Goal: Task Accomplishment & Management: Manage account settings

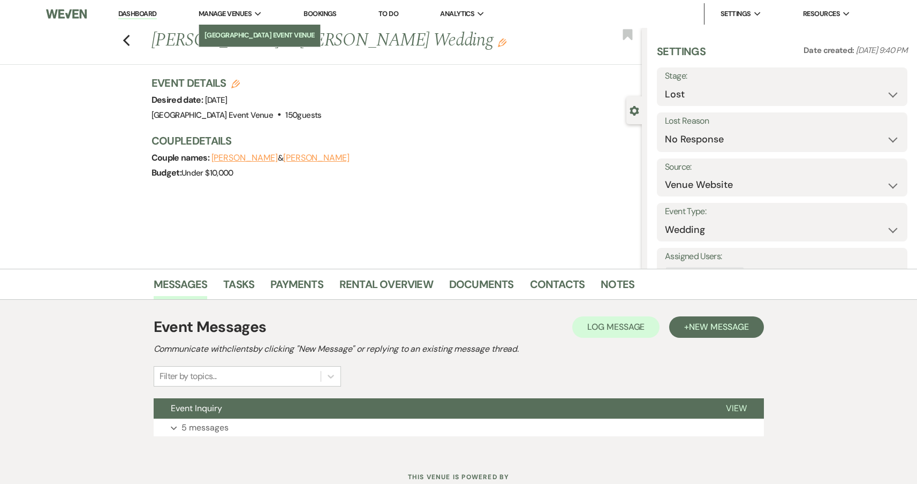
click at [238, 36] on li "[GEOGRAPHIC_DATA] Event Venue" at bounding box center [259, 35] width 110 height 11
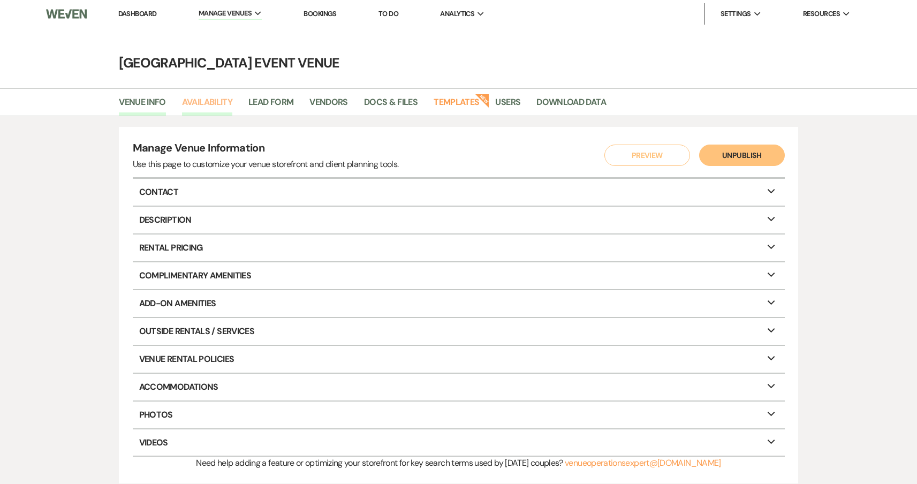
click at [198, 104] on link "Availability" at bounding box center [207, 105] width 50 height 20
select select "2"
select select "2026"
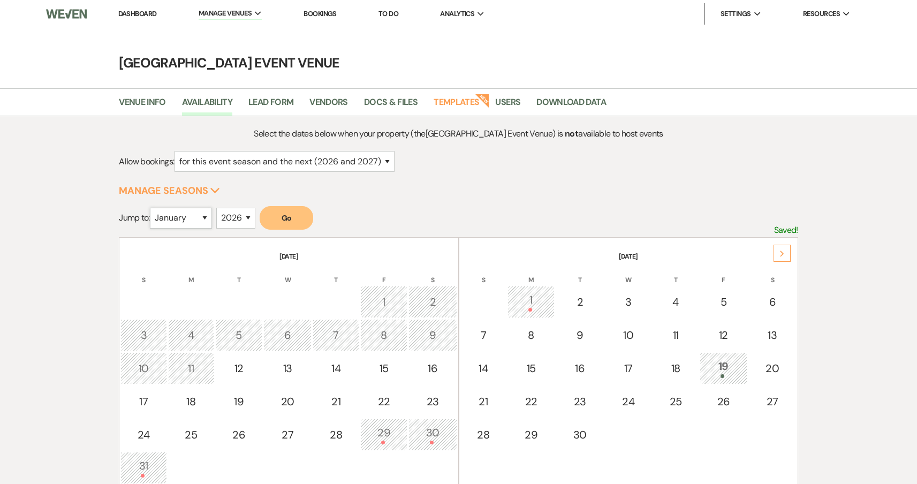
select select "8"
select select "2025"
click at [276, 216] on button "Go" at bounding box center [287, 218] width 54 height 24
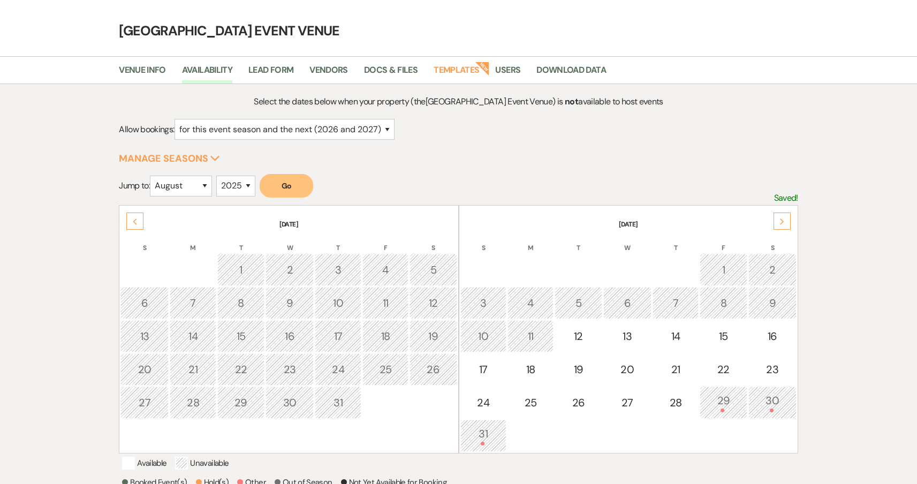
scroll to position [100, 0]
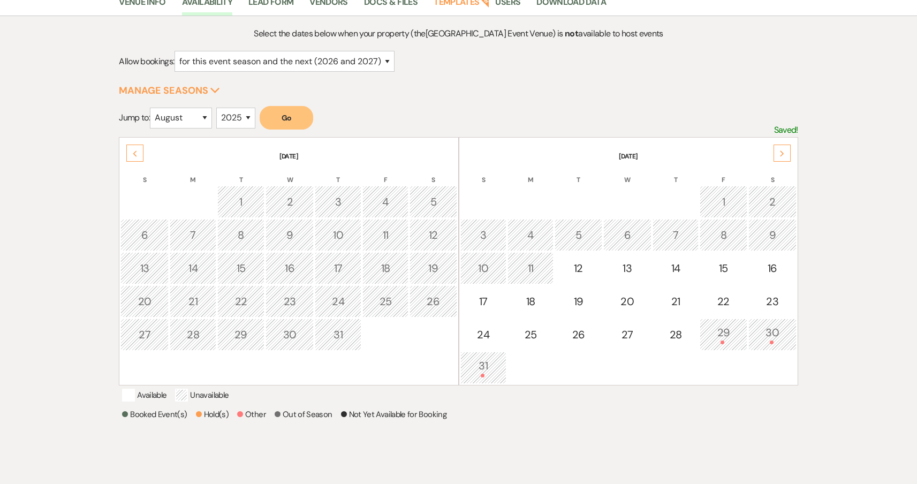
click at [773, 336] on div "30" at bounding box center [772, 334] width 36 height 20
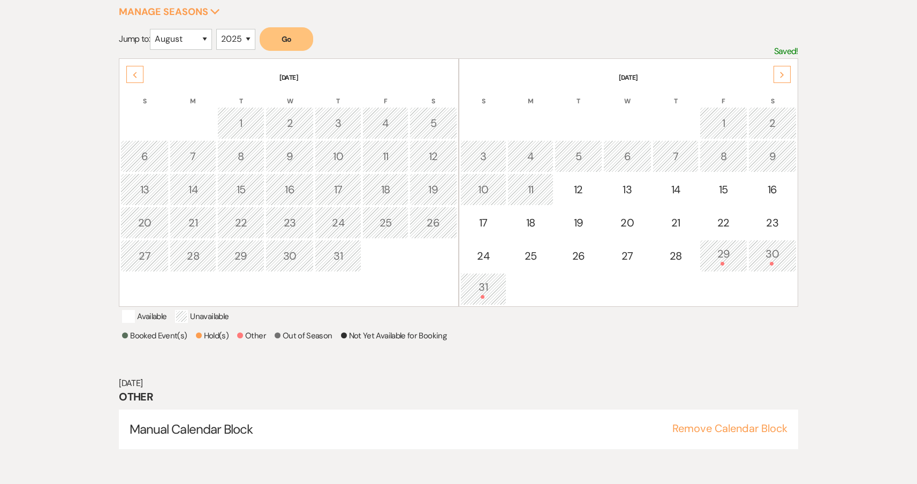
scroll to position [181, 0]
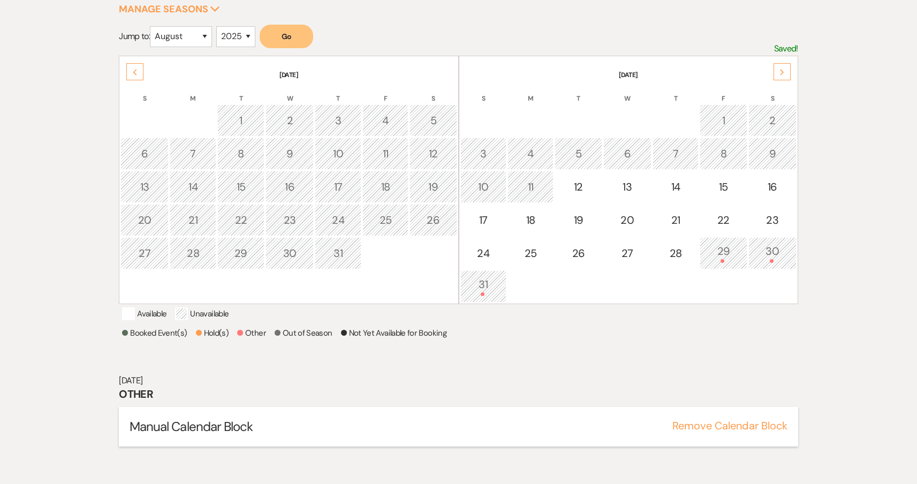
click at [736, 431] on button "Remove Calendar Block" at bounding box center [729, 425] width 115 height 11
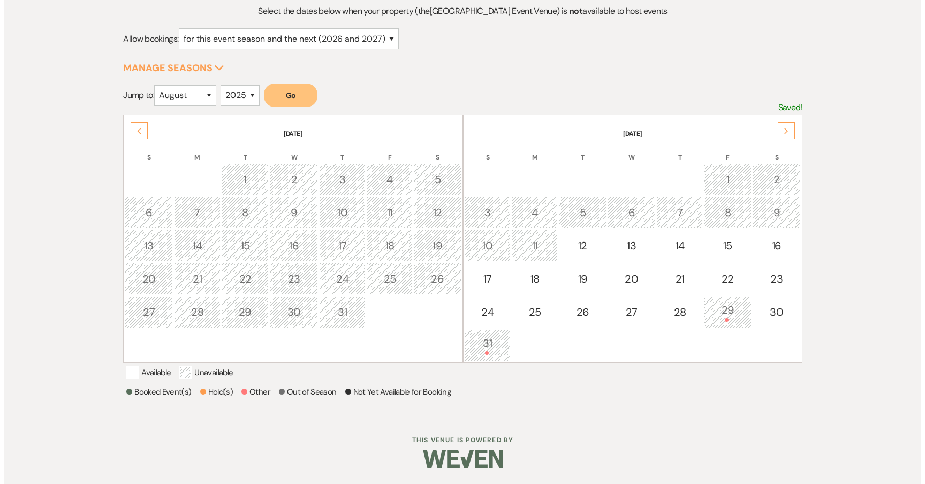
scroll to position [135, 0]
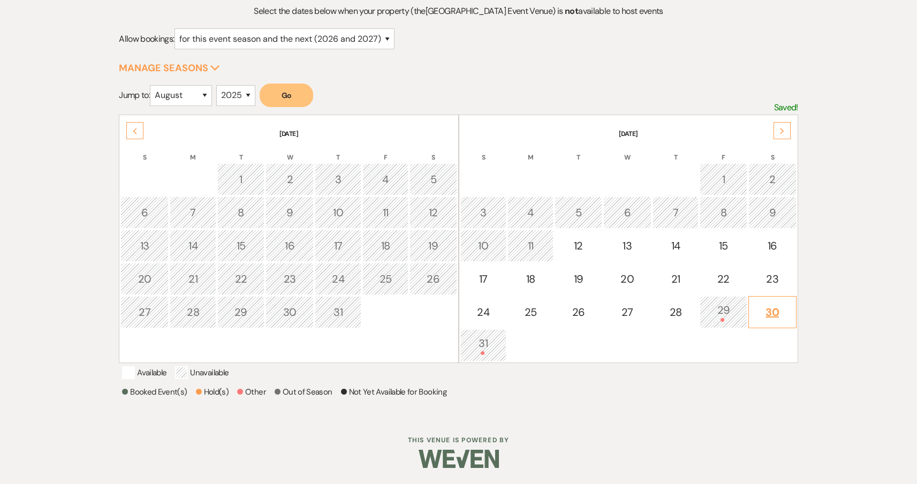
click at [774, 304] on div "30" at bounding box center [772, 312] width 36 height 16
select select "other"
select select "false"
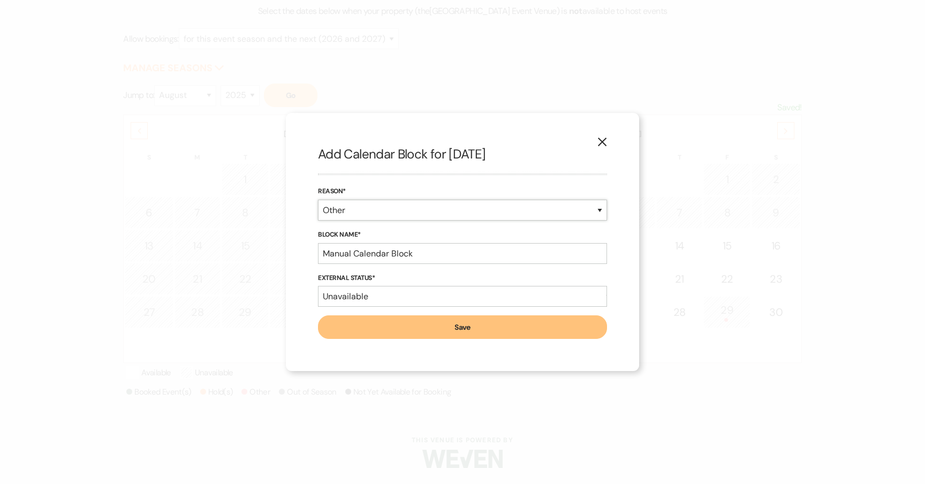
select select "bookedEvent"
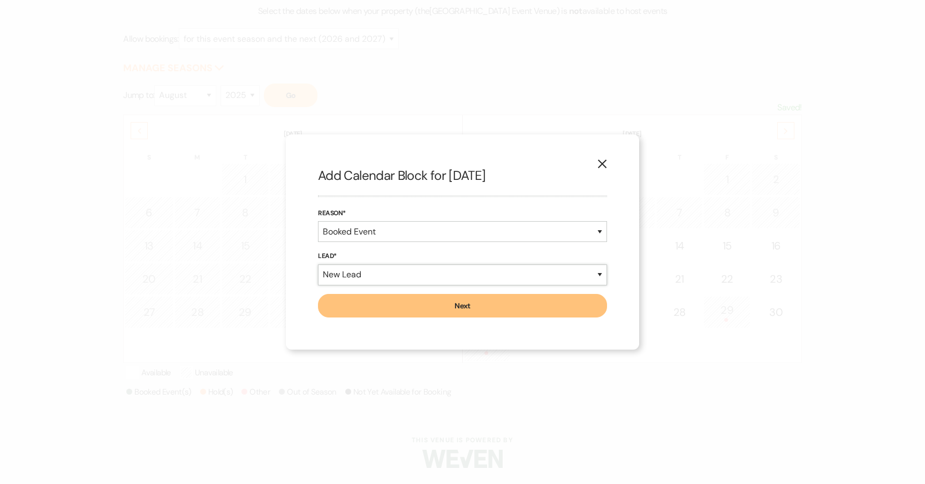
select select "existingLead"
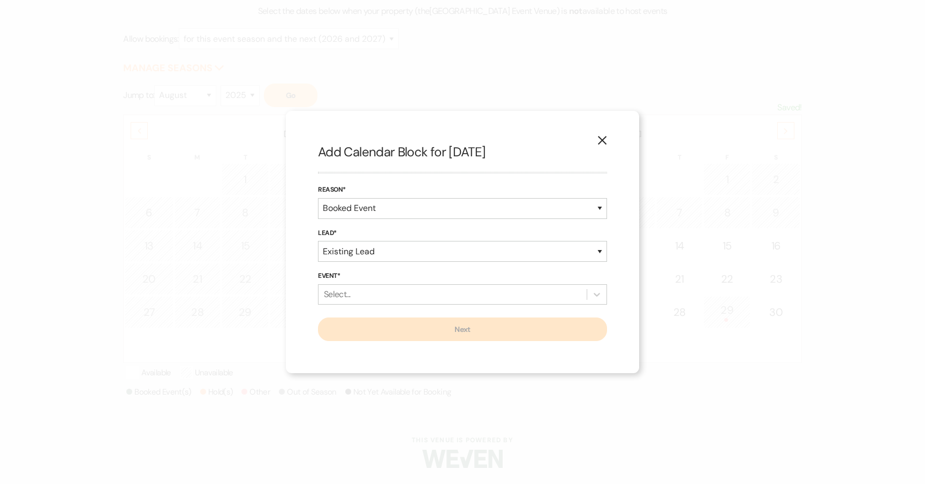
click at [425, 303] on div "Select..." at bounding box center [452, 294] width 268 height 19
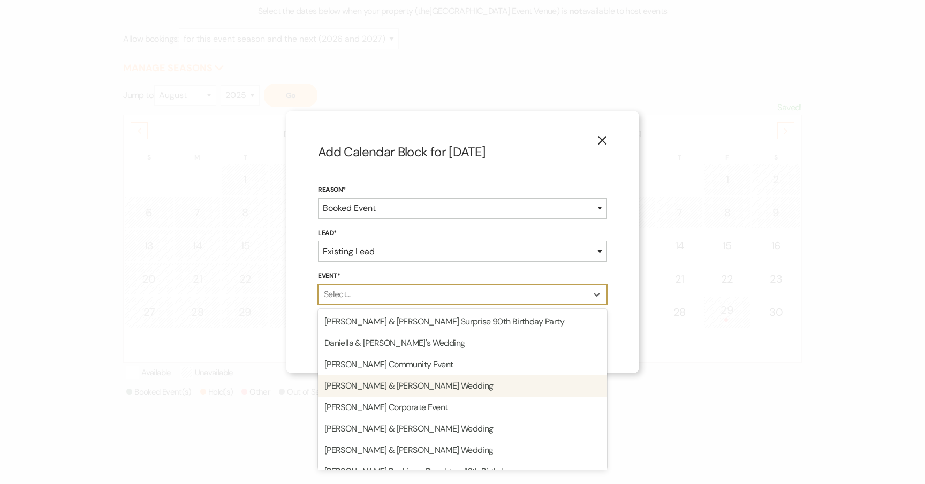
scroll to position [0, 0]
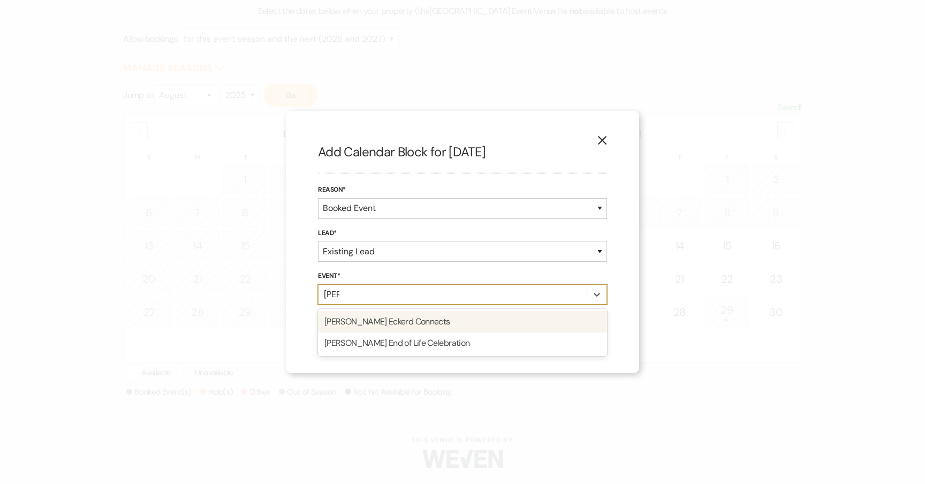
type input "meli"
click at [413, 327] on div "[PERSON_NAME] End of Life Celebration" at bounding box center [462, 321] width 289 height 21
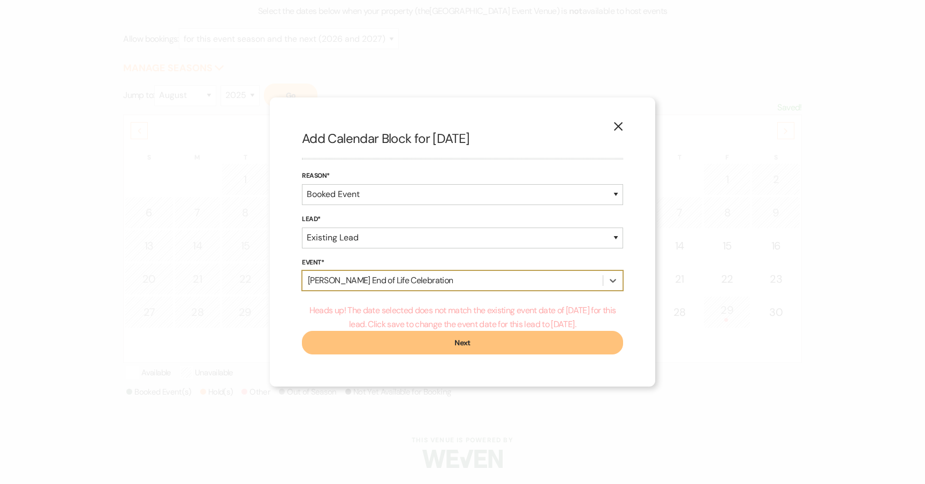
click at [453, 346] on button "Next" at bounding box center [462, 343] width 321 height 24
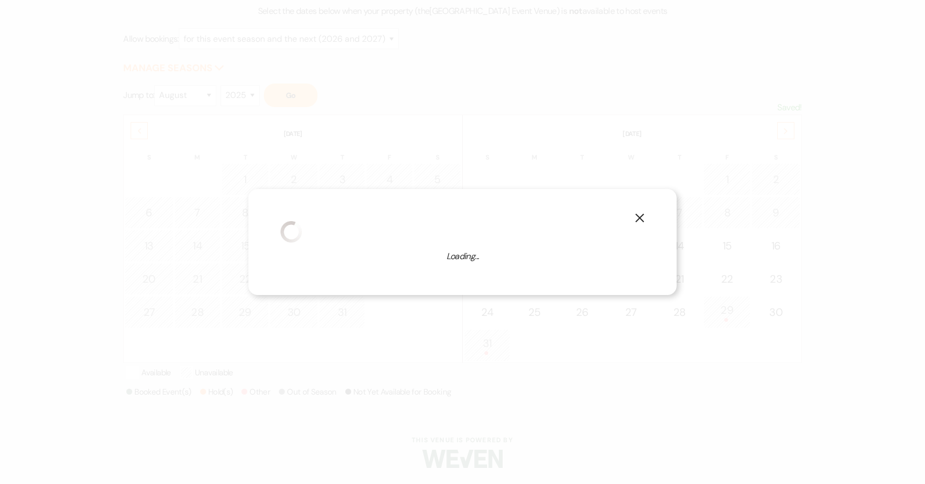
select select "14"
select select "777"
select select "false"
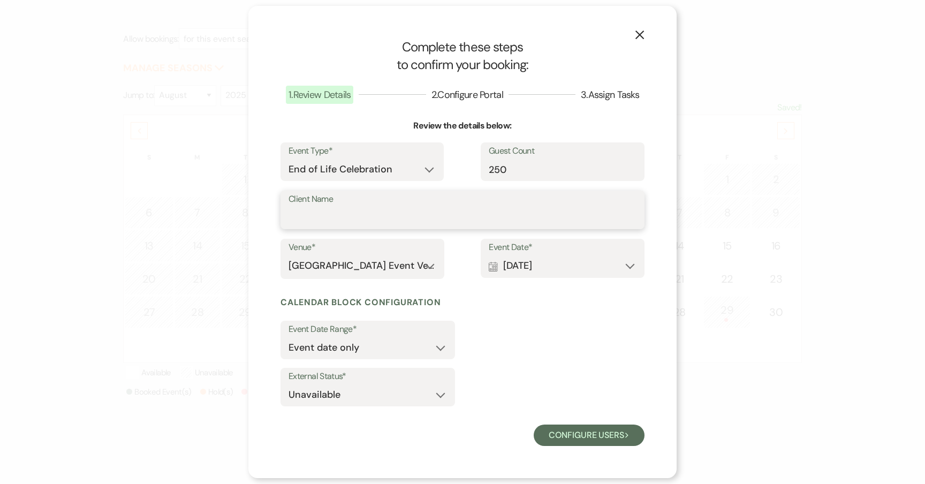
click at [445, 219] on input "Client Name" at bounding box center [462, 217] width 348 height 21
type input "[PERSON_NAME]"
drag, startPoint x: 523, startPoint y: 176, endPoint x: 451, endPoint y: 175, distance: 71.7
click at [451, 175] on div "Event Type* Wedding Anniversary Party Baby Shower Bachelorette / Bachelor Party…" at bounding box center [462, 166] width 364 height 48
type input "200"
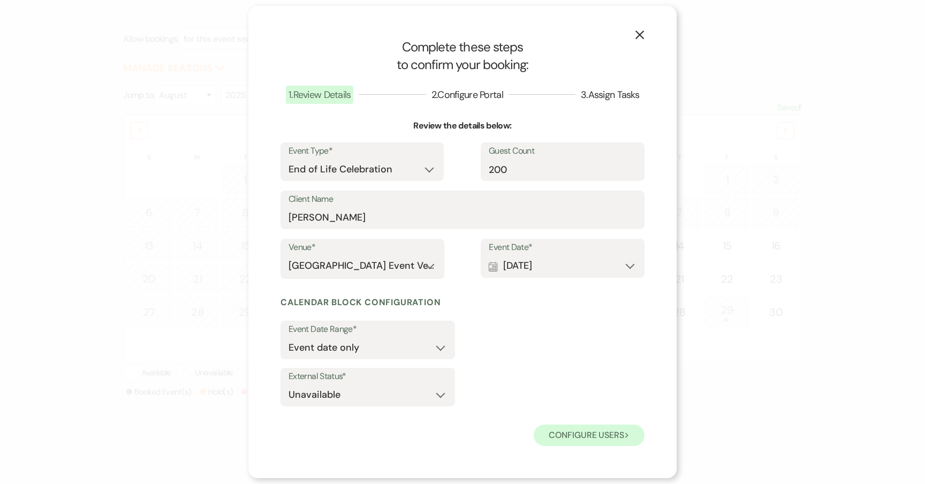
click at [571, 436] on button "Configure users Next" at bounding box center [589, 434] width 111 height 21
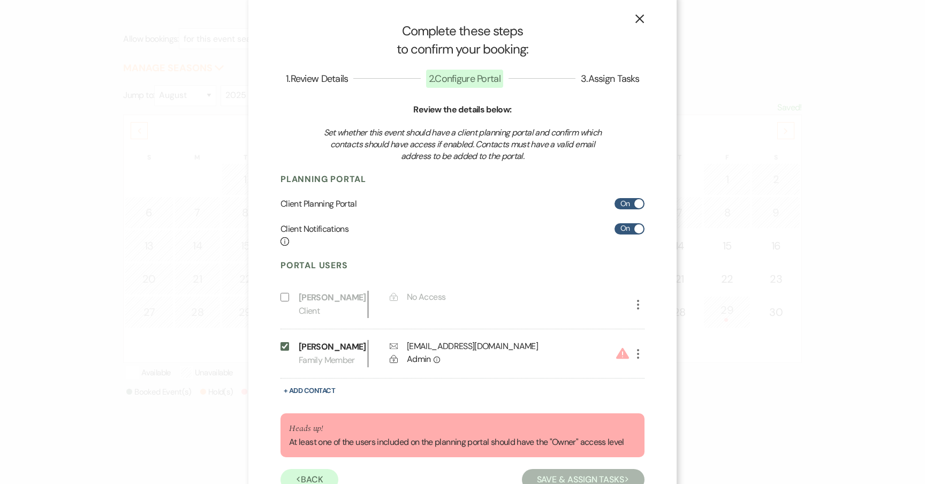
scroll to position [44, 0]
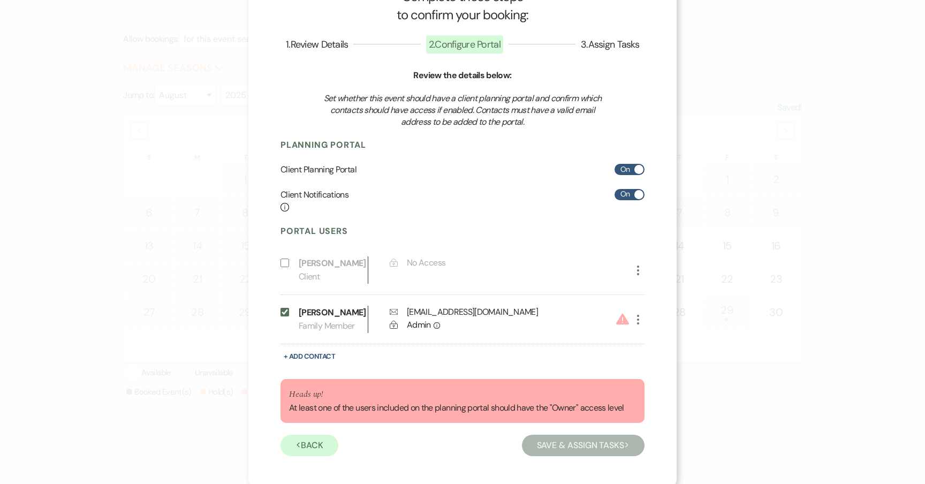
click at [637, 320] on use "button" at bounding box center [638, 320] width 2 height 10
click at [645, 339] on use "button" at bounding box center [649, 341] width 8 height 8
select select "4"
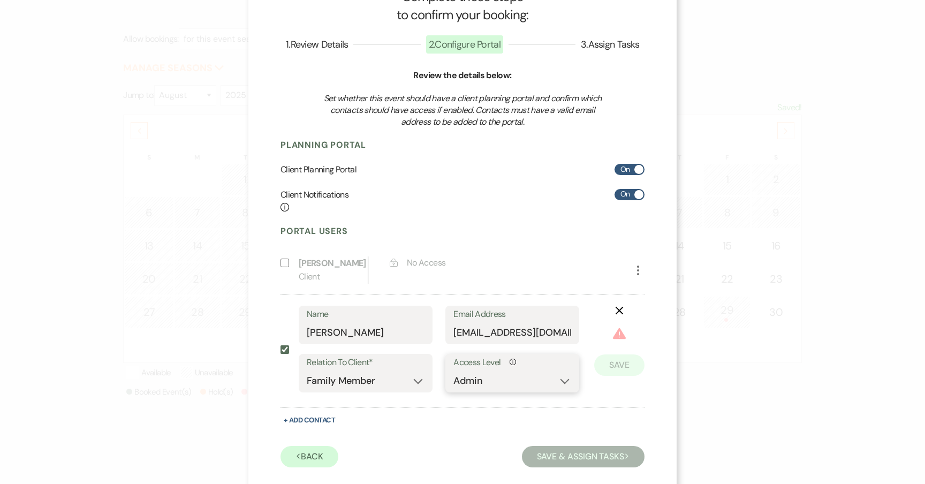
select select "6"
click at [609, 349] on button "Save" at bounding box center [619, 348] width 50 height 21
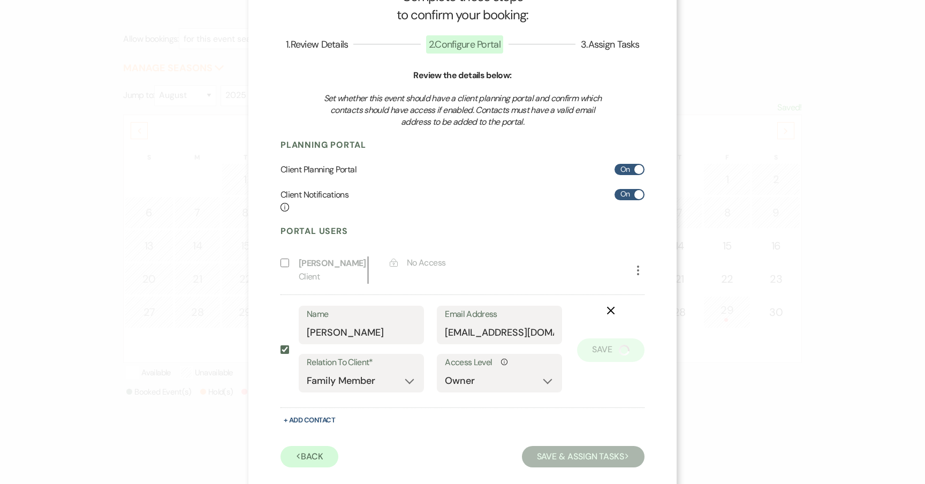
scroll to position [0, 0]
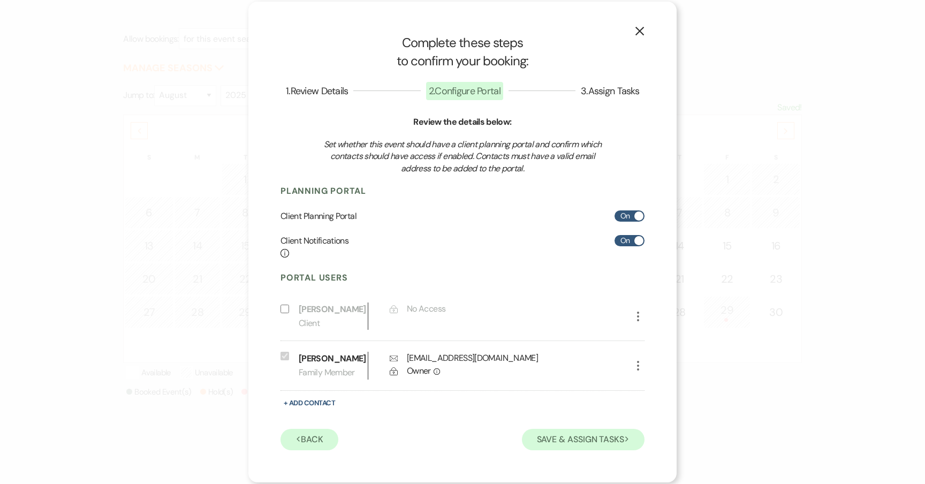
click at [589, 435] on button "Save & Assign Tasks Next" at bounding box center [583, 439] width 123 height 21
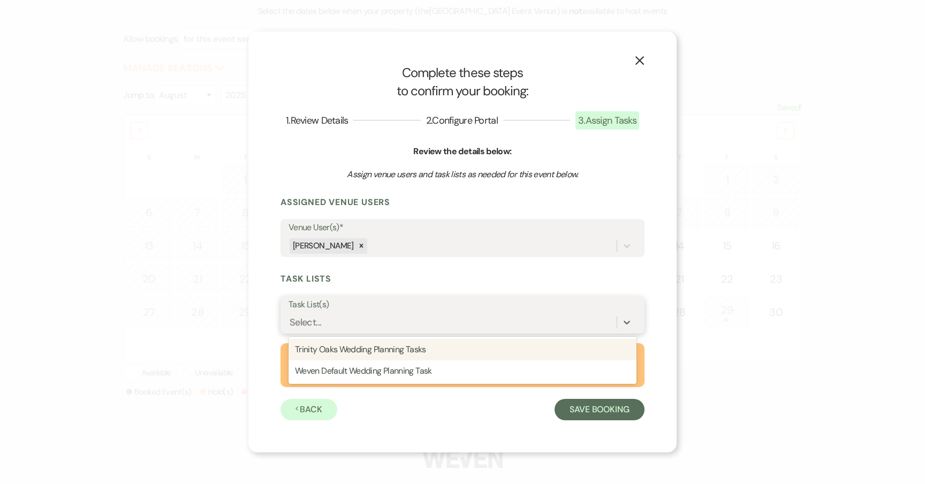
click at [426, 316] on div "Select..." at bounding box center [452, 322] width 328 height 19
click at [420, 348] on div "Trinity Oaks Wedding Planning Tasks" at bounding box center [462, 349] width 348 height 21
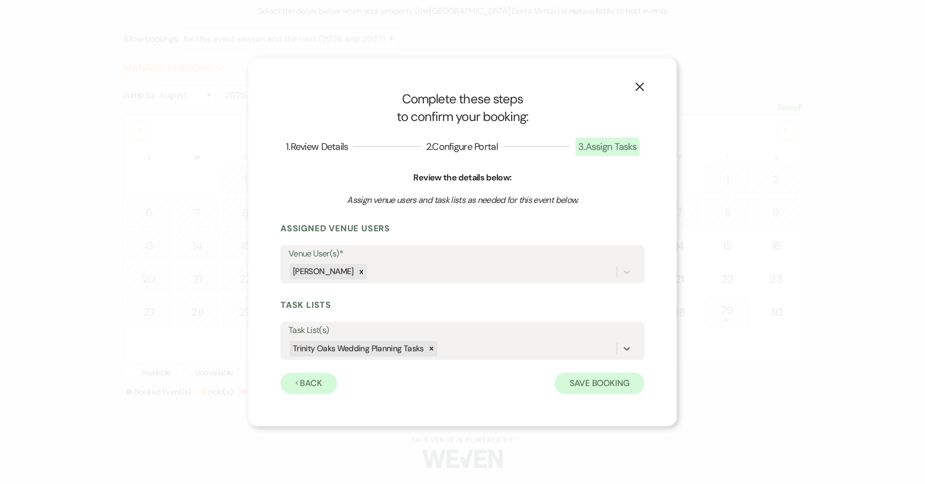
click at [554, 378] on button "Save Booking" at bounding box center [599, 383] width 90 height 21
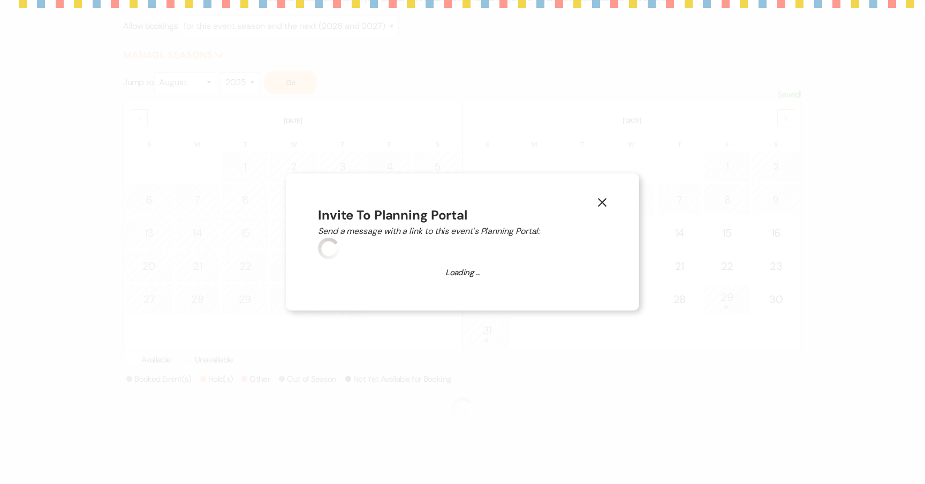
scroll to position [181, 0]
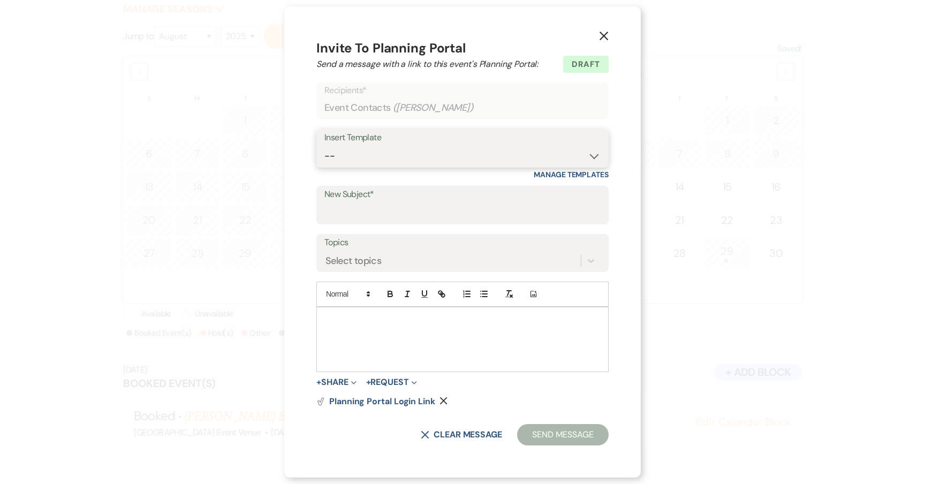
select select "14"
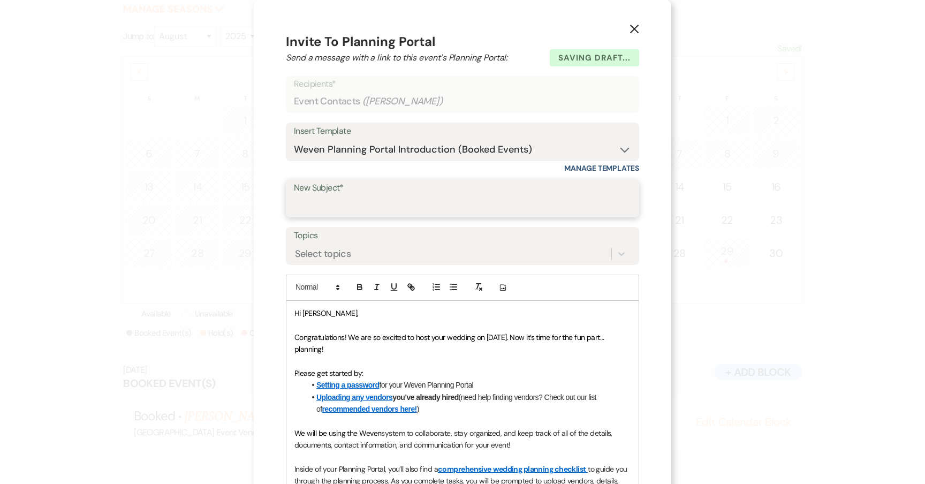
click at [397, 207] on input "New Subject*" at bounding box center [462, 205] width 337 height 21
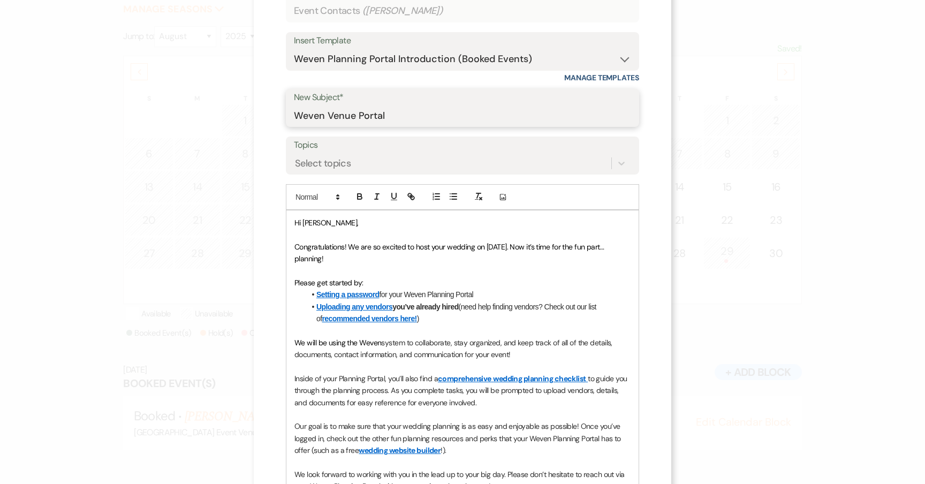
scroll to position [176, 0]
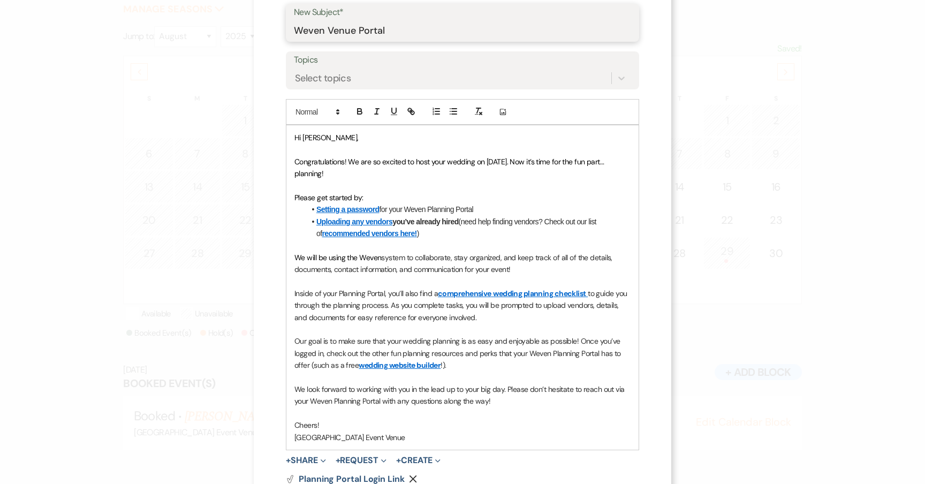
type input "Weven Venue Portal"
drag, startPoint x: 402, startPoint y: 159, endPoint x: 293, endPoint y: 159, distance: 109.2
click at [294, 159] on span "Congratulations! We are so excited to host your wedding on 08/30/2025. Now it’s…" at bounding box center [450, 167] width 312 height 21
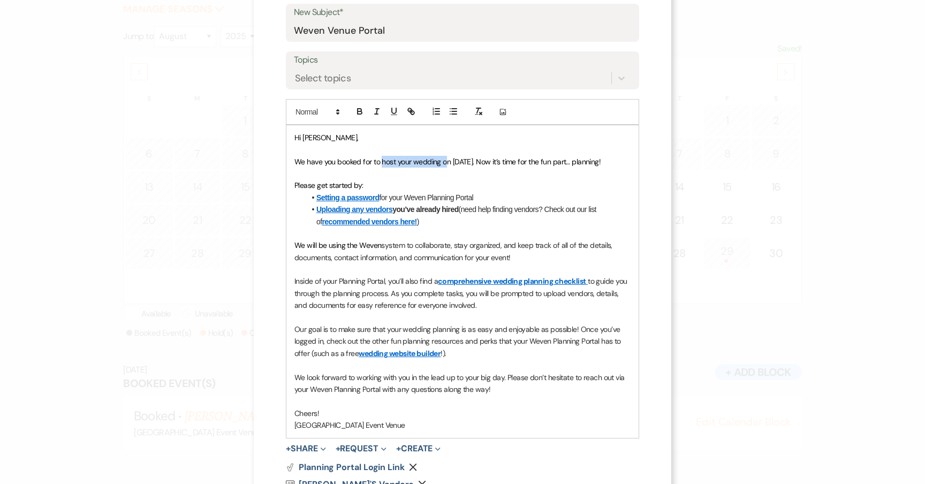
drag, startPoint x: 443, startPoint y: 161, endPoint x: 376, endPoint y: 160, distance: 66.9
click at [378, 161] on span "We have you booked for to host your wedding on 08/30/2025. Now it’s time for th…" at bounding box center [447, 162] width 306 height 10
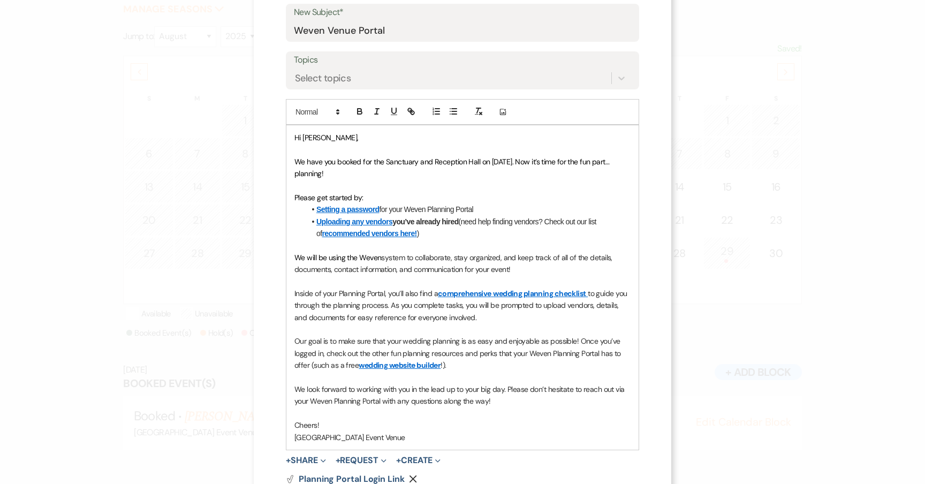
click at [437, 182] on p at bounding box center [462, 185] width 336 height 12
drag, startPoint x: 529, startPoint y: 159, endPoint x: 537, endPoint y: 173, distance: 16.1
click at [537, 173] on p "We have you booked for the Sanctuary and Reception Hall on 08/30/2025. Now it’s…" at bounding box center [462, 168] width 336 height 24
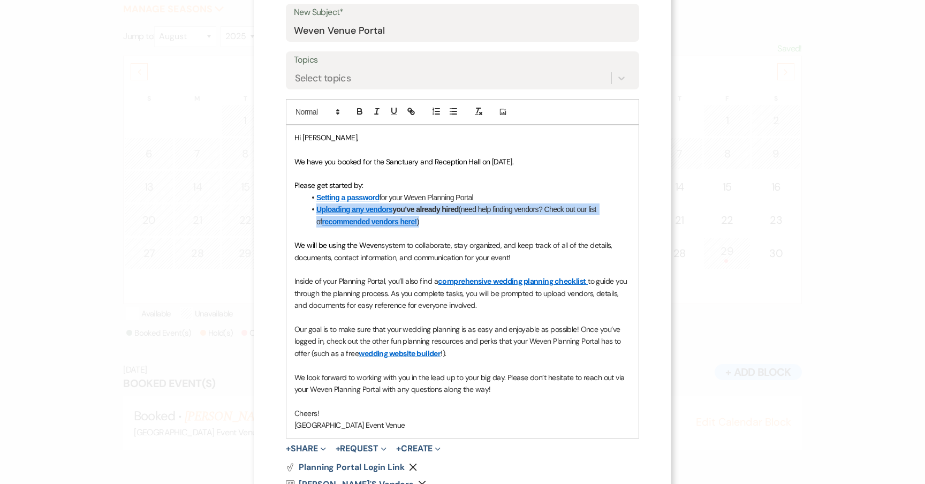
drag, startPoint x: 470, startPoint y: 216, endPoint x: 308, endPoint y: 203, distance: 162.6
click at [308, 203] on li "Uploading any vendors you’ve already hired (need help finding vendors? Check ou…" at bounding box center [467, 215] width 325 height 24
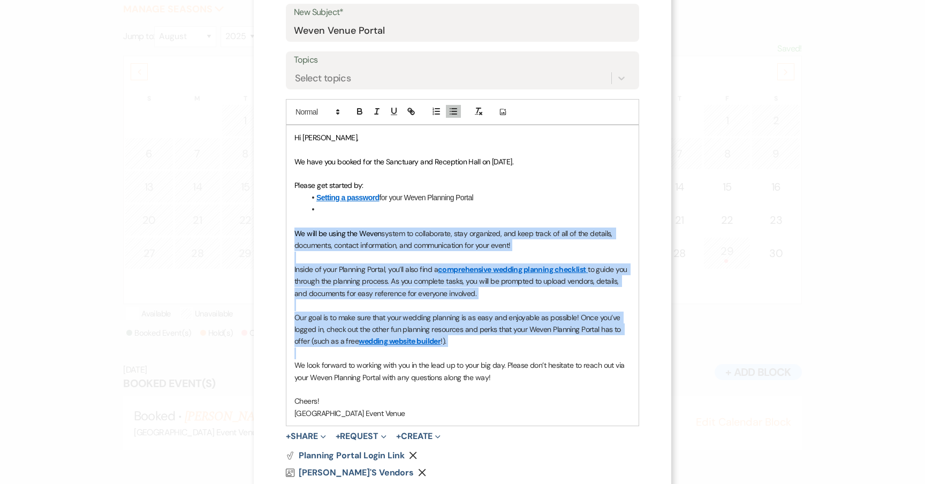
drag, startPoint x: 472, startPoint y: 343, endPoint x: 283, endPoint y: 231, distance: 219.6
click at [286, 231] on div "Hi Melissa, We have you booked for the Sanctuary and Reception Hall on 08/30/20…" at bounding box center [462, 275] width 352 height 300
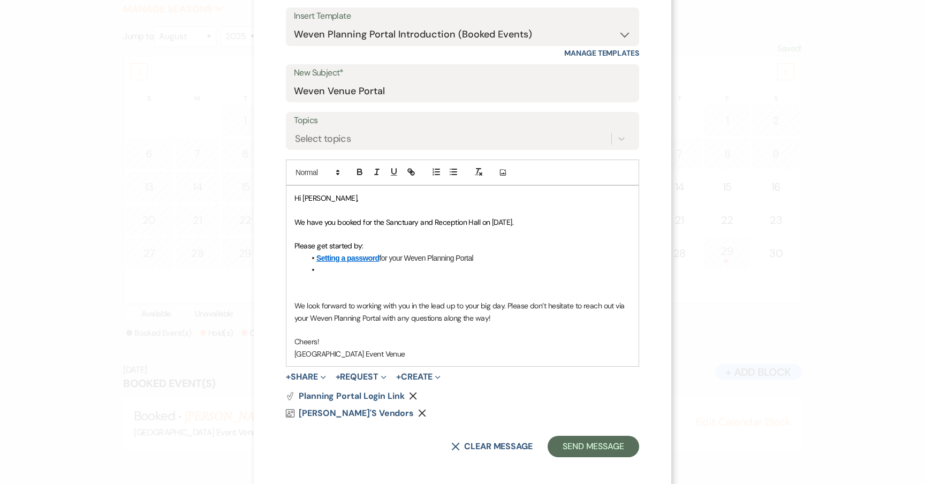
scroll to position [103, 0]
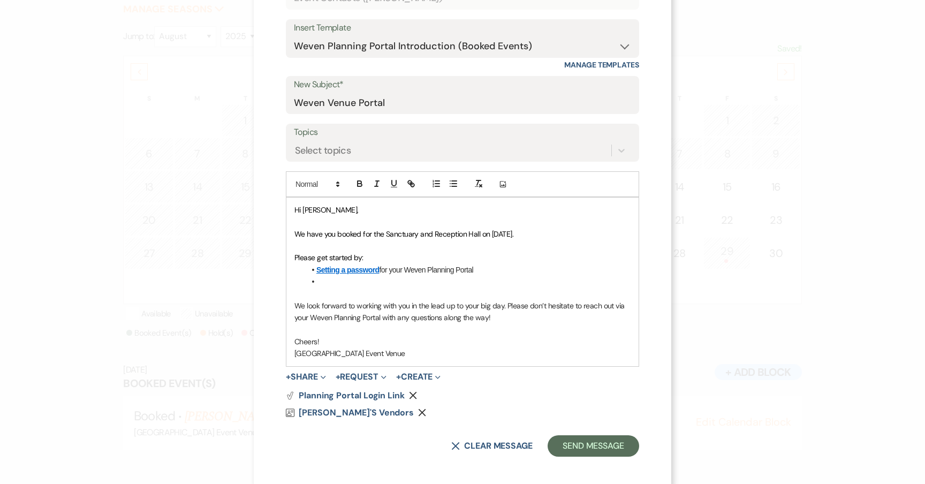
click at [315, 277] on li at bounding box center [467, 282] width 325 height 12
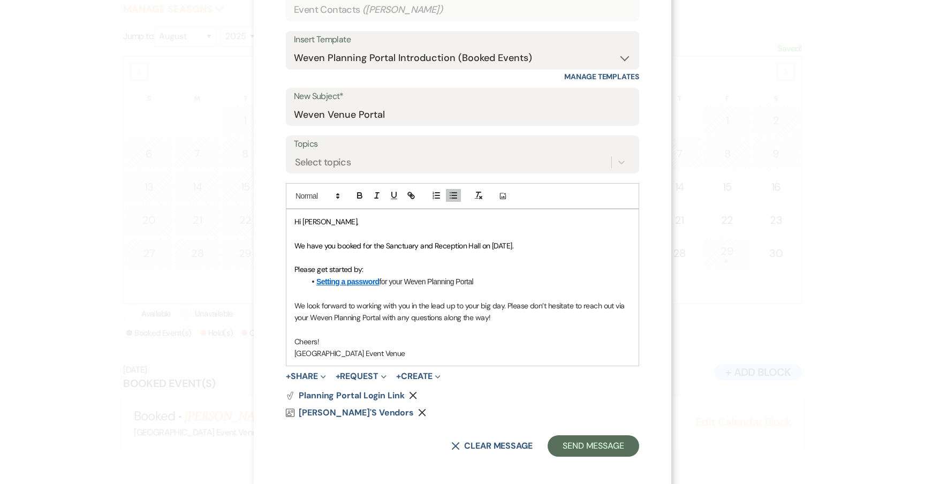
click at [464, 316] on span "We look forward to working with you in the lead up to your big day. Please don’…" at bounding box center [460, 311] width 332 height 21
click at [502, 316] on p "We look forward to working with you in the lead up to your big day. Please don’…" at bounding box center [462, 312] width 336 height 24
drag, startPoint x: 329, startPoint y: 336, endPoint x: 272, endPoint y: 333, distance: 56.3
click at [272, 333] on div "X Invite To Planning Portal Send a message with a link to this event's Planning…" at bounding box center [462, 198] width 417 height 580
drag, startPoint x: 383, startPoint y: 348, endPoint x: 299, endPoint y: 340, distance: 84.4
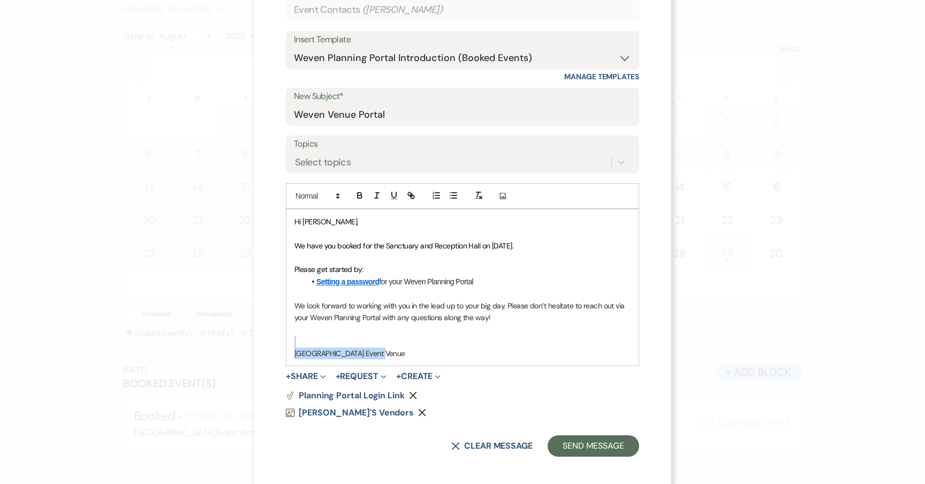
click at [299, 340] on div "Hi Melissa, We have you booked for the Sanctuary and Reception Hall on 08/30/20…" at bounding box center [462, 287] width 352 height 157
click at [313, 338] on p at bounding box center [462, 342] width 336 height 12
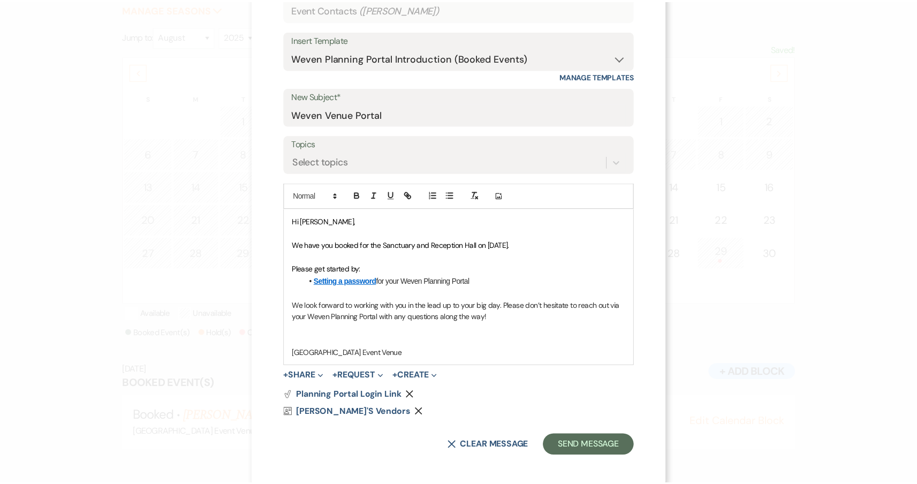
scroll to position [80, 0]
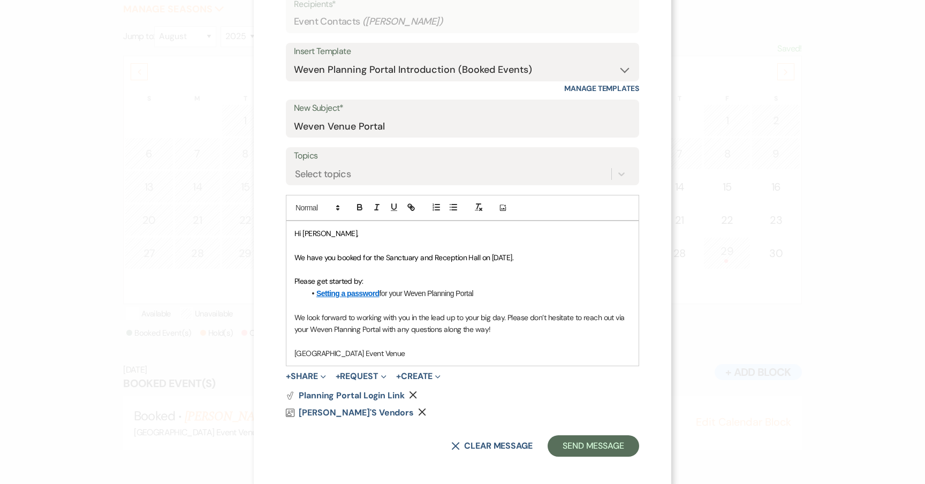
click at [506, 329] on p "We look forward to working with you in the lead up to your big day. Please don’…" at bounding box center [462, 324] width 336 height 24
click at [579, 449] on button "Send Message" at bounding box center [594, 445] width 92 height 21
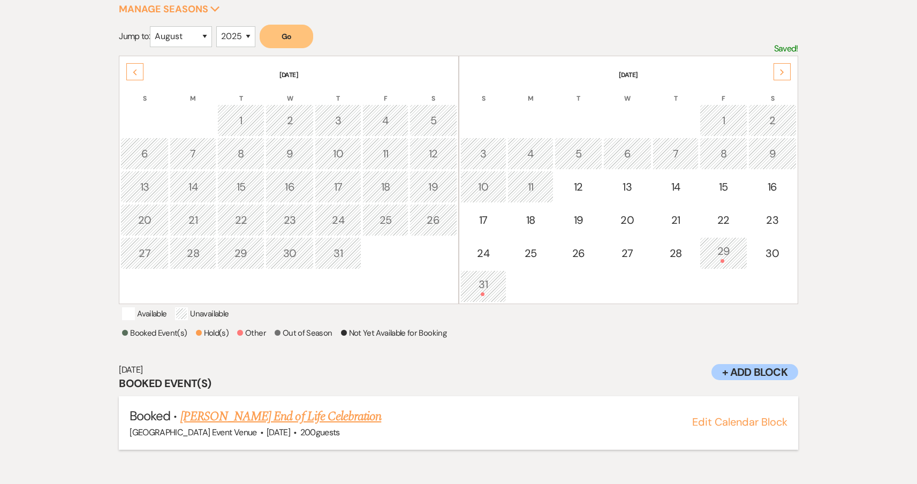
click at [349, 426] on link "[PERSON_NAME] End of Life Celebration" at bounding box center [280, 416] width 201 height 19
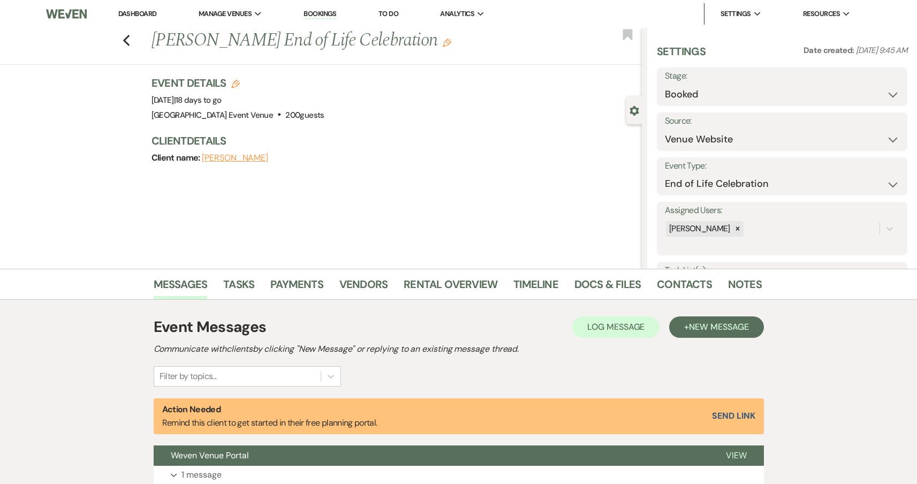
click at [331, 18] on link "Bookings" at bounding box center [319, 14] width 33 height 10
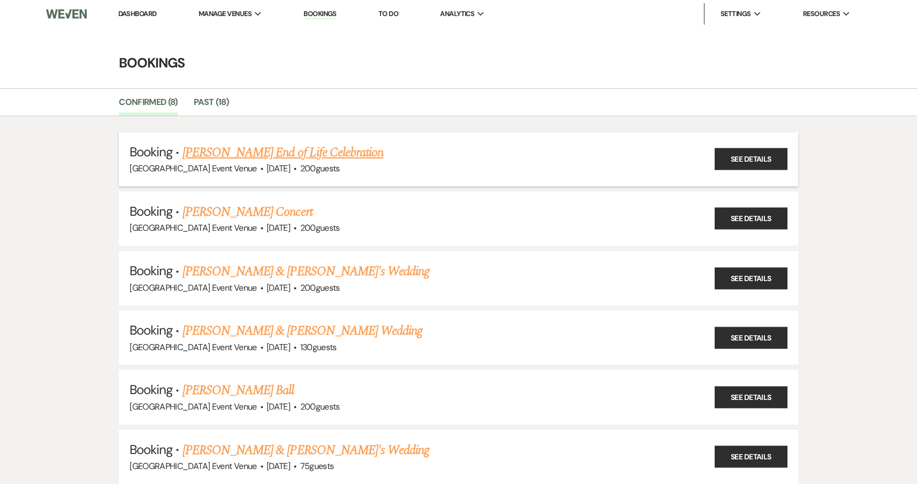
click at [293, 155] on link "[PERSON_NAME] End of Life Celebration" at bounding box center [283, 152] width 201 height 19
select select "5"
select select "14"
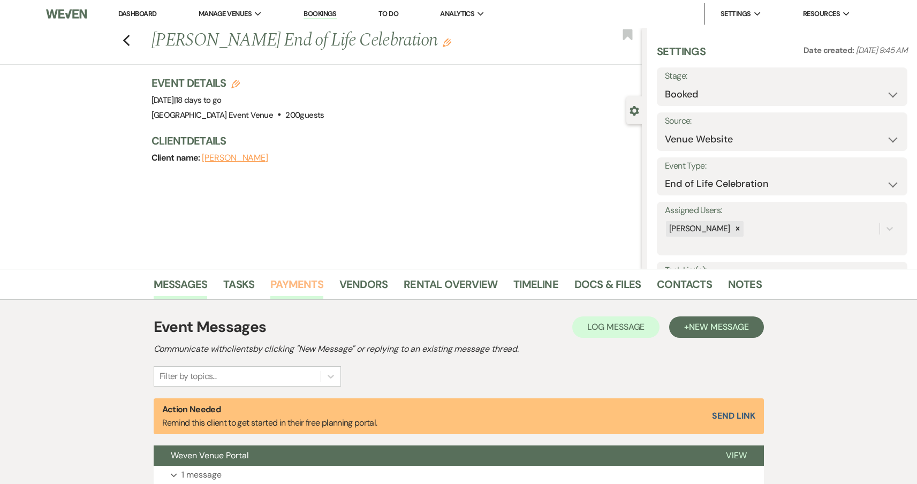
click at [310, 282] on link "Payments" at bounding box center [296, 288] width 53 height 24
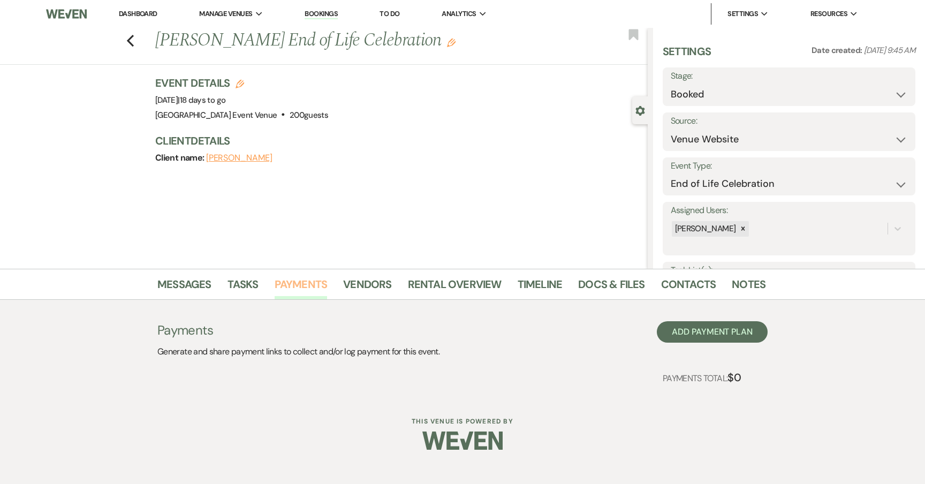
click at [294, 291] on link "Payments" at bounding box center [301, 288] width 53 height 24
click at [715, 336] on button "Add Payment Plan" at bounding box center [712, 331] width 111 height 21
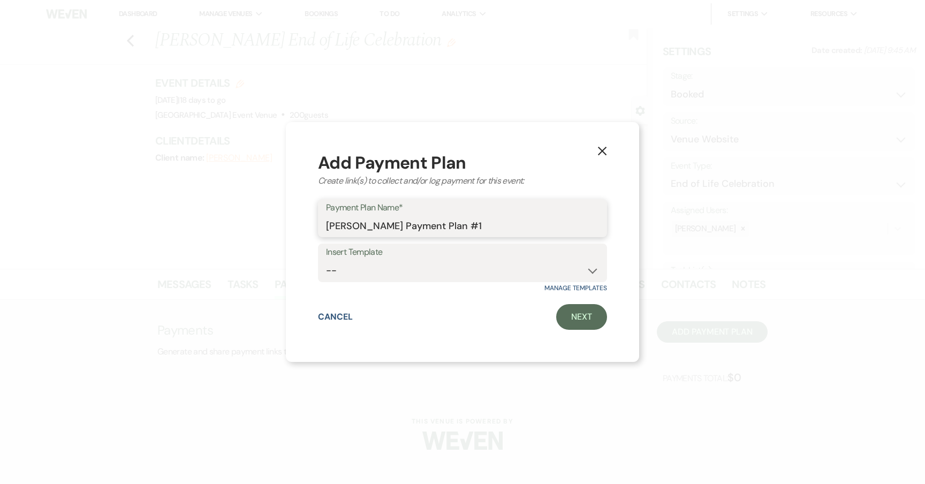
click at [457, 228] on input "Melissa Qualls's Payment Plan #1" at bounding box center [462, 225] width 273 height 21
select select "84"
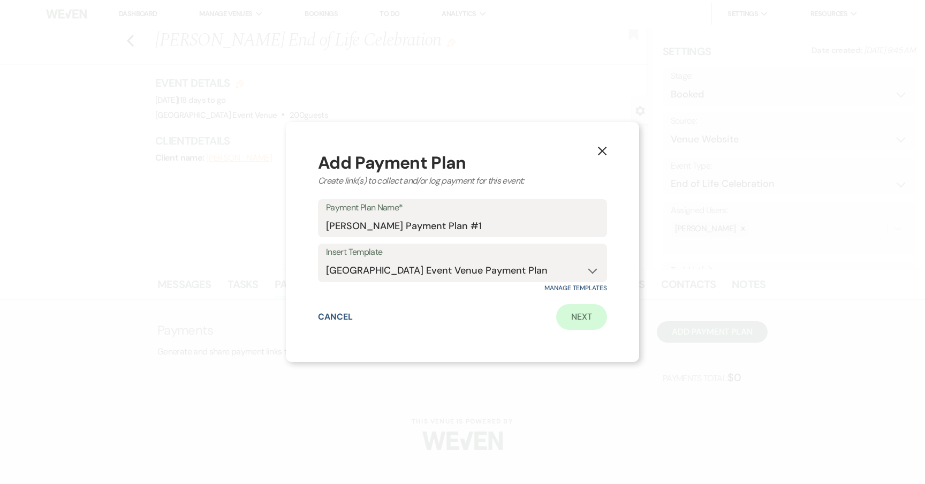
click at [571, 318] on link "Next" at bounding box center [581, 317] width 51 height 26
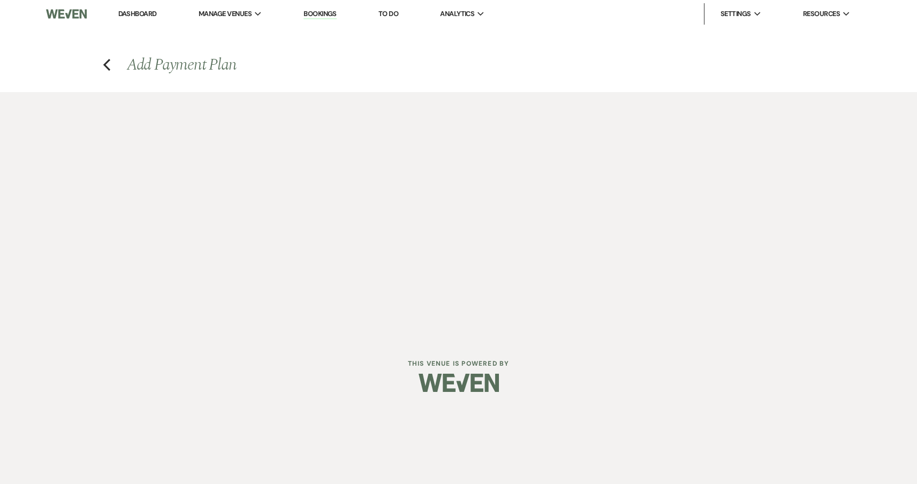
select select "2"
select select "flat"
select select "true"
select select "client"
select select "days"
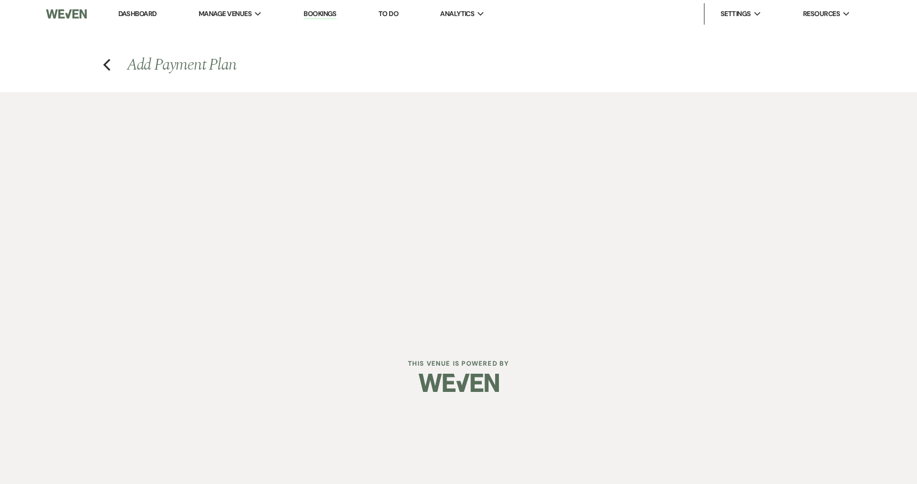
select select "afterDueDate"
select select "2"
select select "flat"
select select "true"
select select "client"
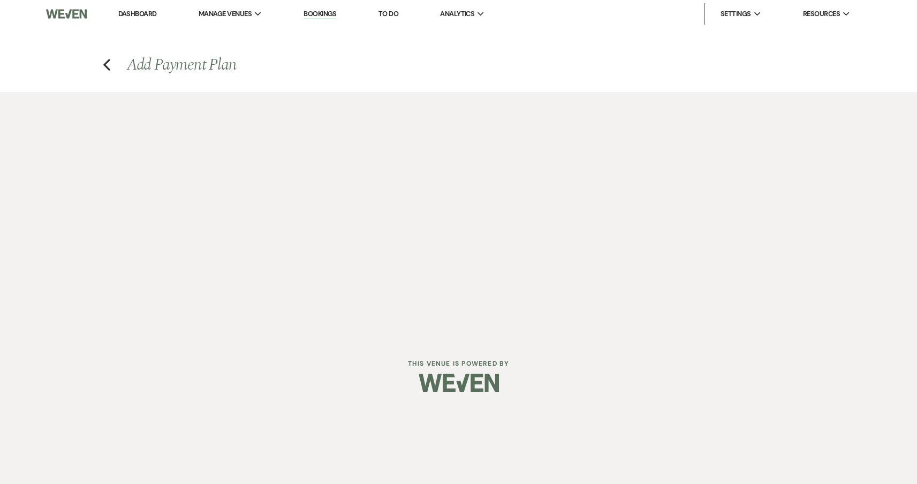
select select "weeks"
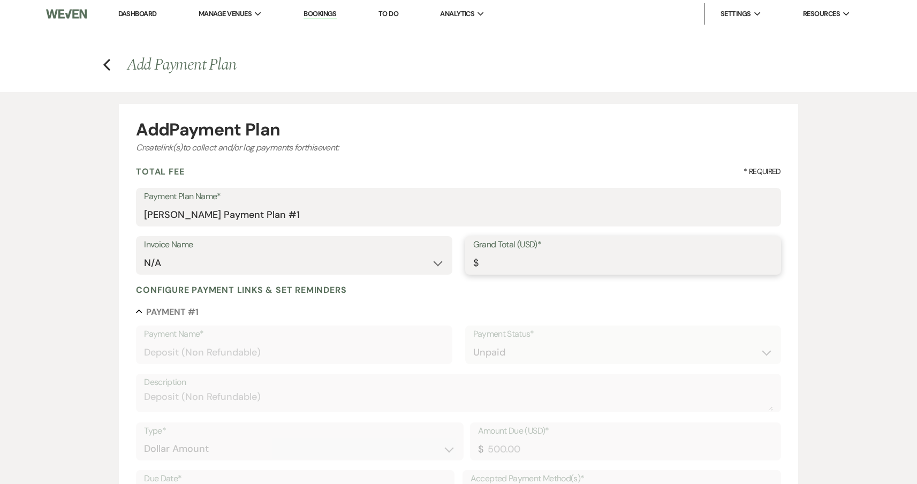
click at [529, 259] on input "Grand Total (USD)*" at bounding box center [623, 263] width 300 height 21
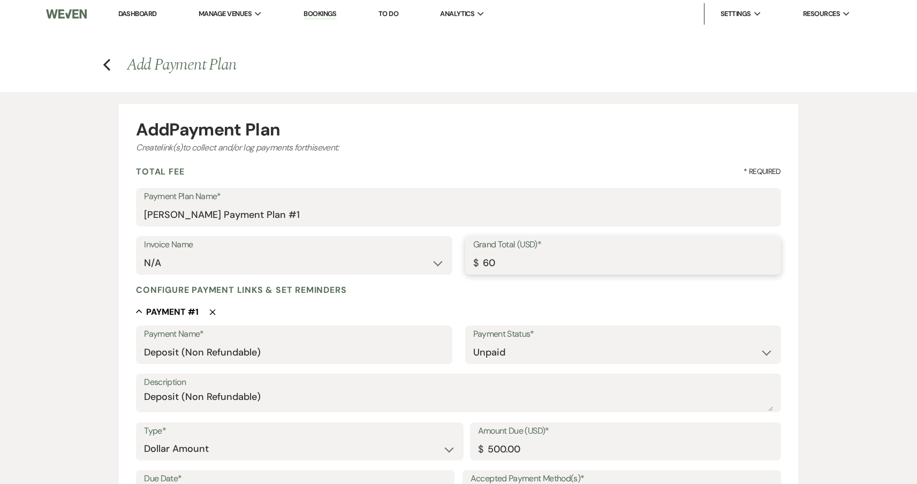
type input "600"
type input "600.00"
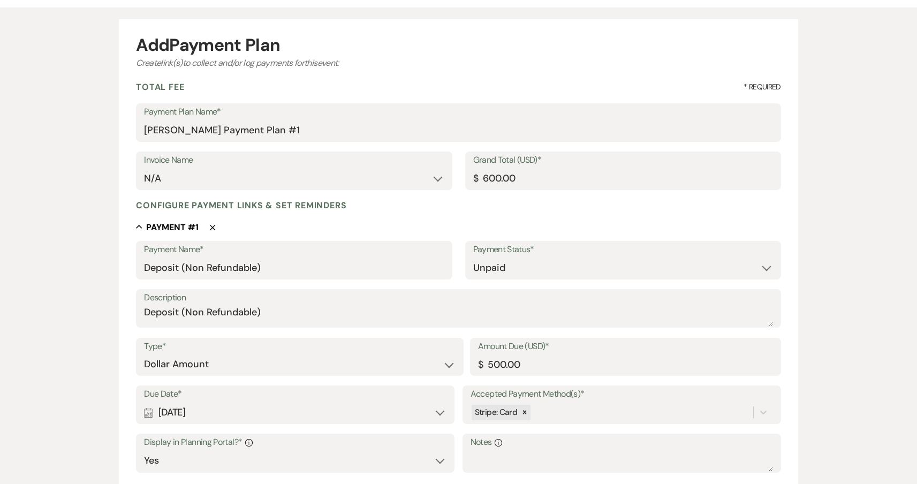
scroll to position [248, 0]
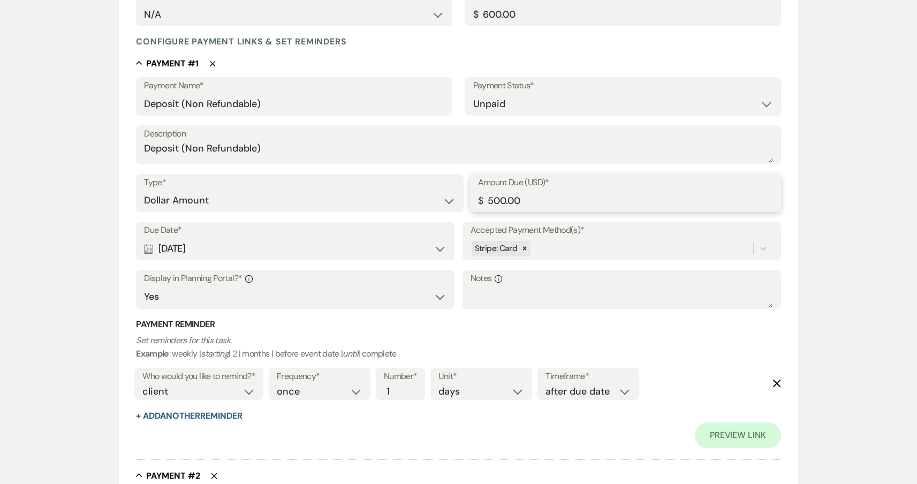
drag, startPoint x: 567, startPoint y: 208, endPoint x: 478, endPoint y: 200, distance: 89.2
click at [478, 200] on div "Amount Due (USD)* $ 500.00" at bounding box center [625, 193] width 311 height 39
type input "100.00"
click at [844, 256] on div "Add Payment Plan Create link(s) to collect and/or log payments for this event: …" at bounding box center [458, 414] width 917 height 1141
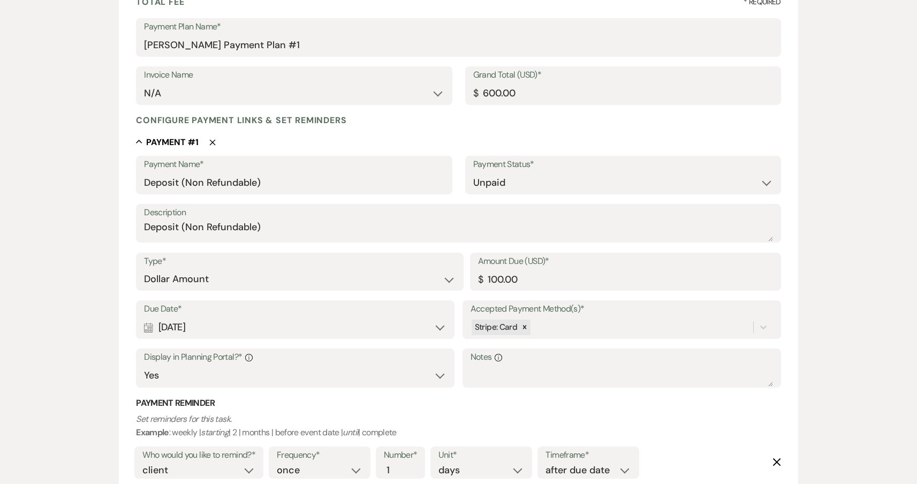
scroll to position [80, 0]
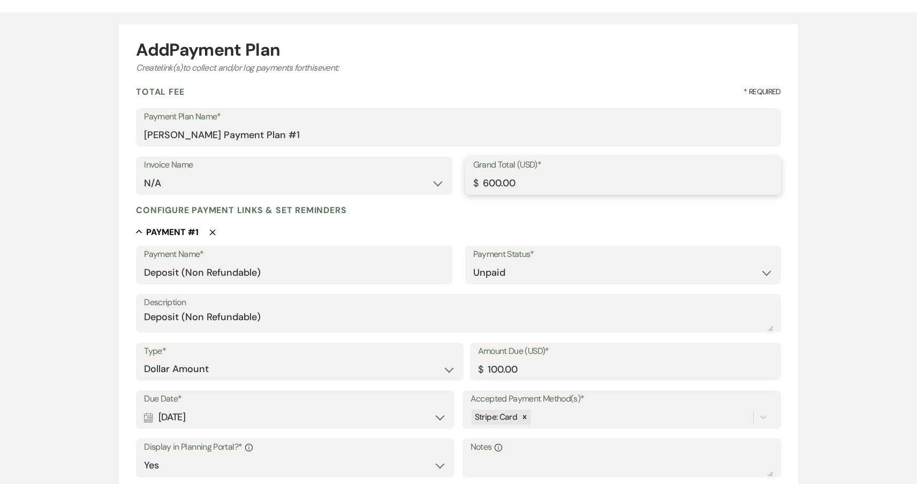
drag, startPoint x: 565, startPoint y: 184, endPoint x: 453, endPoint y: 184, distance: 111.3
click at [453, 184] on div "Invoice Name N/A Grand Total (USD)* $ 600.00" at bounding box center [458, 180] width 645 height 48
type input "1000.00"
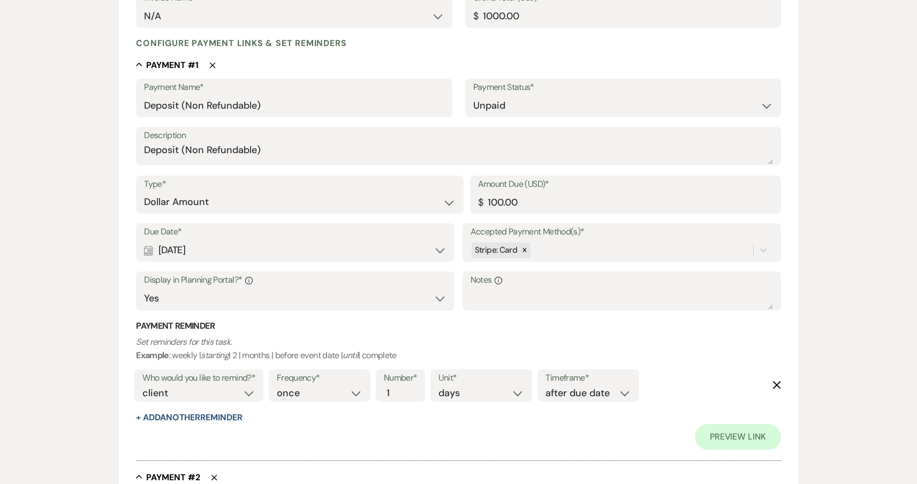
scroll to position [249, 0]
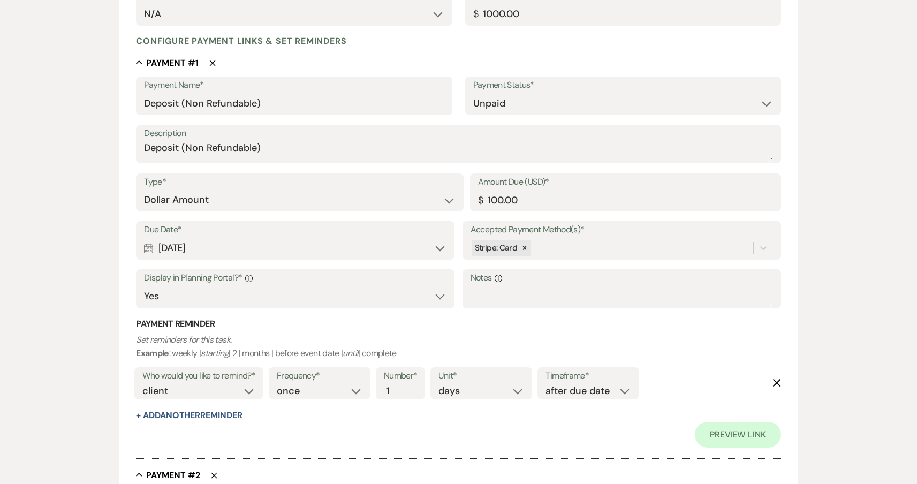
click at [344, 249] on div "Calendar Aug 11, 2025 Expand" at bounding box center [295, 248] width 302 height 21
select select "day"
select select "afterTodaysDate"
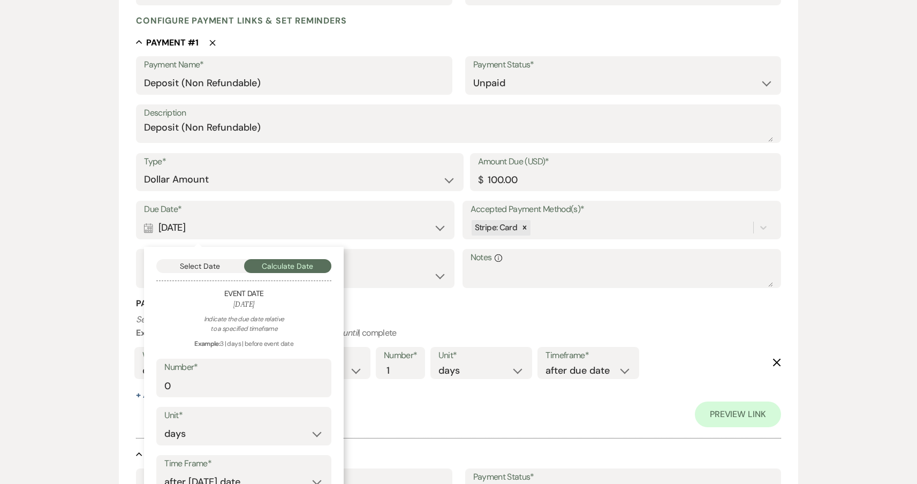
scroll to position [379, 0]
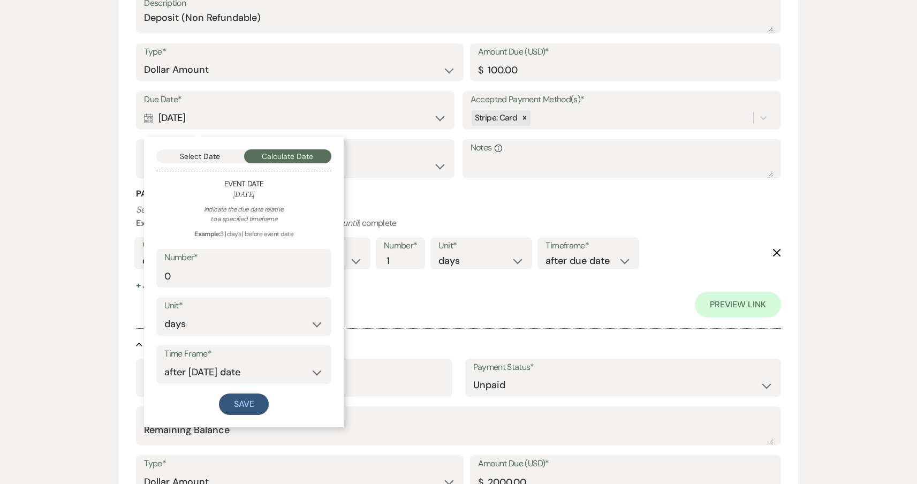
click at [183, 111] on div "Calendar Aug 11, 2025 Collapse" at bounding box center [295, 118] width 302 height 21
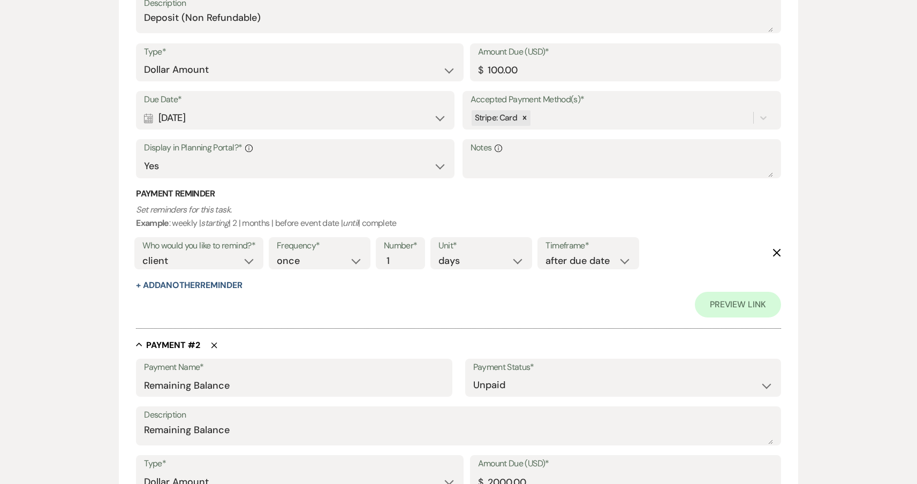
click at [183, 111] on div "Calendar Aug 11, 2025 Expand" at bounding box center [295, 118] width 302 height 21
select select "day"
select select "afterTodaysDate"
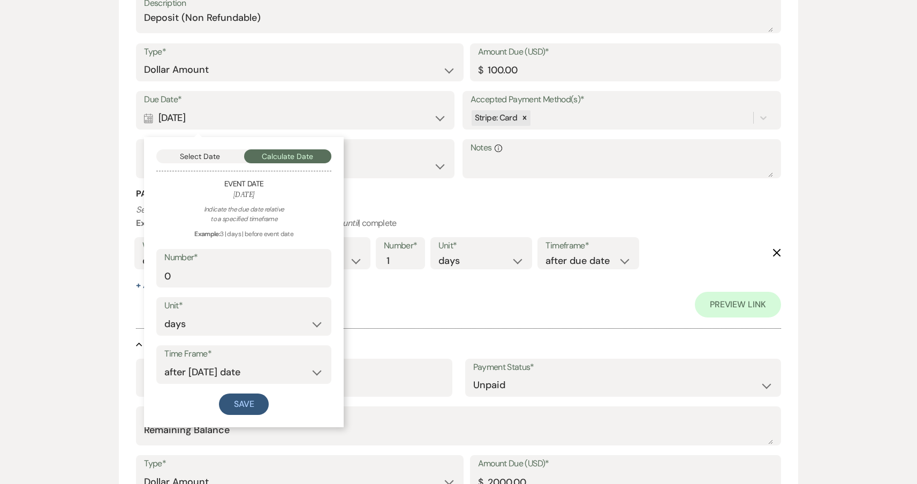
click at [191, 152] on button "Select Date" at bounding box center [200, 156] width 88 height 14
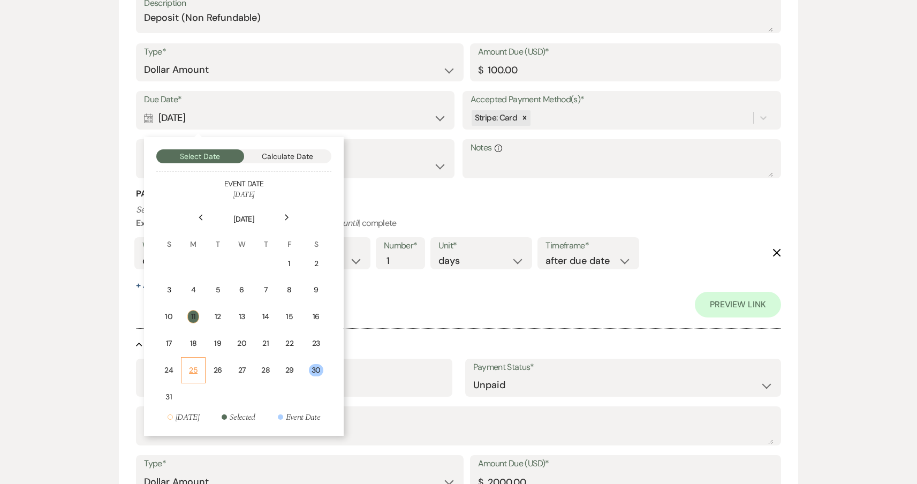
click at [200, 369] on td "25" at bounding box center [193, 370] width 24 height 26
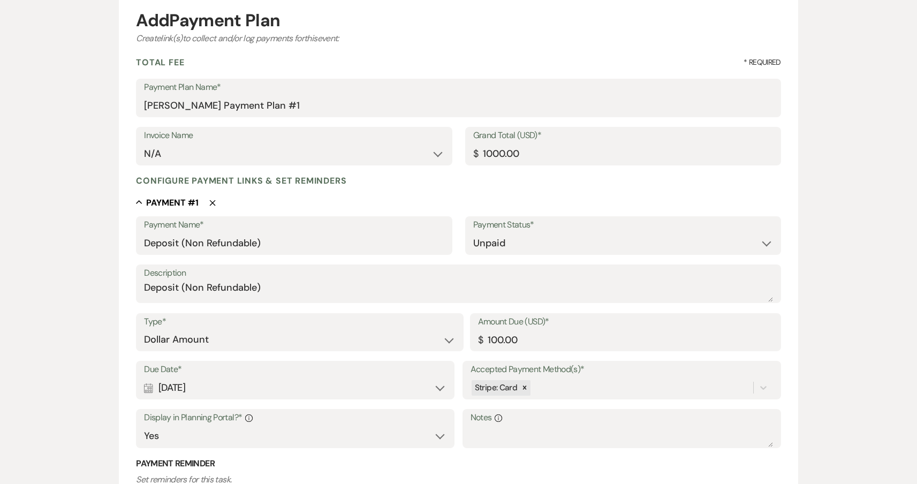
scroll to position [118, 0]
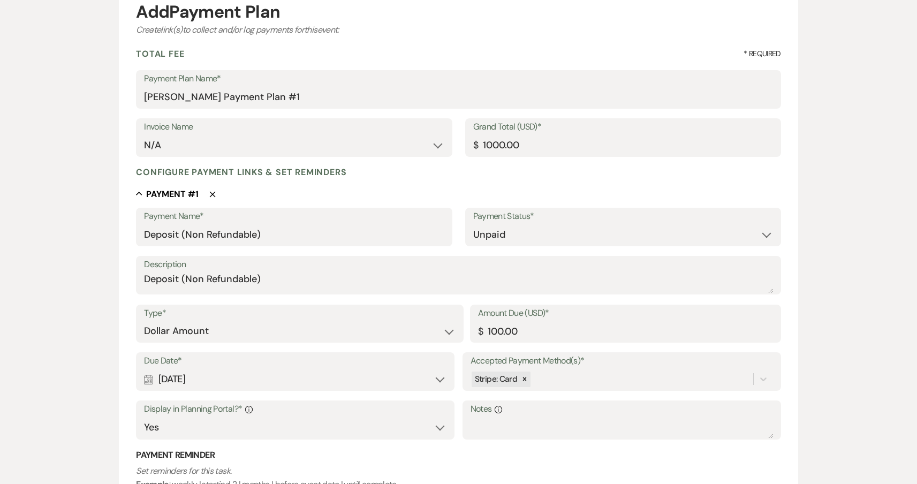
click at [285, 365] on label "Due Date*" at bounding box center [295, 361] width 302 height 16
click at [234, 379] on div "Calendar Aug 25, 2025 Expand" at bounding box center [295, 379] width 302 height 21
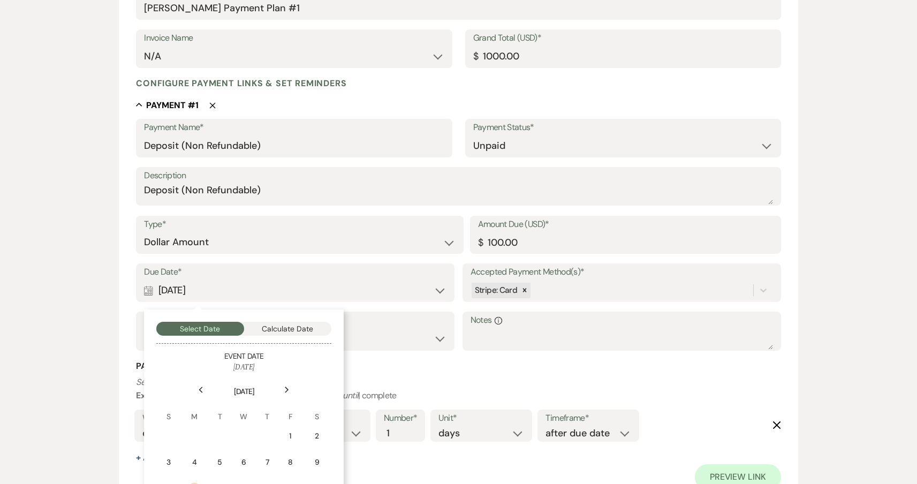
scroll to position [297, 0]
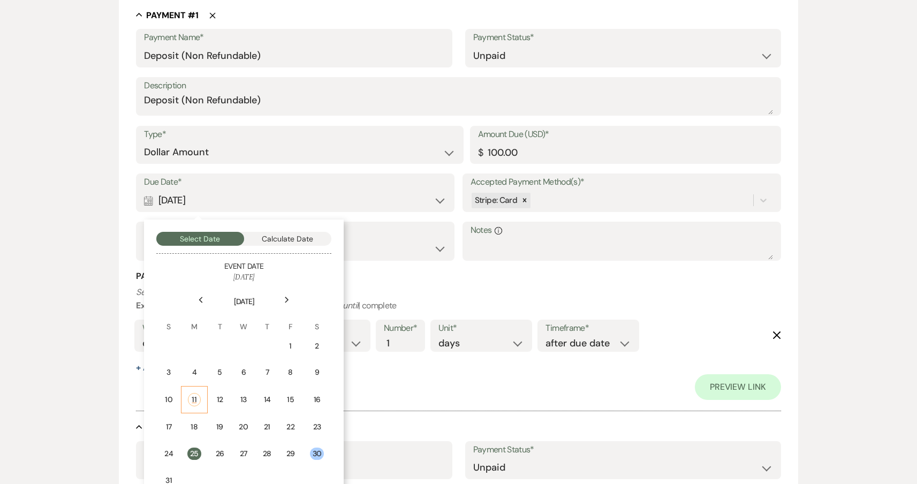
click at [199, 396] on div "11" at bounding box center [194, 399] width 13 height 13
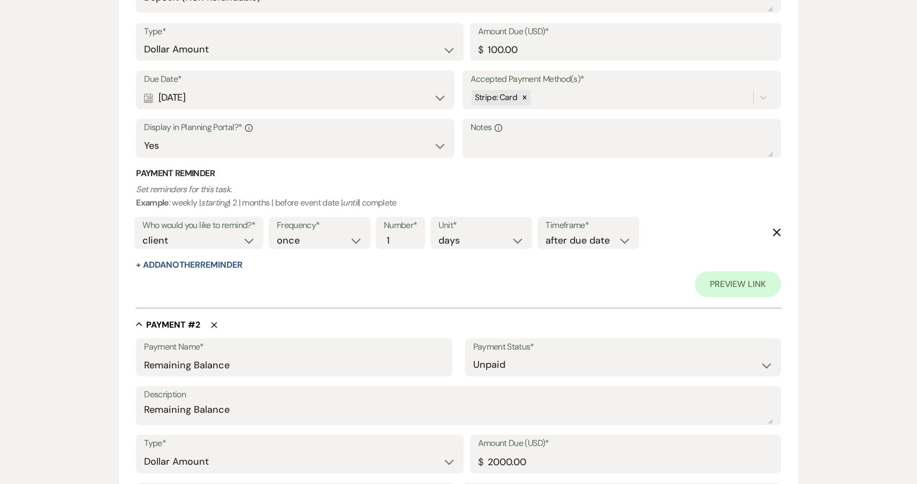
scroll to position [533, 0]
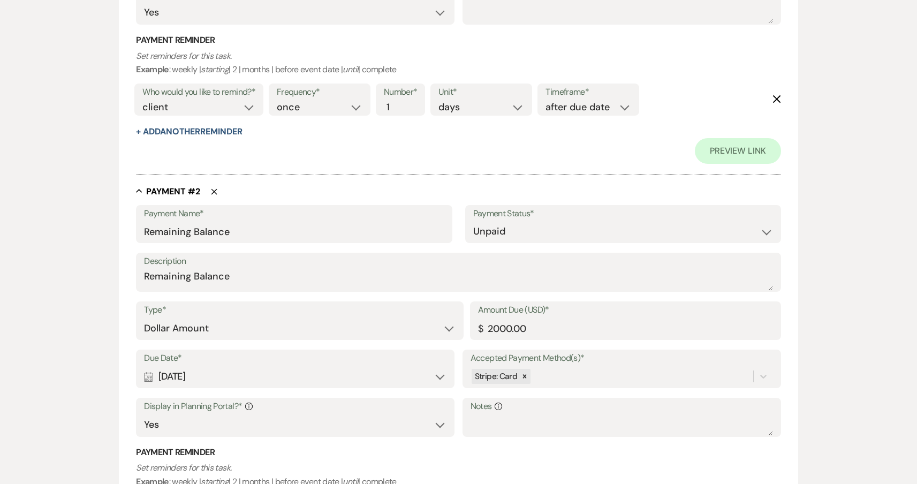
click at [227, 373] on div "Calendar Jul 31, 2025 Expand" at bounding box center [295, 376] width 302 height 21
select select "day"
select select "beforeEventDate"
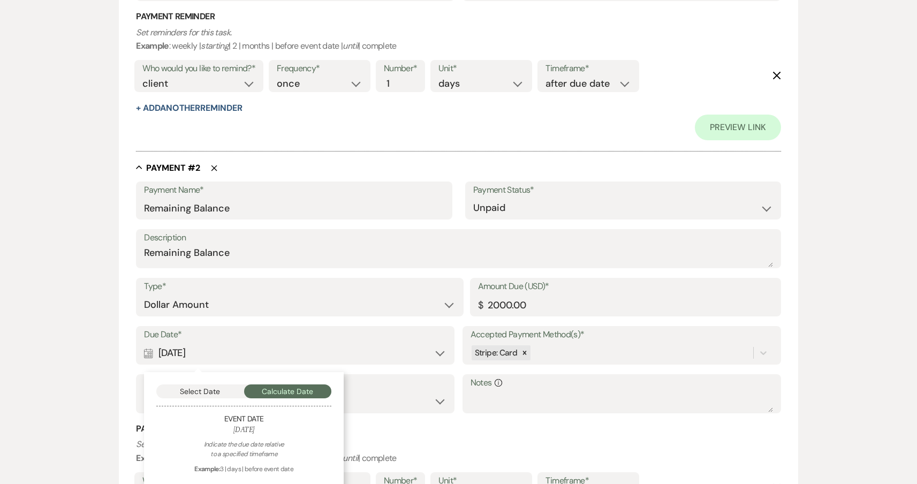
scroll to position [713, 0]
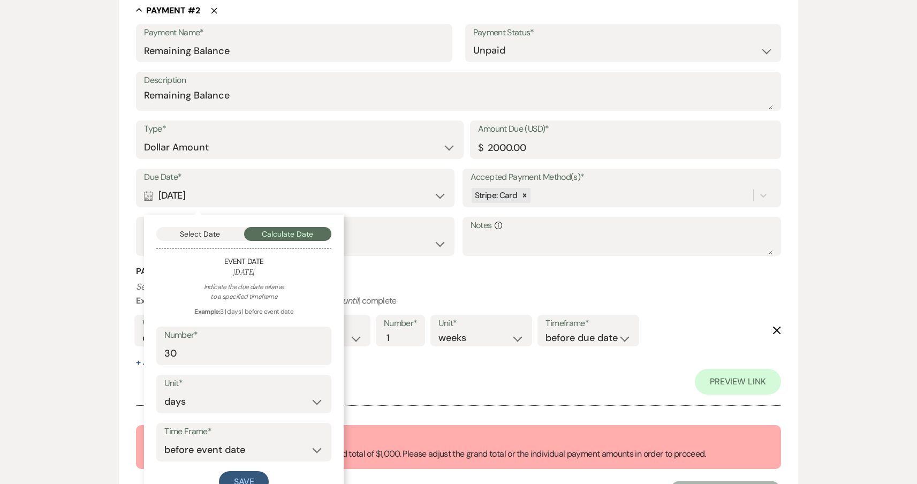
click at [198, 230] on button "Select Date" at bounding box center [200, 234] width 88 height 14
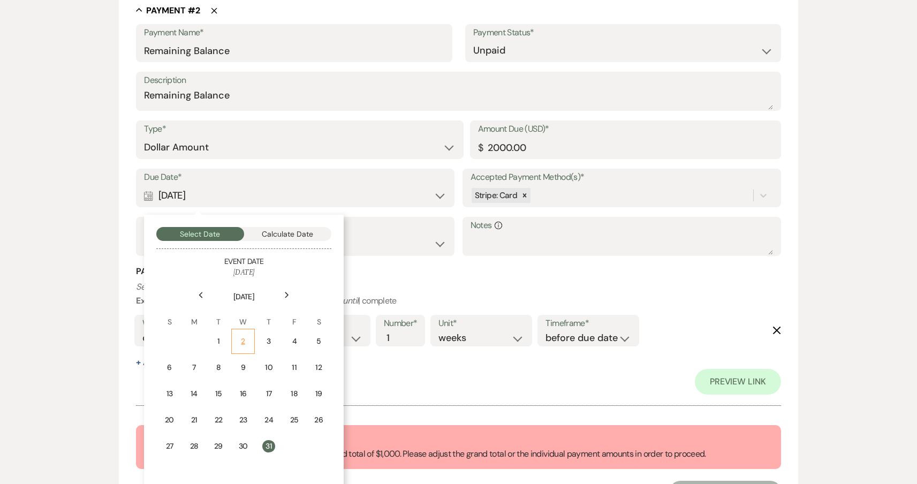
scroll to position [726, 0]
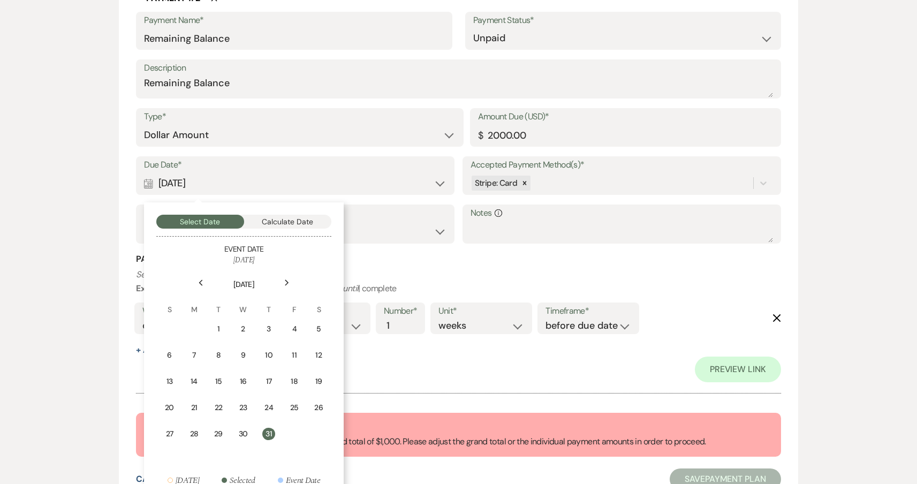
click at [287, 279] on icon "Next" at bounding box center [286, 282] width 5 height 6
click at [194, 431] on div "25" at bounding box center [193, 436] width 11 height 11
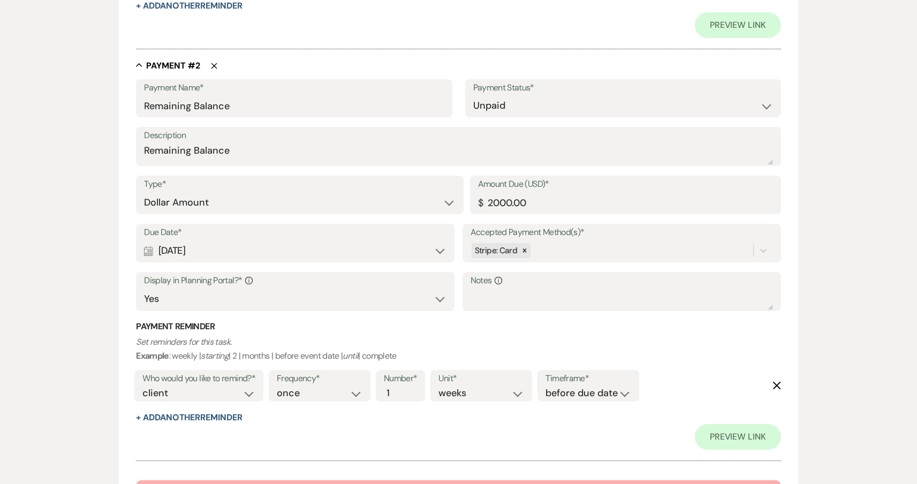
scroll to position [660, 0]
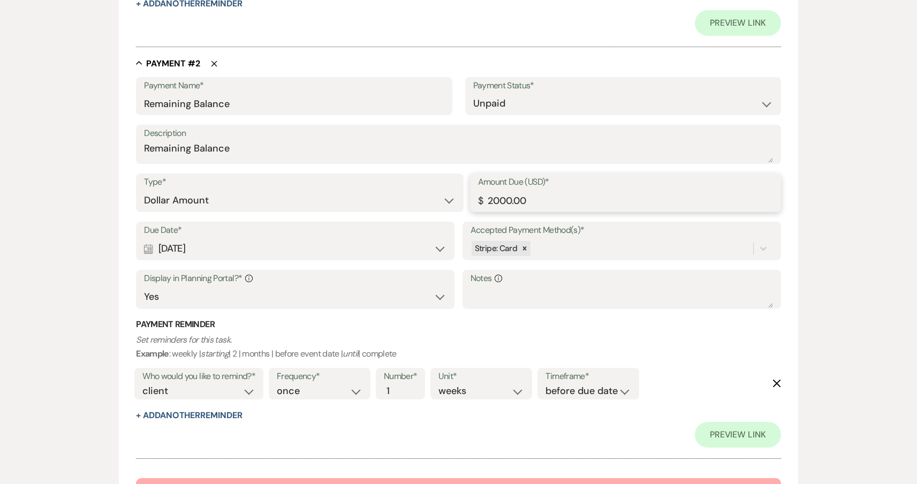
drag, startPoint x: 536, startPoint y: 197, endPoint x: 457, endPoint y: 199, distance: 78.7
click at [457, 199] on div "Type* Dollar Amount Percentage of Grand Total Amount Due (USD)* $ 2000.00" at bounding box center [458, 197] width 645 height 48
type input "900.00"
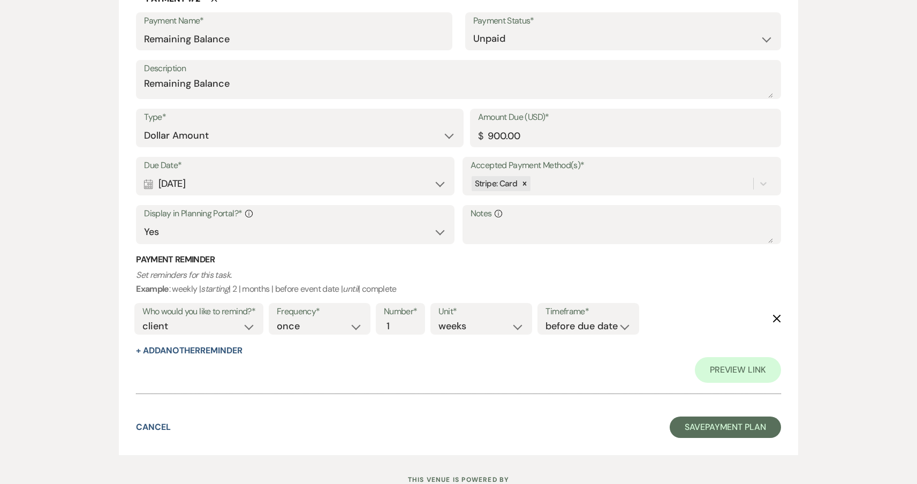
scroll to position [746, 0]
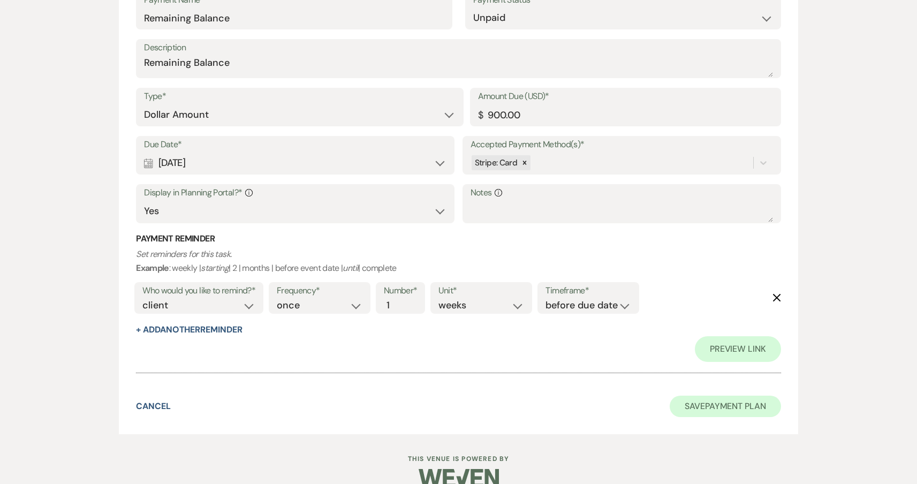
click at [765, 396] on button "Save Payment Plan" at bounding box center [725, 406] width 111 height 21
select select "5"
select select "14"
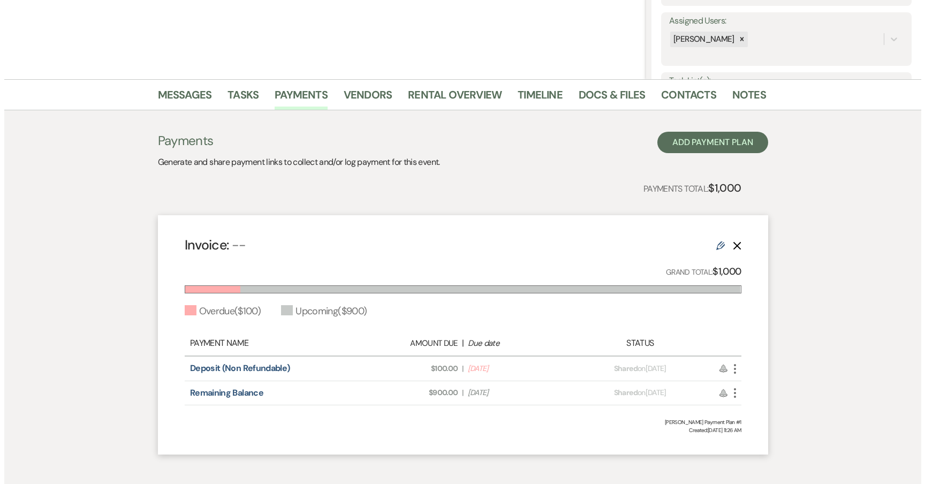
scroll to position [202, 0]
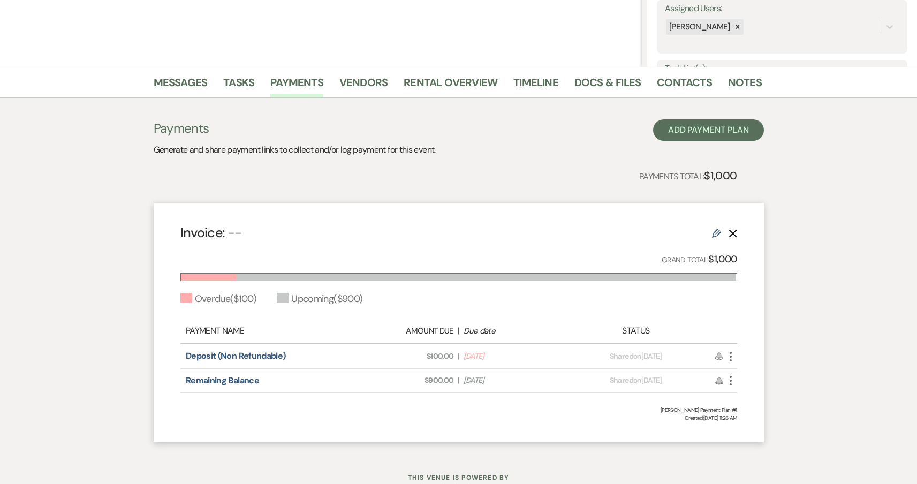
click at [735, 355] on icon "More" at bounding box center [730, 356] width 13 height 13
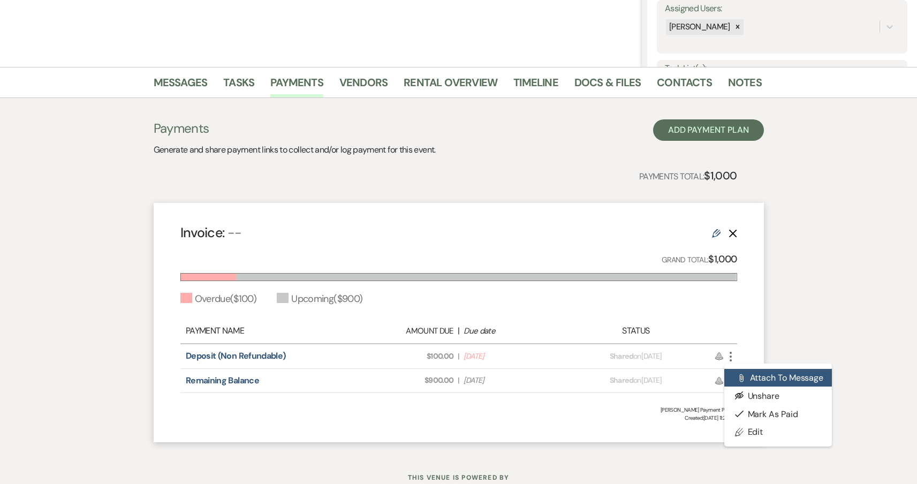
click at [757, 378] on button "Attach File Attach to Message" at bounding box center [778, 378] width 108 height 18
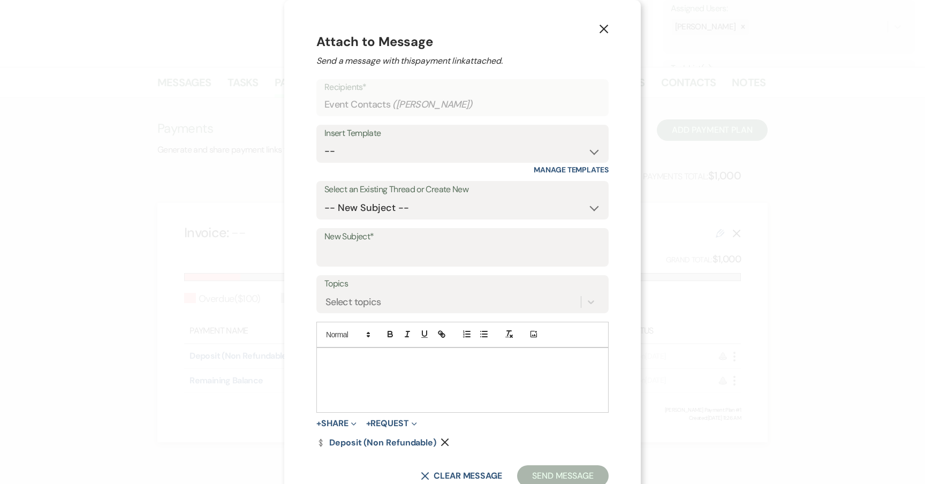
click at [411, 137] on div "Insert Template" at bounding box center [462, 134] width 276 height 16
click at [371, 247] on input "New Subject*" at bounding box center [462, 255] width 276 height 21
type input "P"
type input "D"
type input "V"
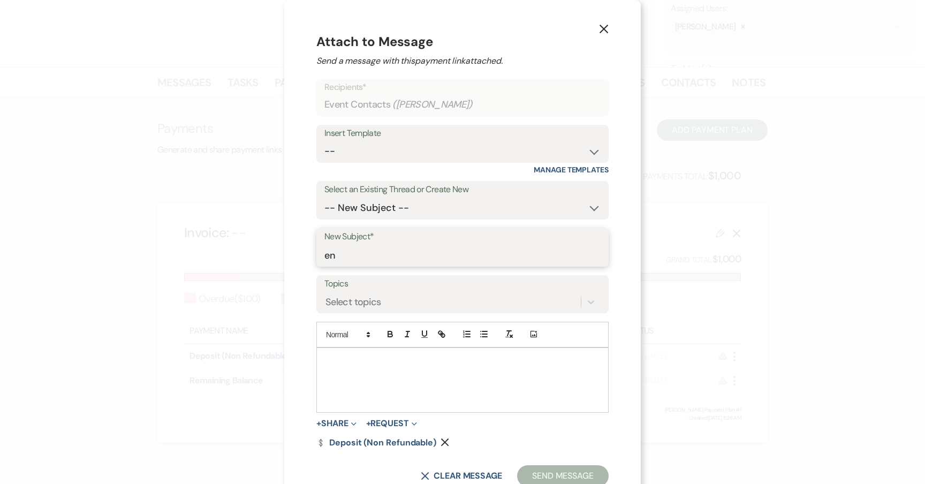
type input "e"
type input "Venue Deposit"
click at [436, 361] on p at bounding box center [462, 360] width 275 height 12
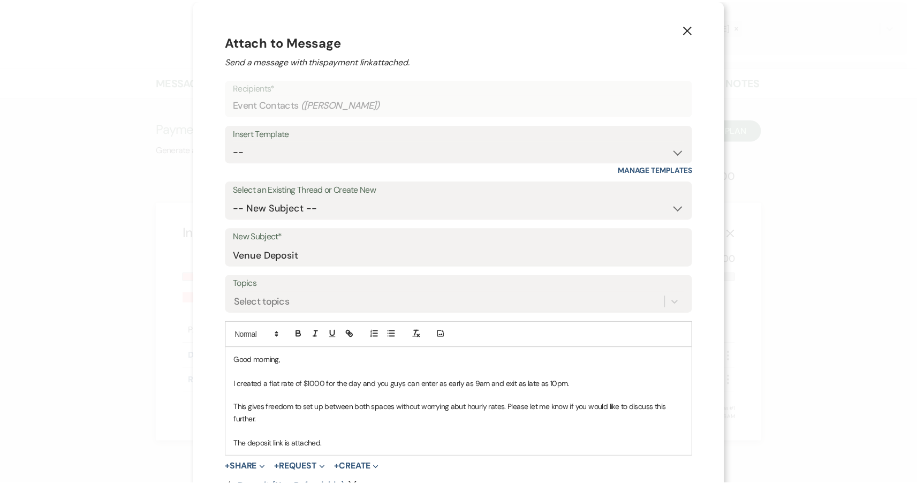
scroll to position [75, 0]
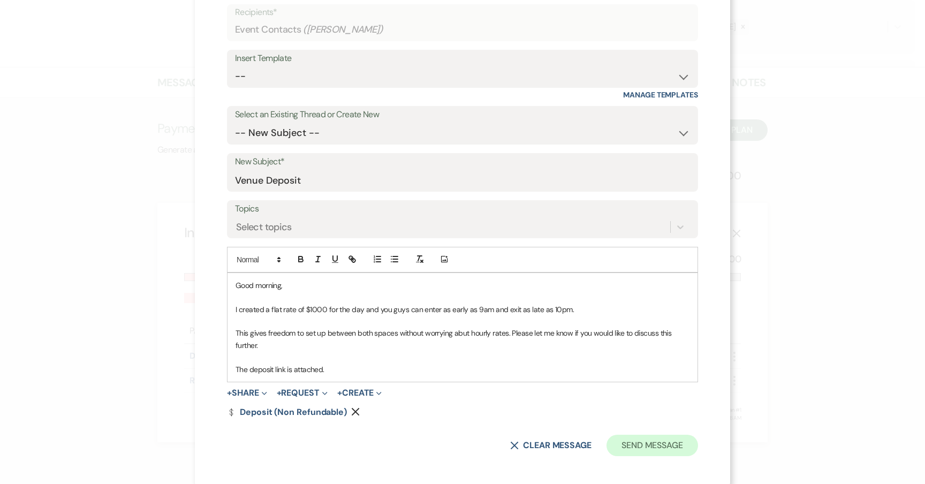
click at [637, 447] on button "Send Message" at bounding box center [652, 445] width 92 height 21
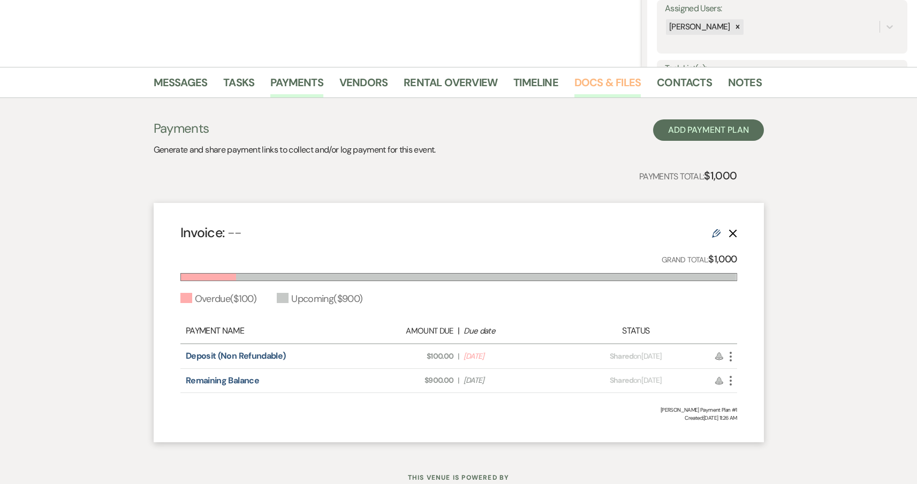
scroll to position [0, 0]
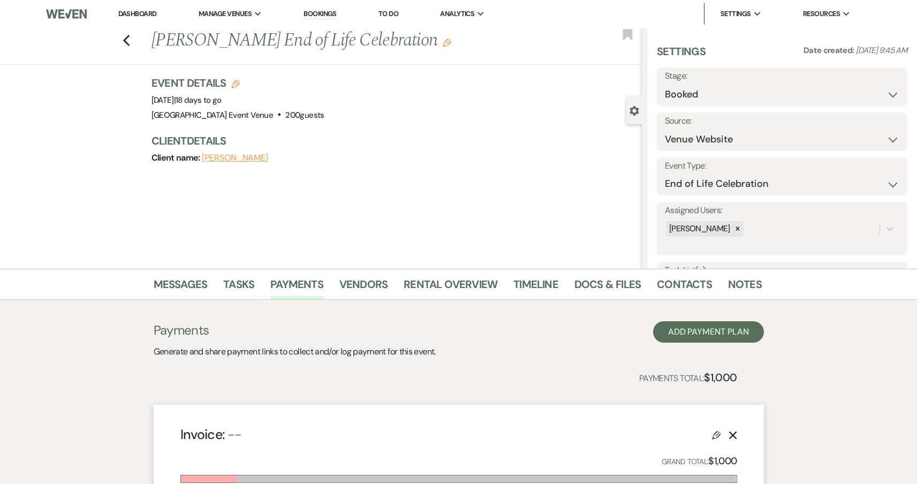
click at [233, 39] on h1 "[PERSON_NAME] End of Life Celebration Edit" at bounding box center [345, 41] width 388 height 26
click at [234, 34] on li "[GEOGRAPHIC_DATA] Event Venue" at bounding box center [259, 35] width 110 height 11
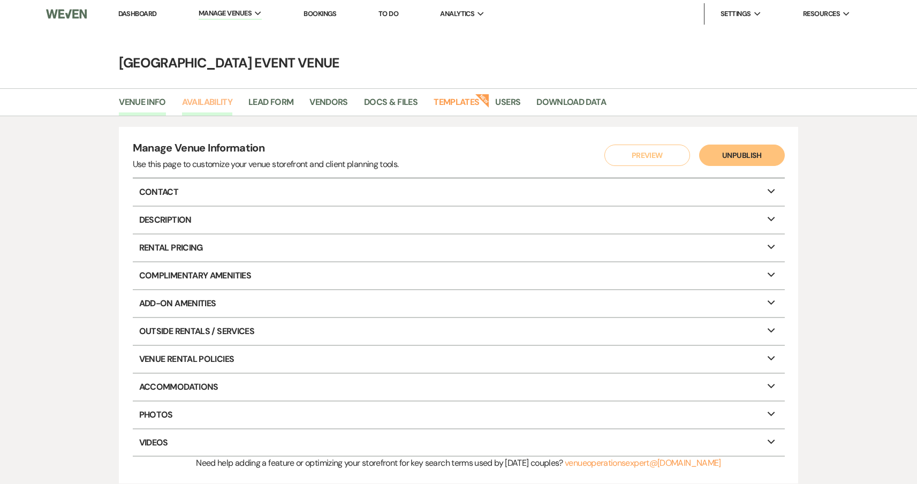
click at [225, 98] on link "Availability" at bounding box center [207, 105] width 50 height 20
select select "2"
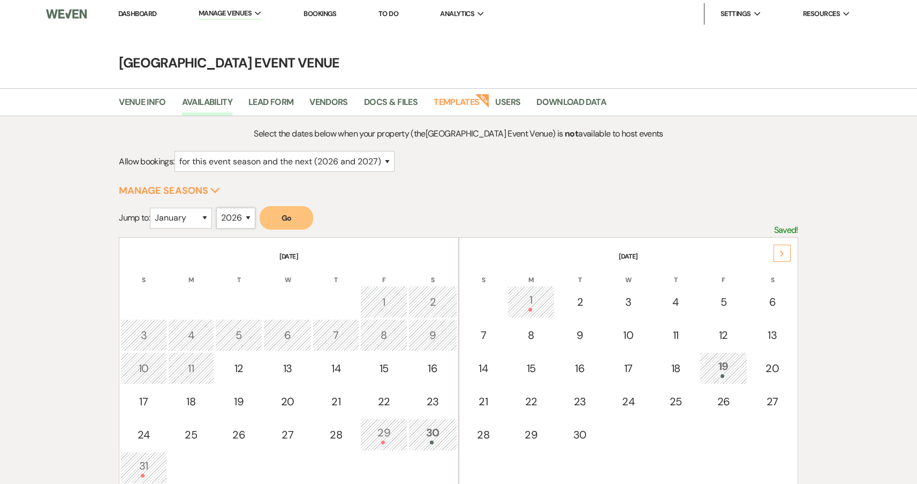
select select "2025"
select select "9"
click at [285, 227] on button "Go" at bounding box center [287, 218] width 54 height 24
click at [304, 215] on button "Go" at bounding box center [287, 218] width 54 height 24
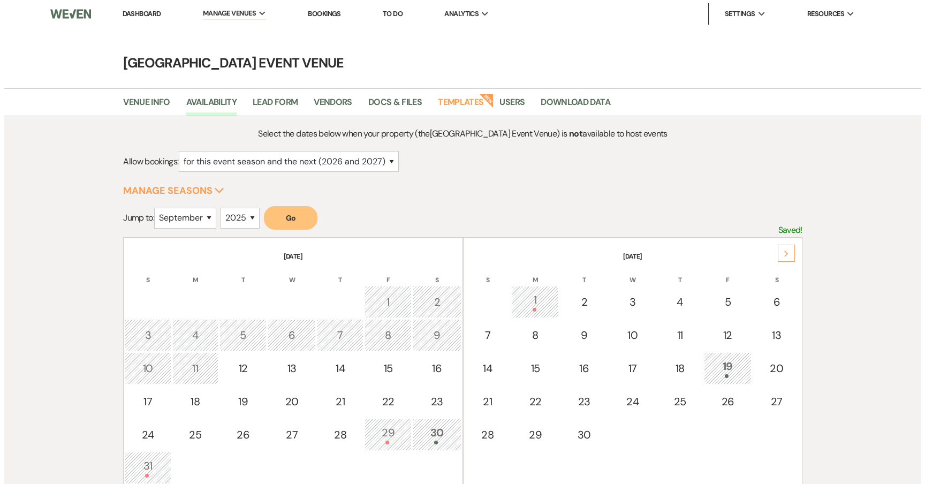
scroll to position [17, 0]
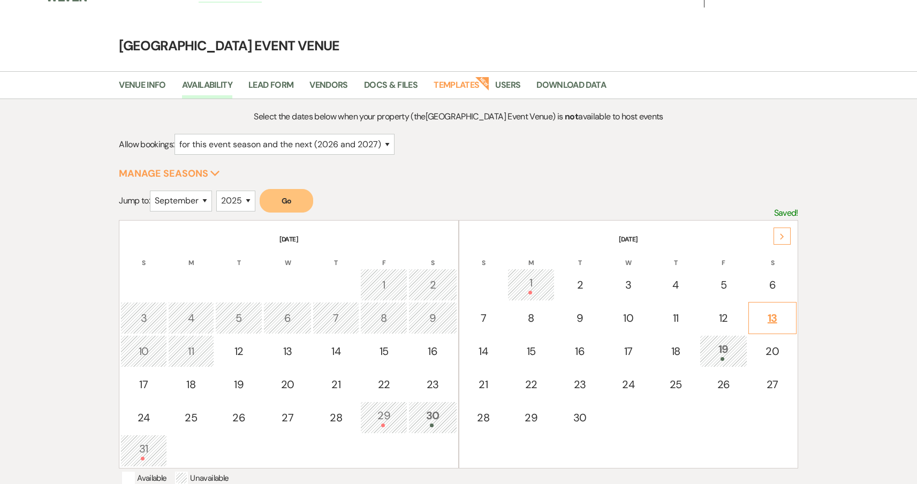
click at [763, 326] on td "13" at bounding box center [772, 318] width 48 height 32
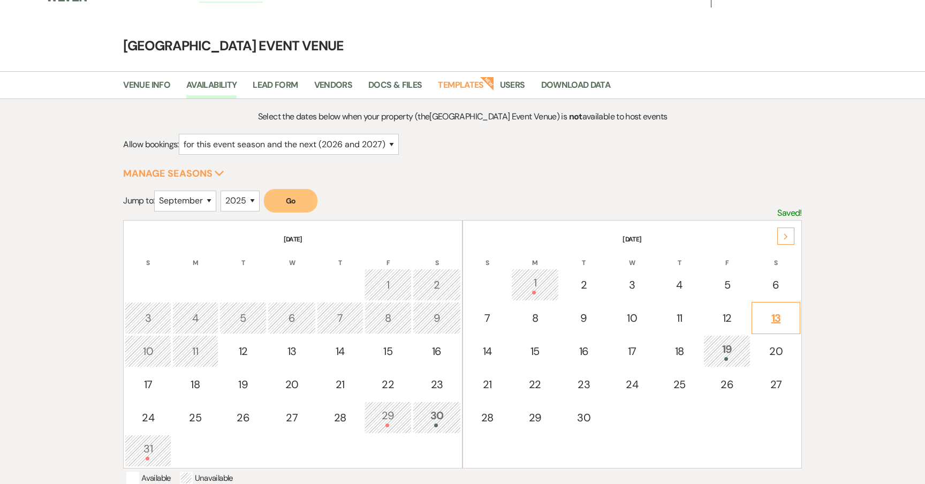
select select "other"
select select "false"
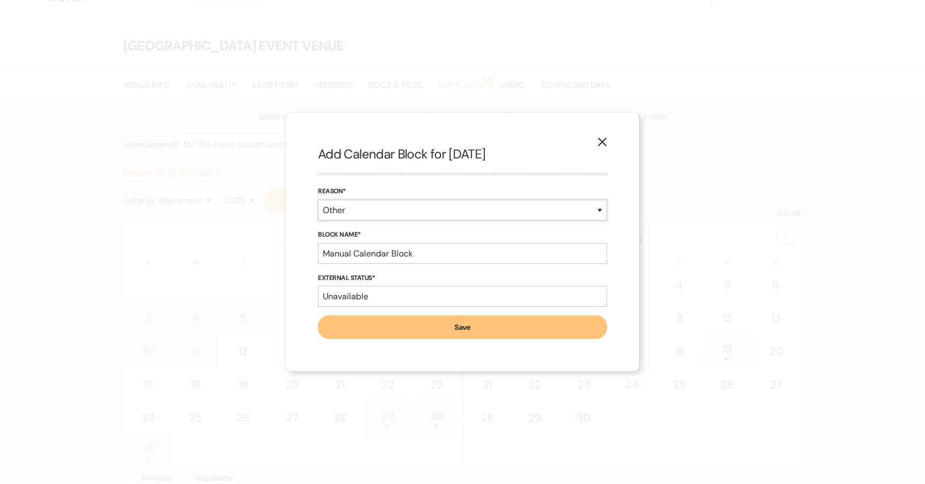
select select "bookedEvent"
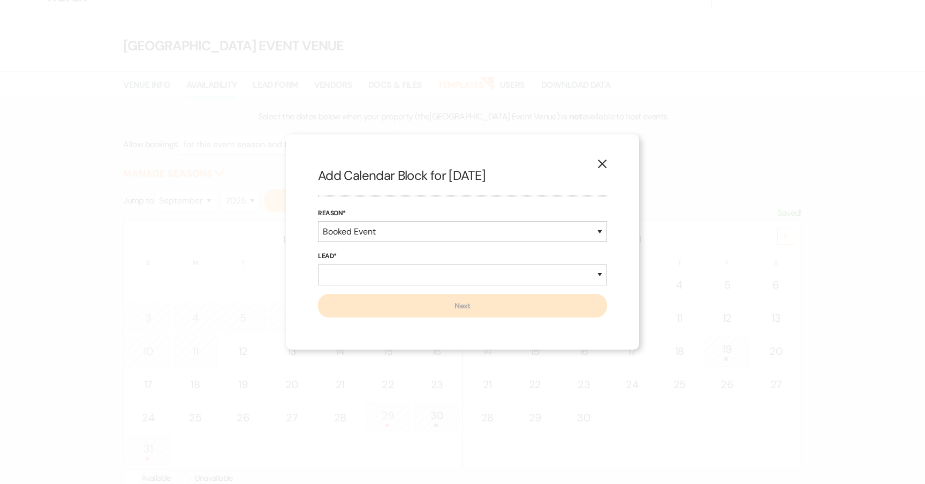
click at [420, 263] on div "Lead* New Lead Existing Lead" at bounding box center [462, 271] width 289 height 43
select select "existingLead"
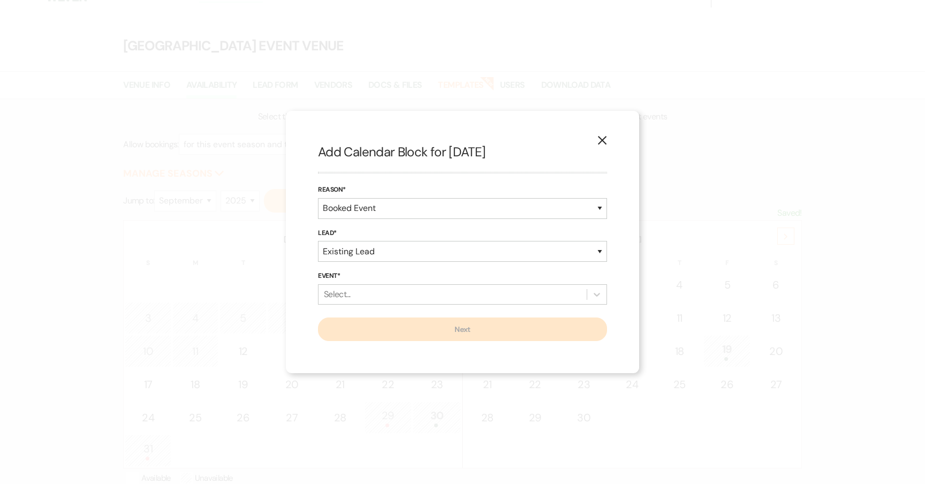
click at [415, 302] on div "Select..." at bounding box center [452, 294] width 268 height 19
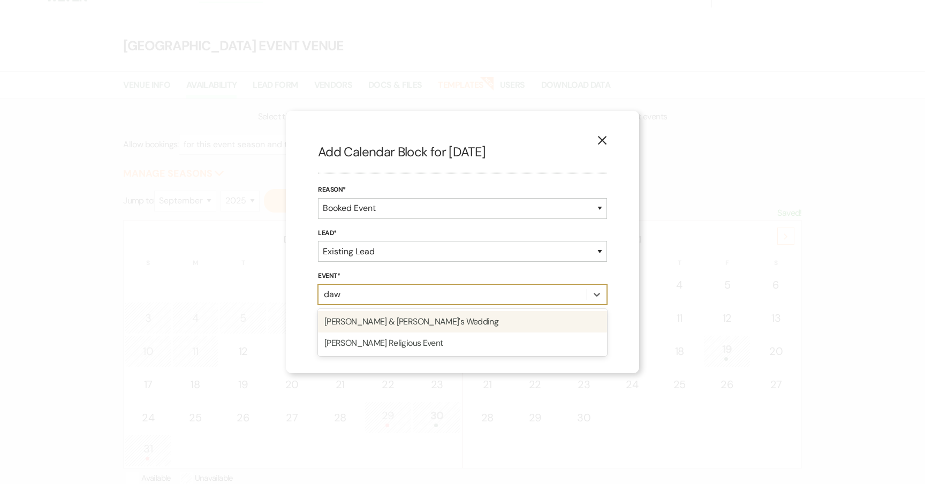
type input "dawn"
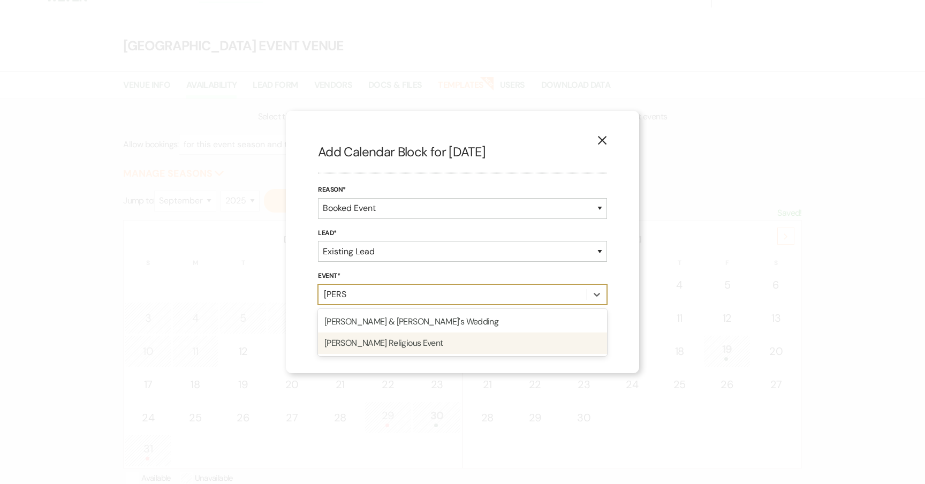
click at [409, 341] on div "Dawn Lukas's Religious Event" at bounding box center [462, 342] width 289 height 21
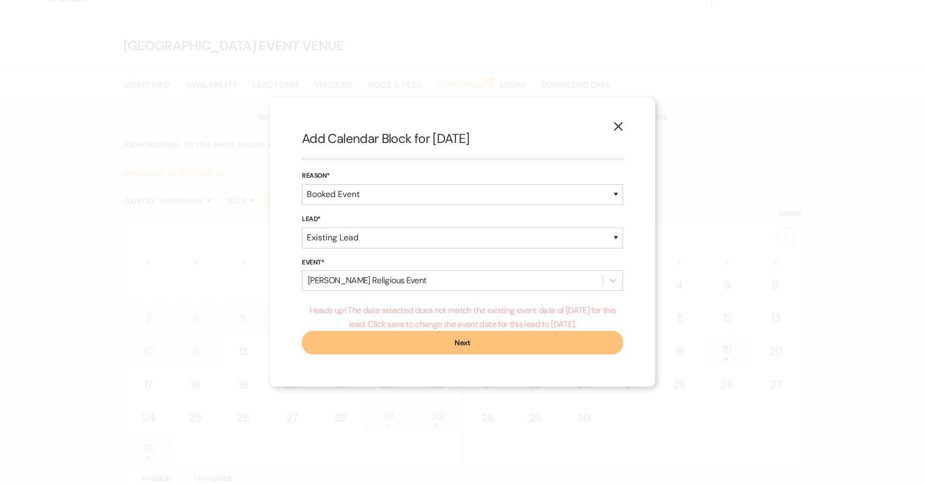
click at [511, 339] on button "Next" at bounding box center [462, 343] width 321 height 24
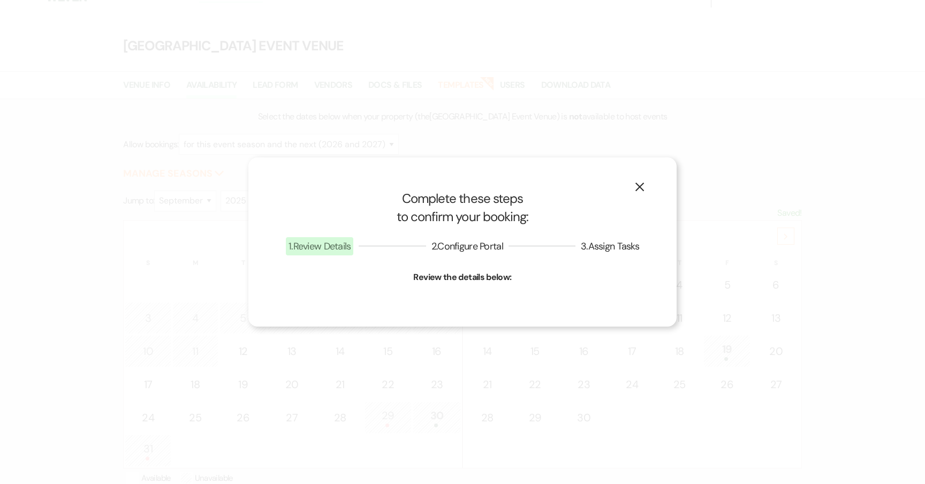
select select "12"
select select "777"
select select "false"
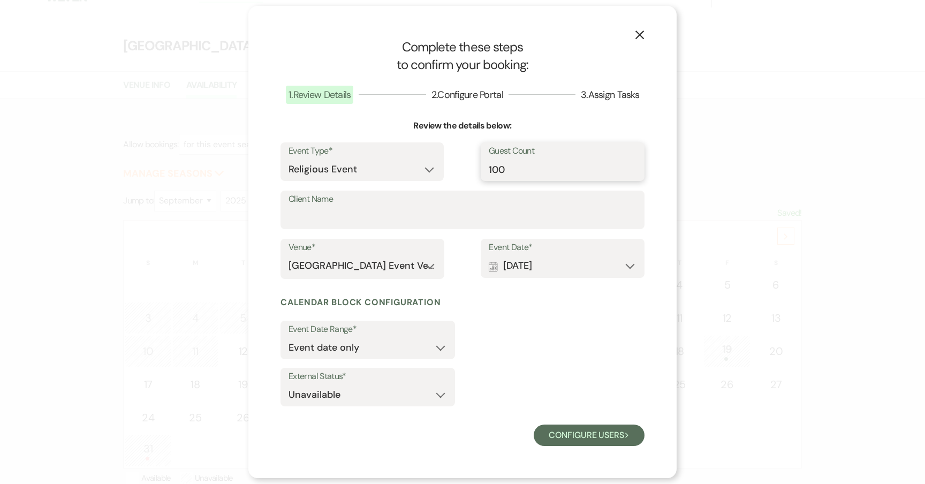
drag, startPoint x: 555, startPoint y: 173, endPoint x: 427, endPoint y: 171, distance: 128.5
click at [427, 171] on div "Event Type* Wedding Anniversary Party Baby Shower Bachelorette / Bachelor Party…" at bounding box center [462, 166] width 364 height 48
type input "400"
click at [404, 206] on label "Client Name" at bounding box center [462, 200] width 348 height 16
click at [404, 207] on input "Client Name" at bounding box center [462, 217] width 348 height 21
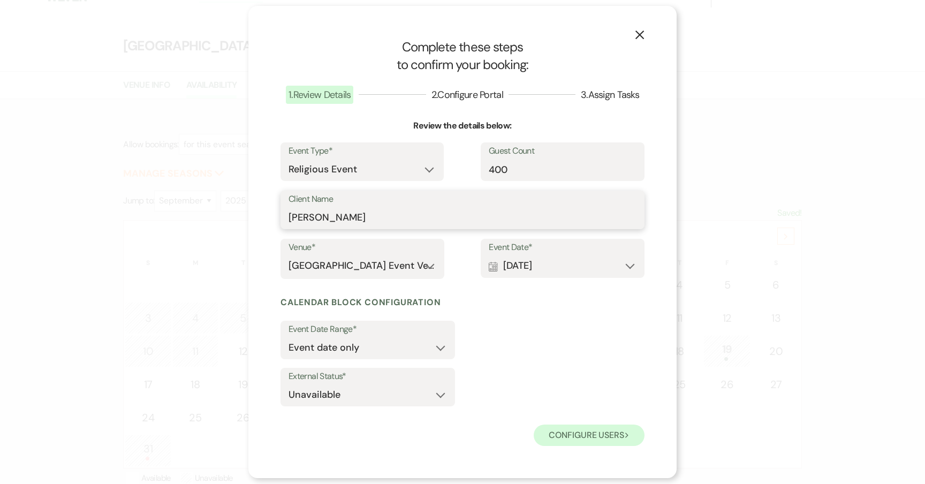
type input "Dawn Lukas"
click at [565, 430] on button "Configure users Next" at bounding box center [589, 434] width 111 height 21
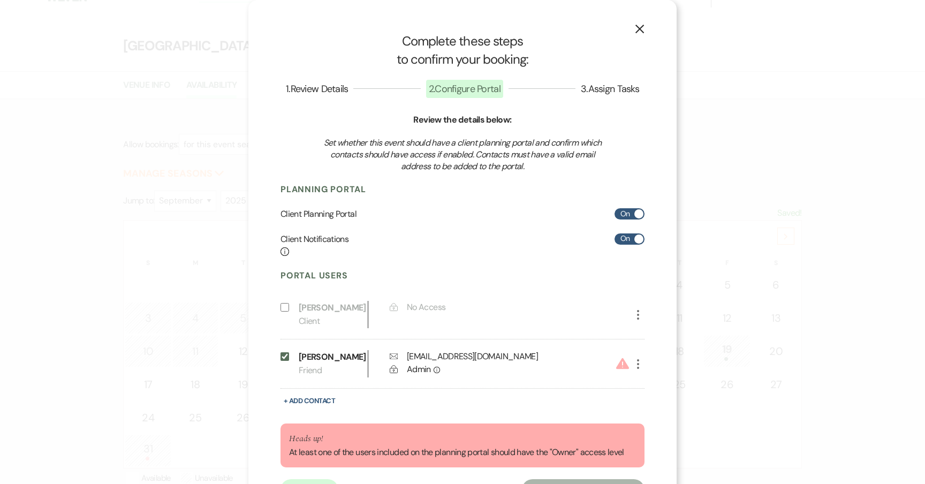
click at [637, 360] on use "button" at bounding box center [638, 364] width 2 height 10
click at [648, 382] on use "button" at bounding box center [649, 385] width 8 height 8
select select "5"
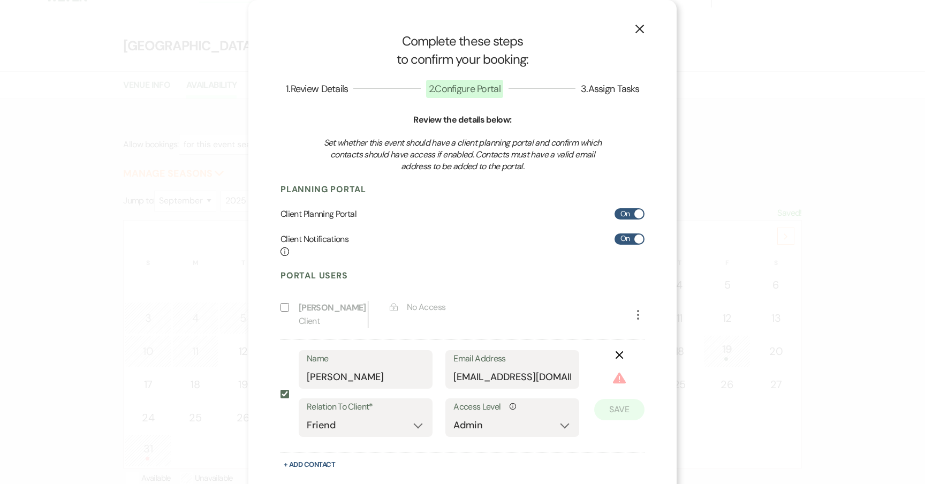
scroll to position [11, 0]
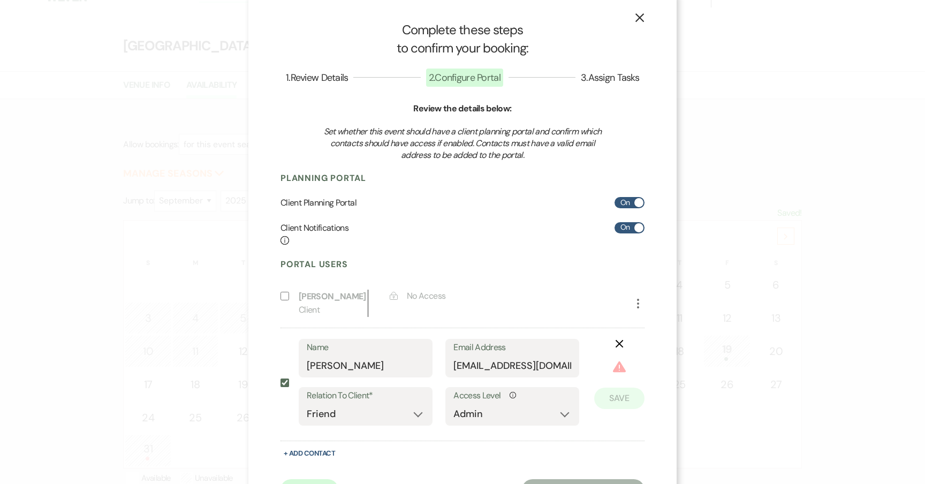
click at [498, 393] on label "Access Level Info" at bounding box center [512, 396] width 118 height 16
select select "6"
click at [613, 384] on button "Save" at bounding box center [619, 381] width 50 height 21
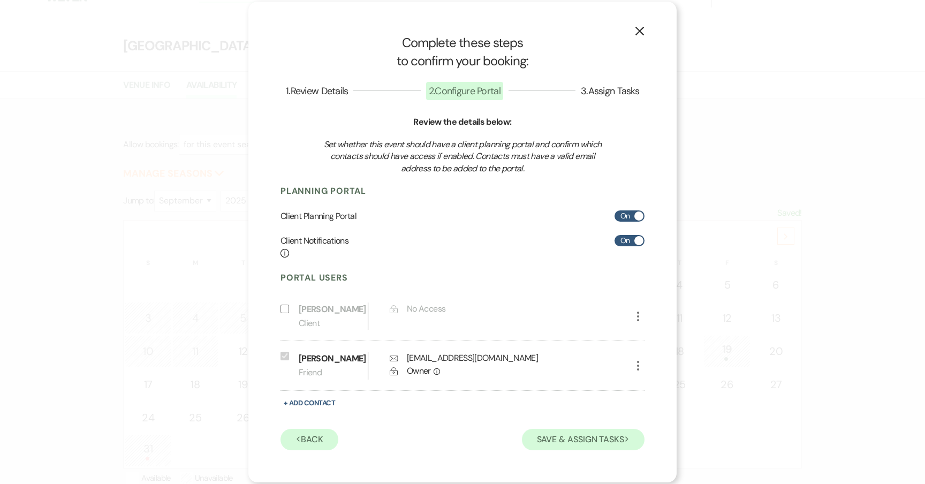
click at [591, 432] on button "Save & Assign Tasks Next" at bounding box center [583, 439] width 123 height 21
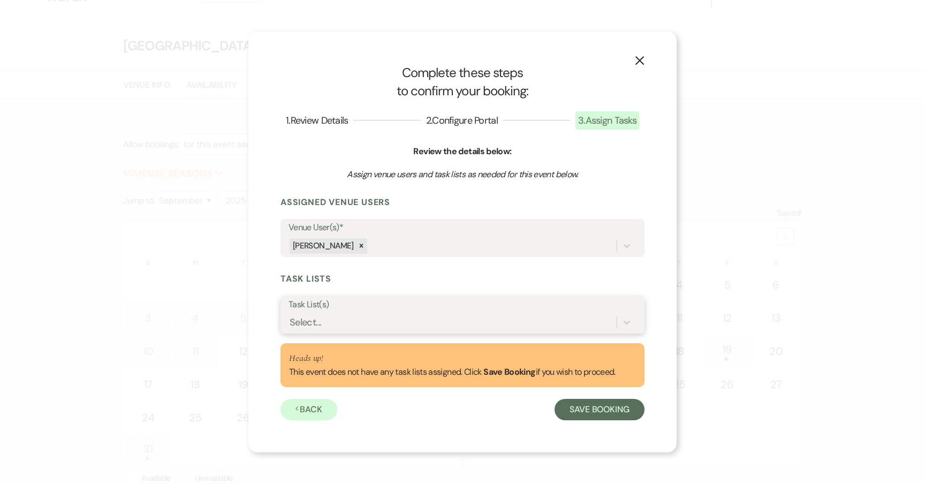
click at [471, 316] on div "Select..." at bounding box center [452, 322] width 328 height 19
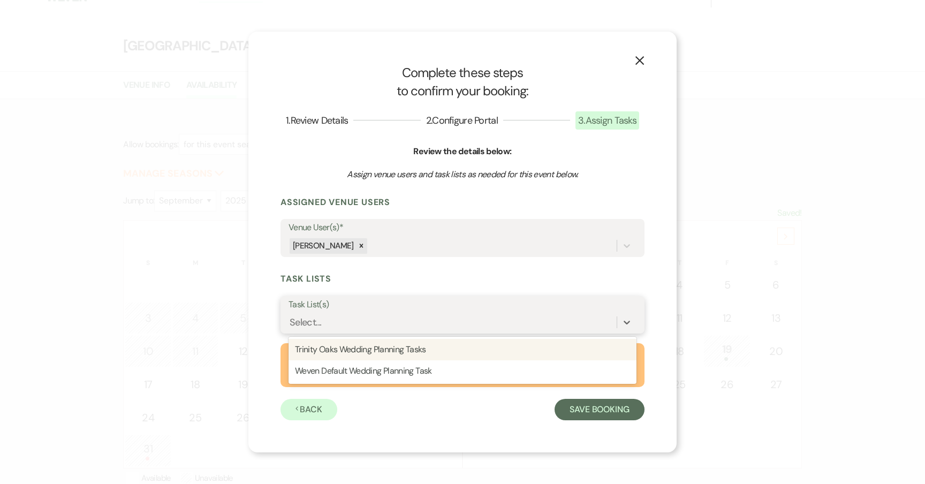
click at [442, 351] on div "Trinity Oaks Wedding Planning Tasks" at bounding box center [462, 349] width 348 height 21
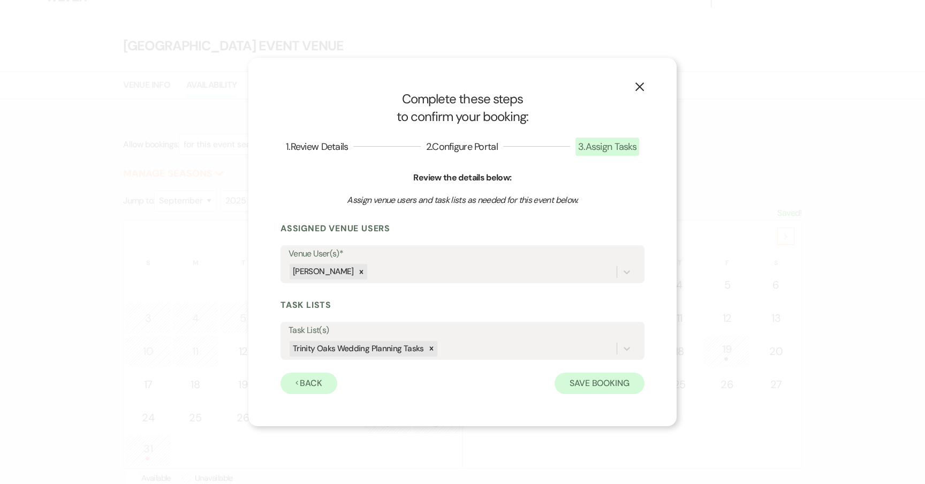
click at [581, 387] on button "Save Booking" at bounding box center [599, 383] width 90 height 21
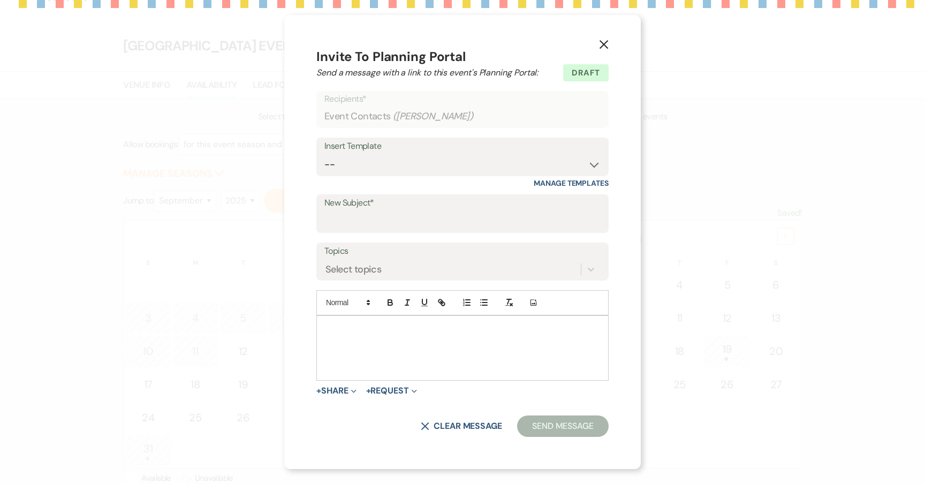
scroll to position [181, 0]
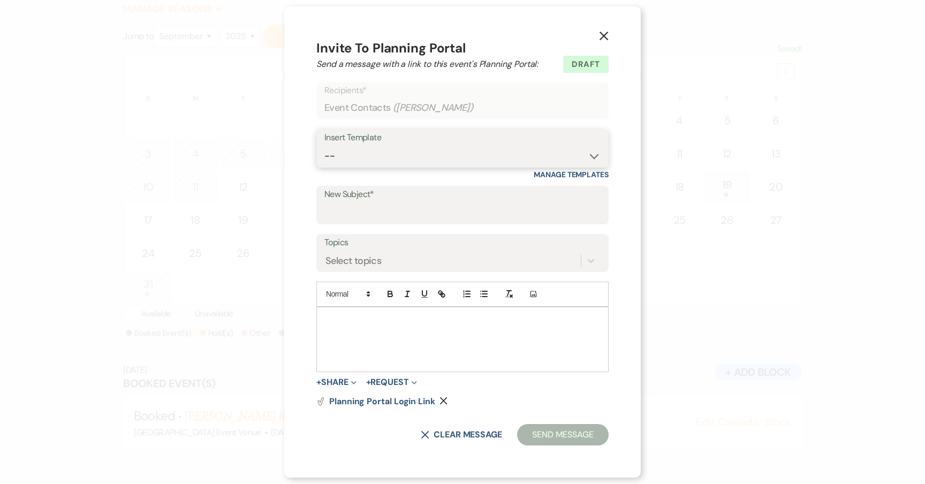
select select "14"
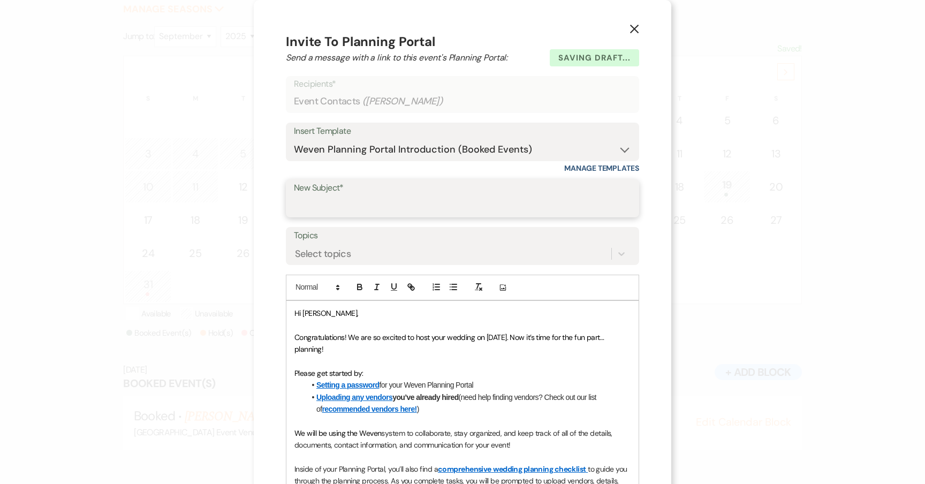
click at [399, 211] on input "New Subject*" at bounding box center [462, 205] width 337 height 21
type input "Weven Venue Portal"
drag, startPoint x: 460, startPoint y: 336, endPoint x: 444, endPoint y: 336, distance: 16.1
click at [444, 336] on span "Congratulations! We are so excited to host your wedding on 09/13/2025. Now it’s…" at bounding box center [450, 342] width 312 height 21
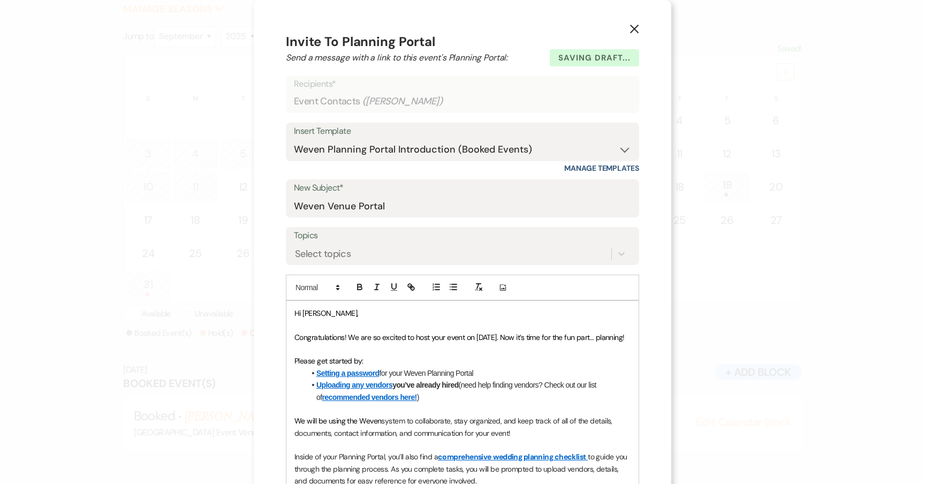
click at [514, 343] on p "Congratulations! We are so excited to host your event on 09/13/2025. Now it’s t…" at bounding box center [462, 337] width 336 height 12
click at [510, 337] on span "Congratulations! We are so excited to host your event on 09/13/2025. Now it’s t…" at bounding box center [459, 337] width 330 height 10
click at [521, 343] on p "Congratulations! We are so excited to host your event on 09/13/2025. Now it’s t…" at bounding box center [462, 337] width 336 height 12
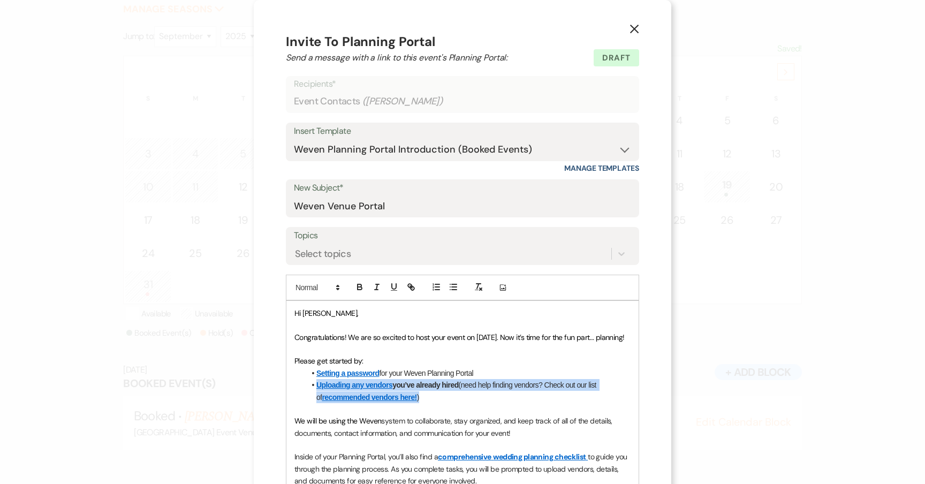
drag, startPoint x: 439, startPoint y: 411, endPoint x: 299, endPoint y: 390, distance: 142.3
click at [299, 390] on div "Hi Dawn, Congratulations! We are so excited to host your event on 09/13/2025. N…" at bounding box center [462, 457] width 352 height 313
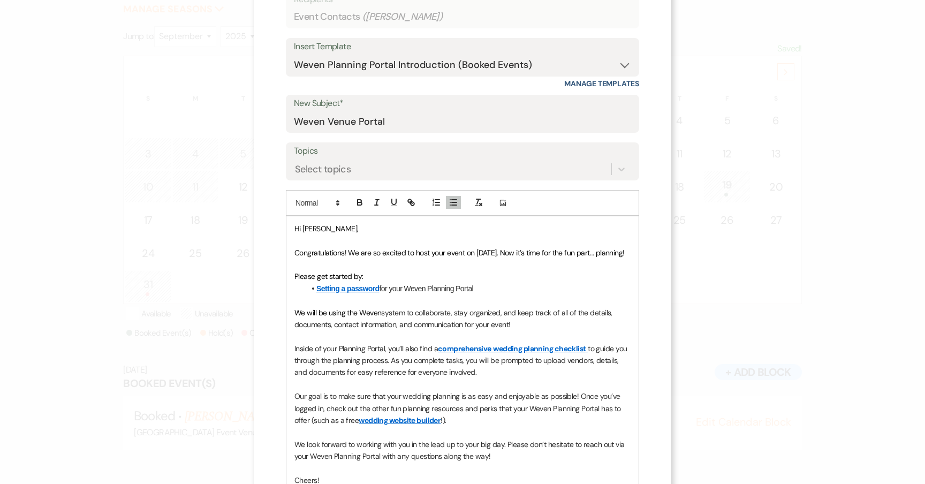
scroll to position [171, 0]
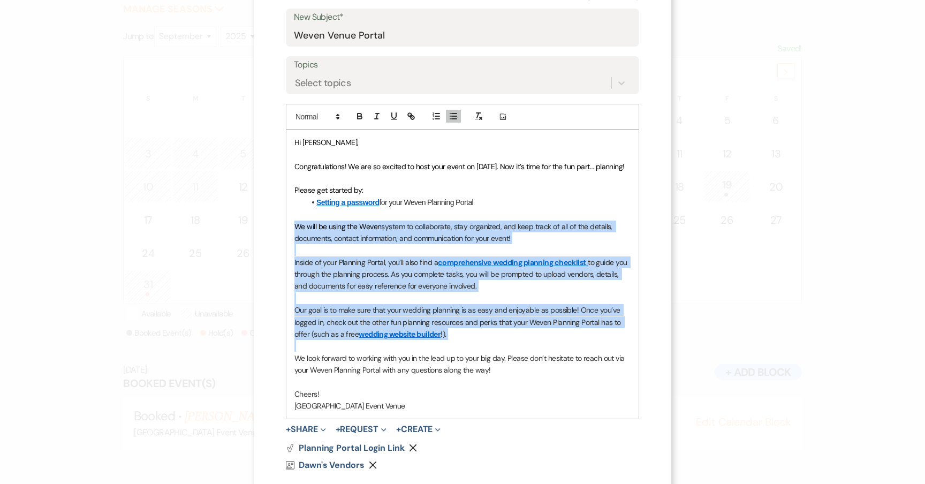
drag, startPoint x: 468, startPoint y: 348, endPoint x: 284, endPoint y: 238, distance: 214.6
click at [286, 238] on div "Hi Dawn, Congratulations! We are so excited to host your event on 09/13/2025. N…" at bounding box center [462, 274] width 352 height 288
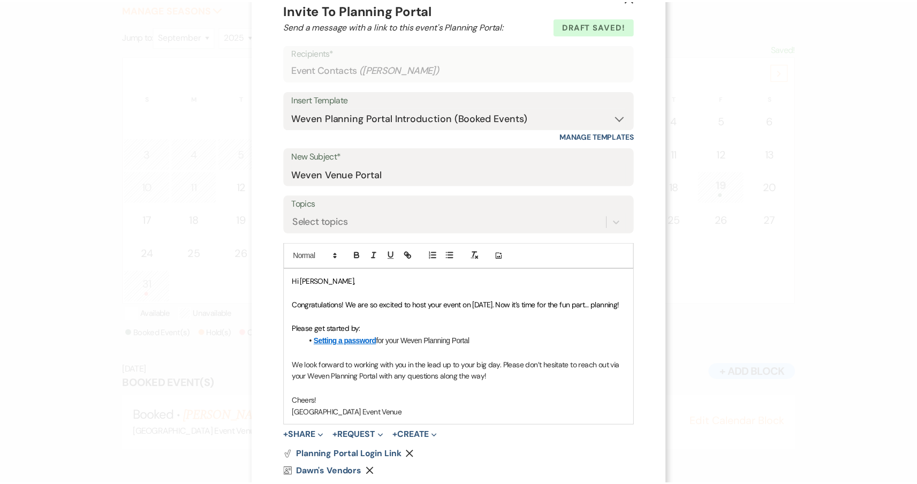
scroll to position [103, 0]
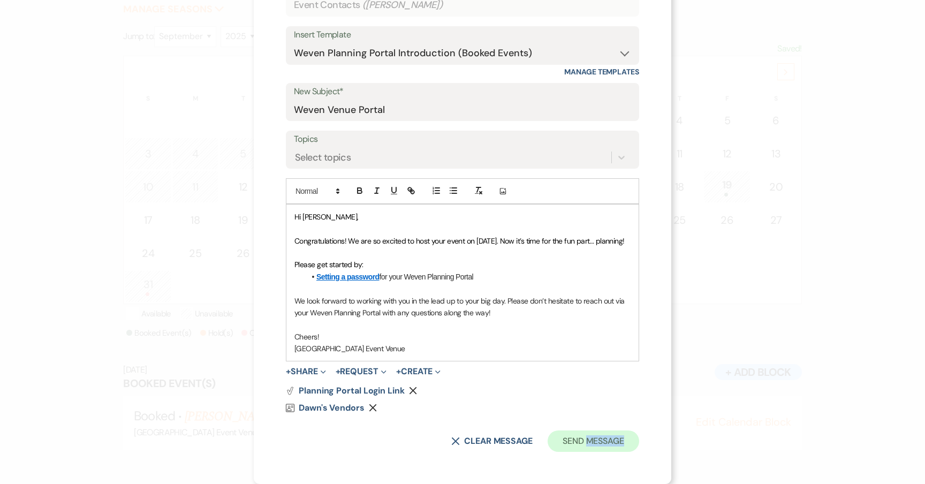
click at [575, 434] on button "Send Message" at bounding box center [594, 440] width 92 height 21
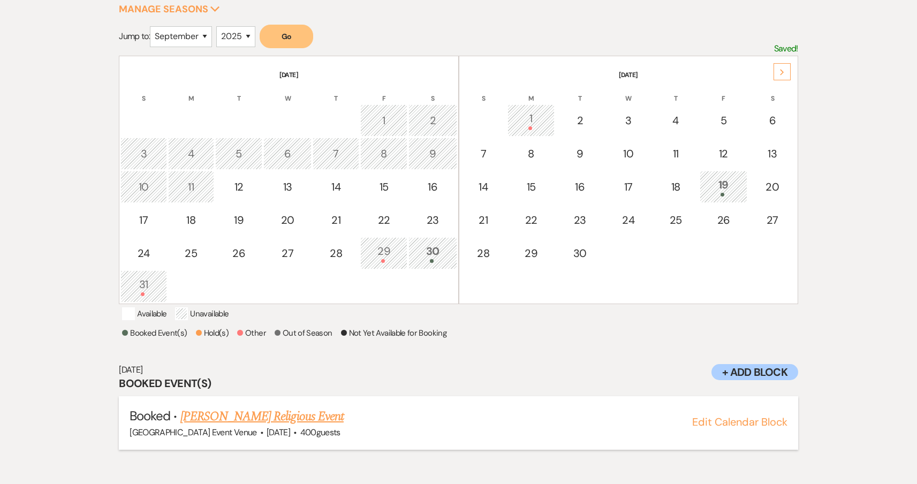
click at [314, 426] on link "Dawn Lukas's Religious Event" at bounding box center [261, 416] width 163 height 19
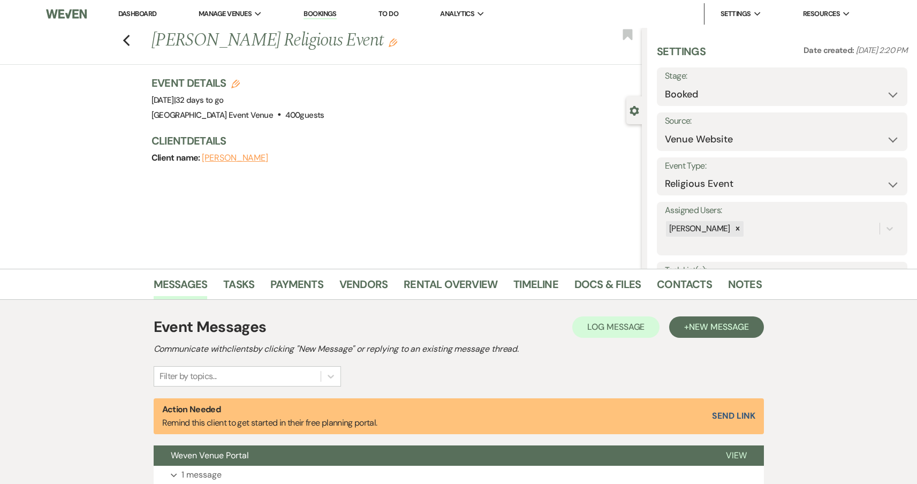
click at [389, 47] on use "button" at bounding box center [393, 43] width 9 height 9
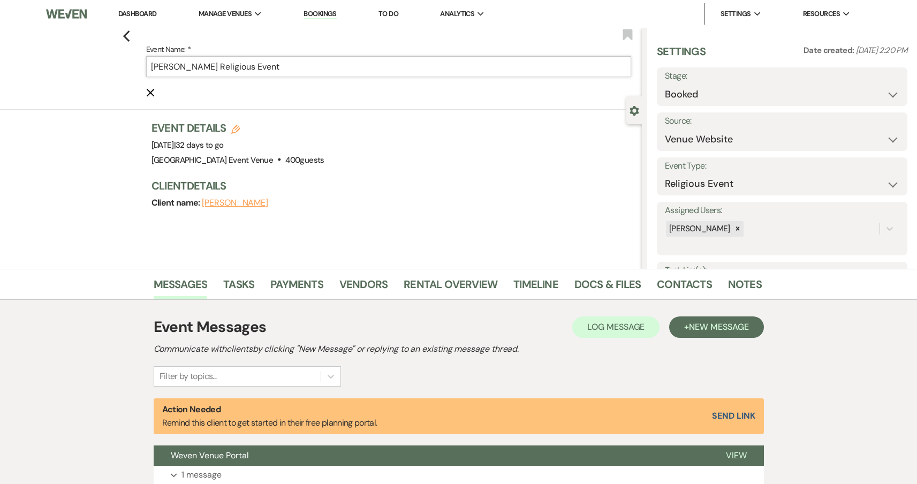
drag, startPoint x: 296, startPoint y: 61, endPoint x: 210, endPoint y: 62, distance: 86.2
click at [210, 62] on input "[PERSON_NAME] Religious Event" at bounding box center [388, 66] width 485 height 21
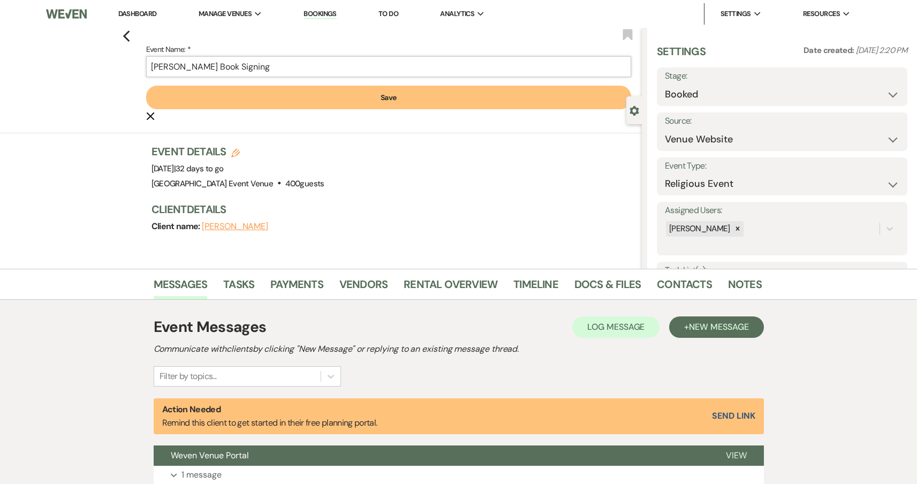
type input "Dawn Lukas's Book Signing"
click at [446, 94] on button "Save" at bounding box center [388, 98] width 485 height 24
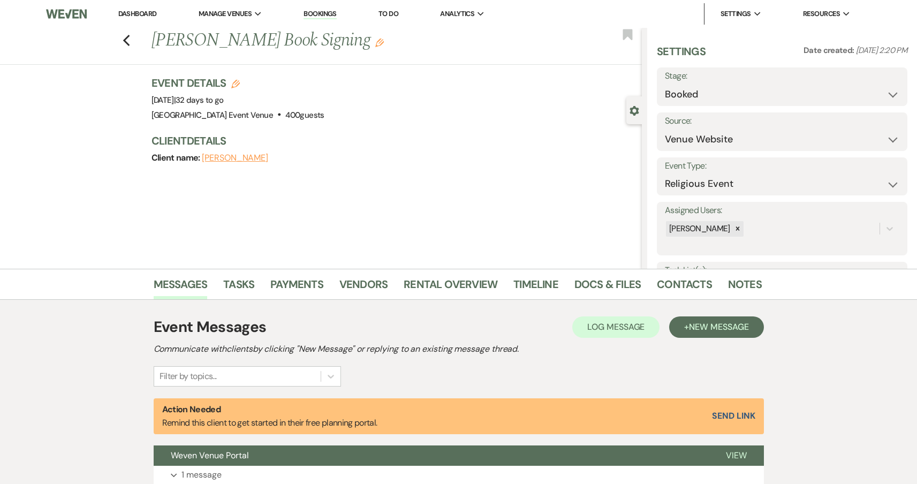
scroll to position [93, 0]
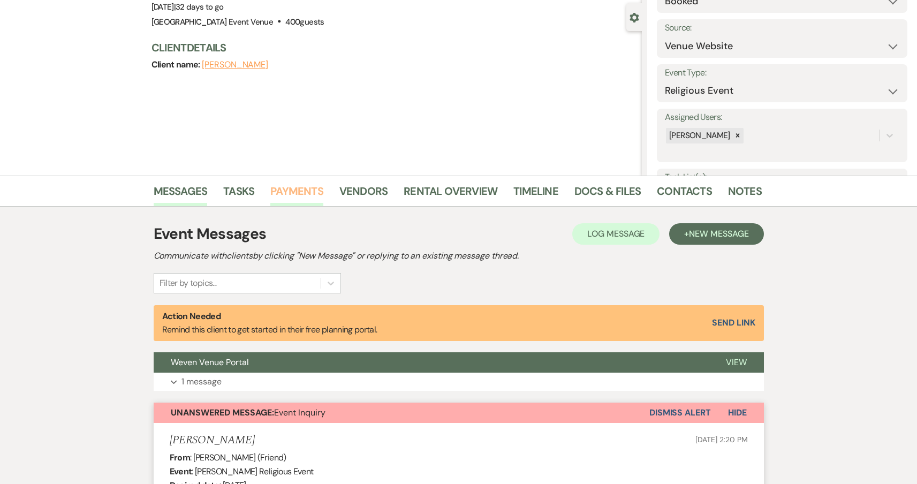
click at [315, 188] on link "Payments" at bounding box center [296, 195] width 53 height 24
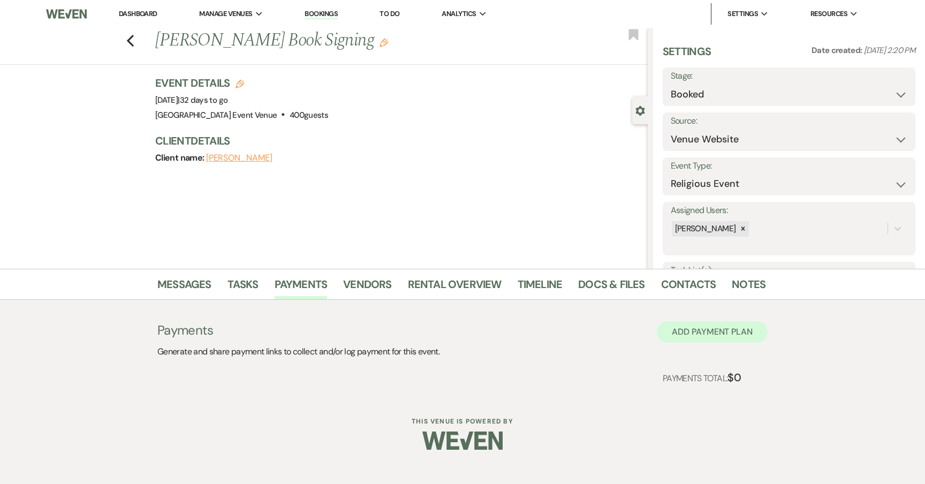
click at [717, 336] on button "Add Payment Plan" at bounding box center [712, 331] width 111 height 21
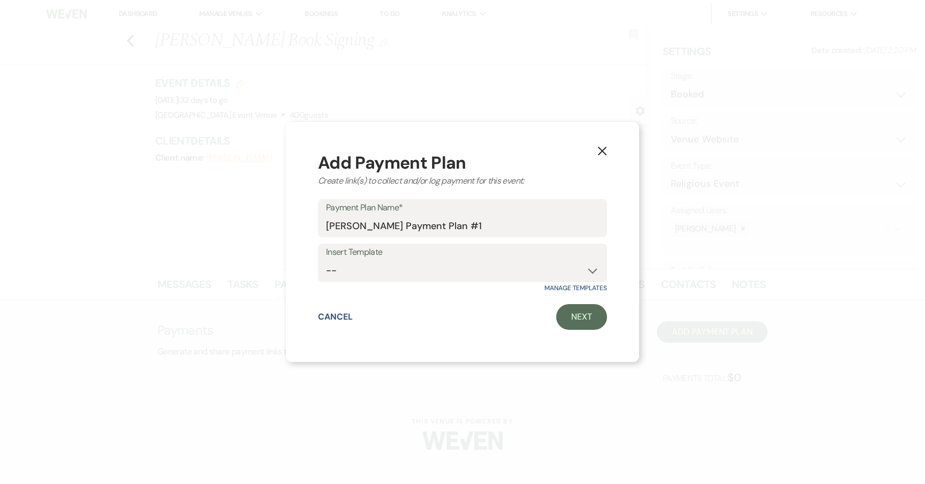
click at [447, 256] on label "Insert Template" at bounding box center [462, 253] width 273 height 16
select select "84"
click at [566, 320] on link "Next" at bounding box center [581, 317] width 51 height 26
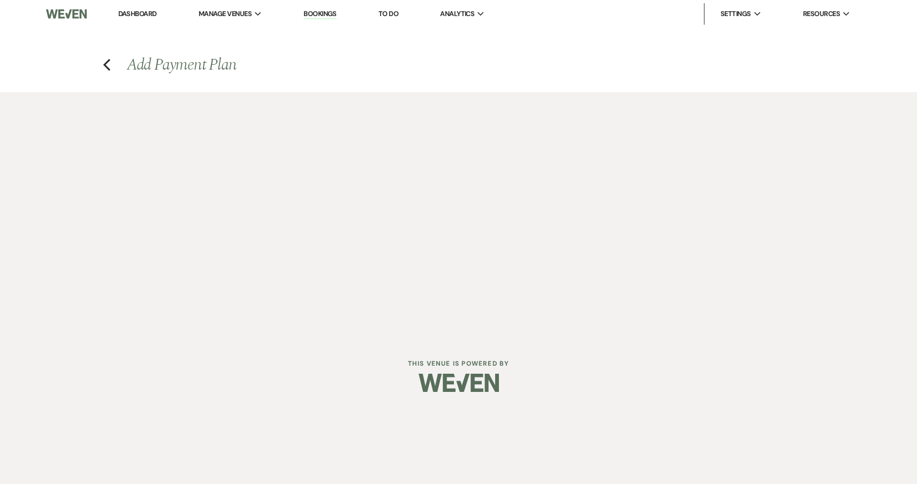
select select "2"
select select "flat"
select select "true"
select select "client"
select select "days"
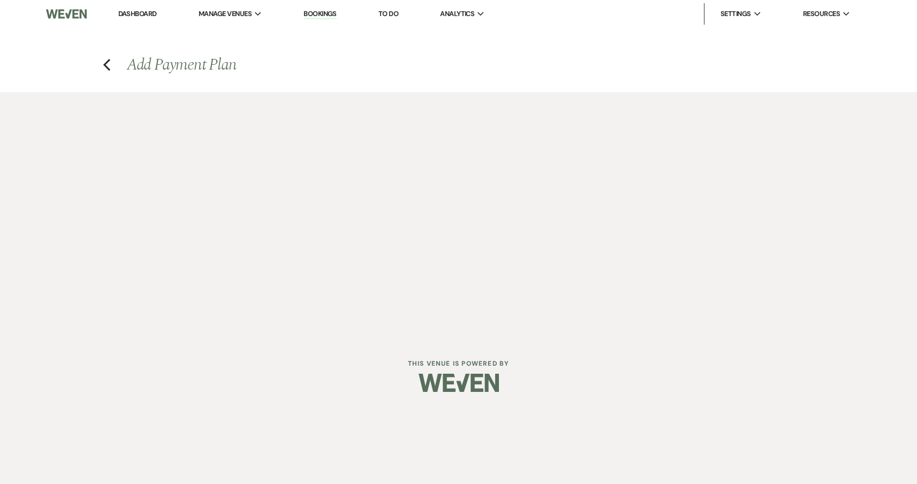
select select "afterDueDate"
select select "2"
select select "flat"
select select "true"
select select "client"
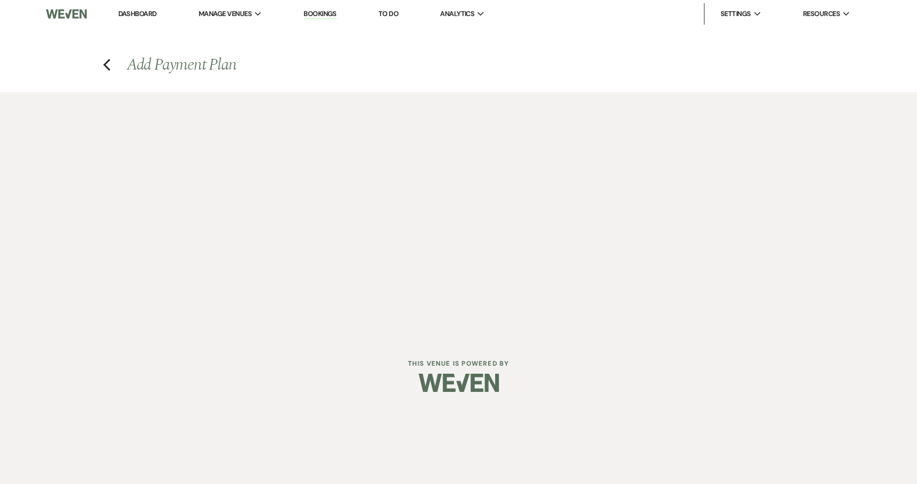
select select "weeks"
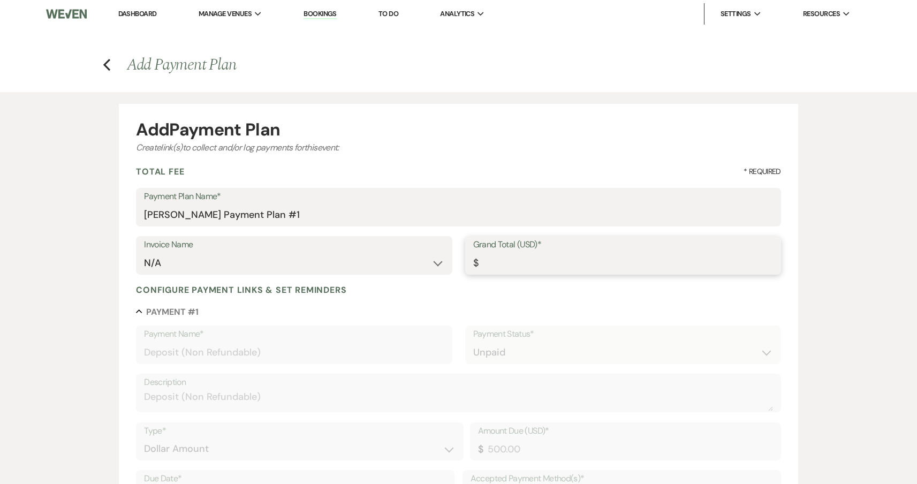
click at [550, 269] on input "Grand Total (USD)*" at bounding box center [623, 263] width 300 height 21
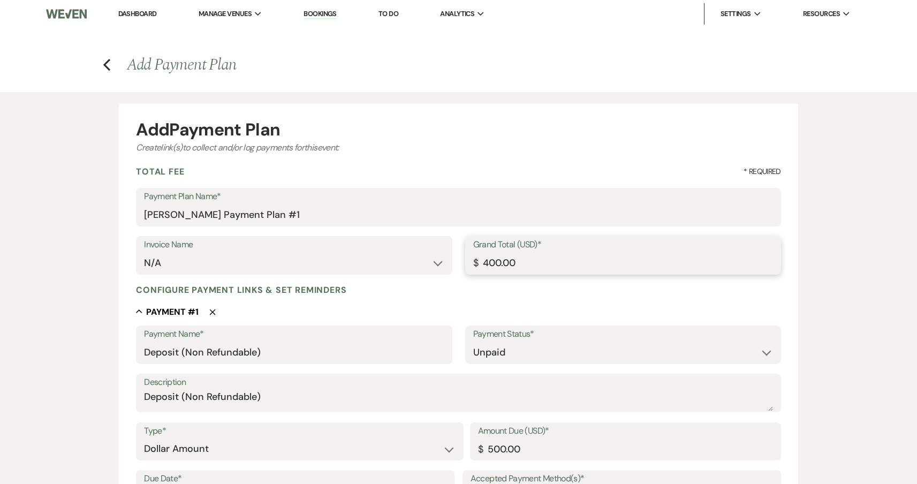
type input "400.00"
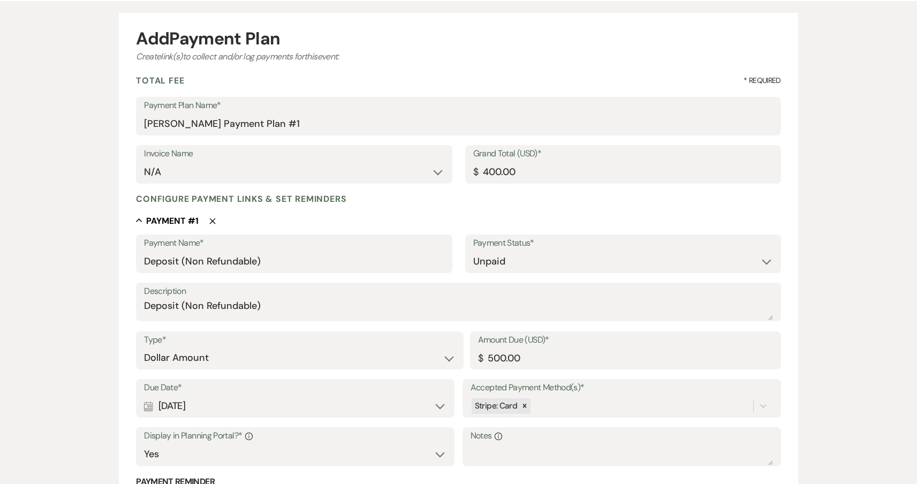
scroll to position [195, 0]
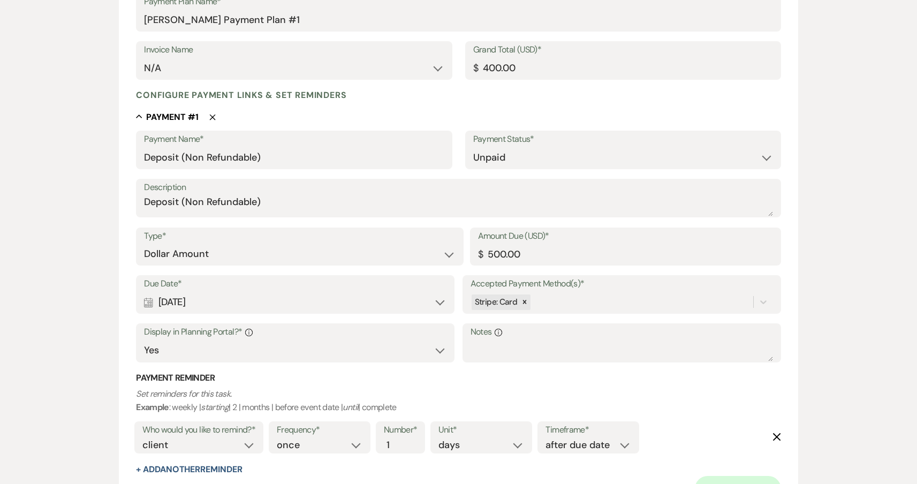
click at [596, 264] on div "Amount Due (USD)* $ 500.00" at bounding box center [625, 251] width 311 height 48
click at [595, 259] on input "500.00" at bounding box center [625, 254] width 295 height 21
drag, startPoint x: 593, startPoint y: 254, endPoint x: 459, endPoint y: 250, distance: 133.9
click at [460, 250] on div "Type* Dollar Amount Percentage of Grand Total Amount Due (USD)* $ 500.00" at bounding box center [458, 251] width 645 height 48
type input "100.00"
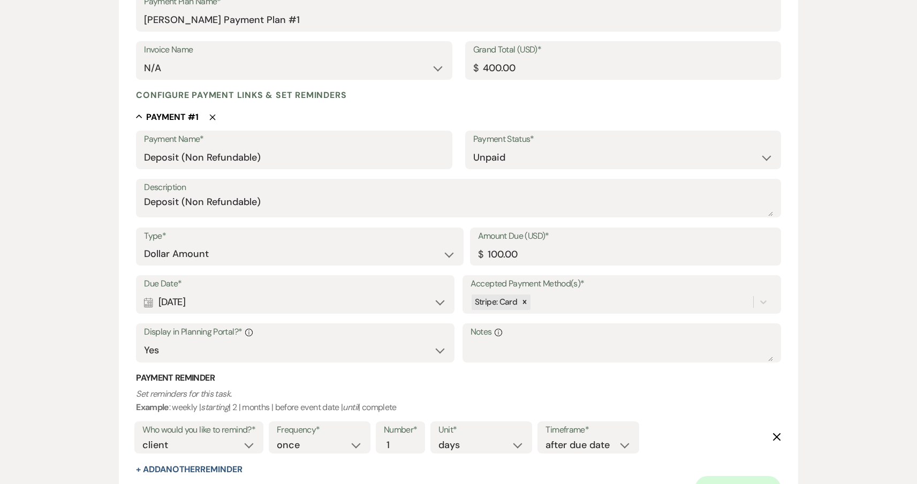
click at [81, 300] on div "Add Payment Plan Create link(s) to collect and/or log payments for this event: …" at bounding box center [458, 467] width 771 height 1141
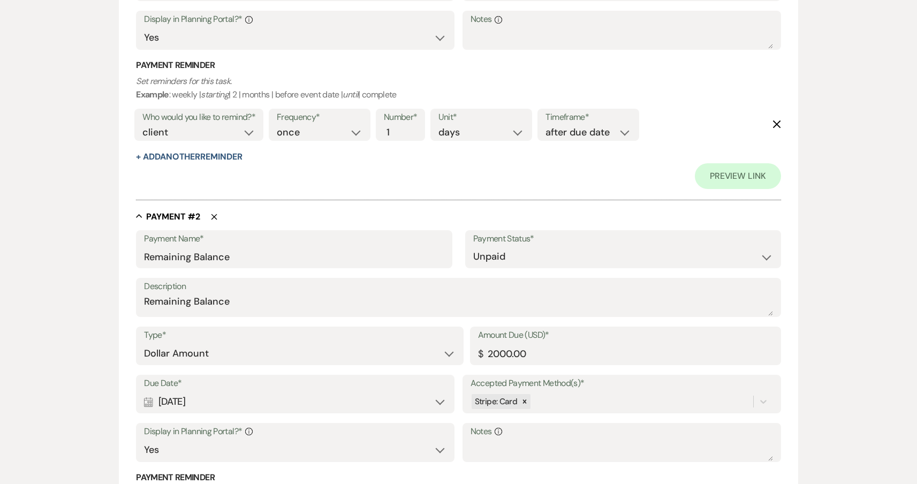
click at [276, 394] on div "Calendar Aug 14, 2025 Expand" at bounding box center [295, 401] width 302 height 21
select select "day"
select select "beforeEventDate"
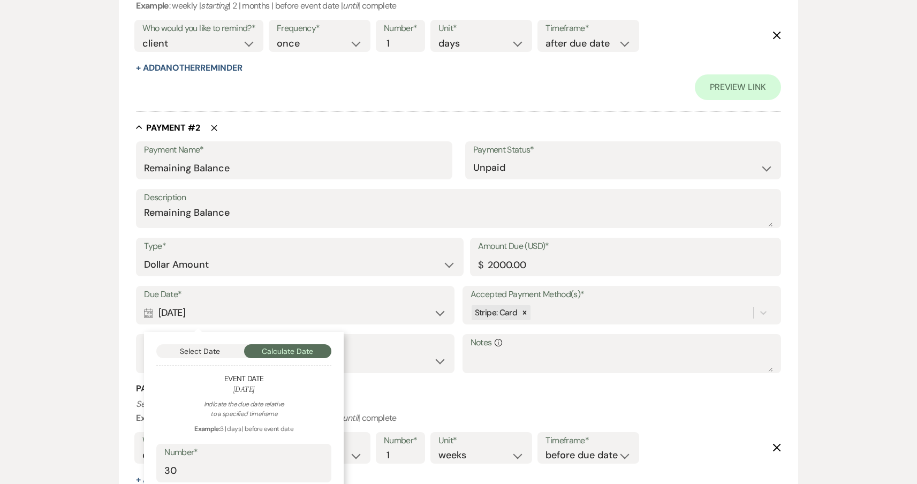
scroll to position [788, 0]
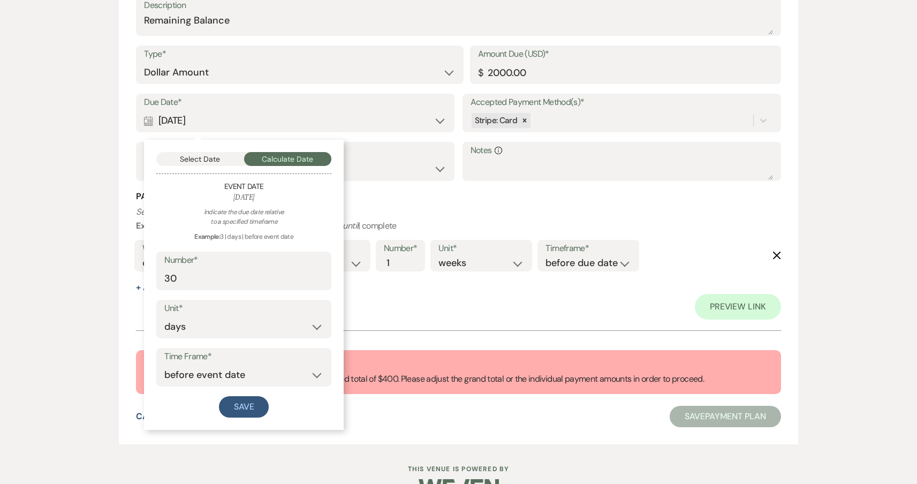
click at [211, 153] on button "Select Date" at bounding box center [200, 159] width 88 height 14
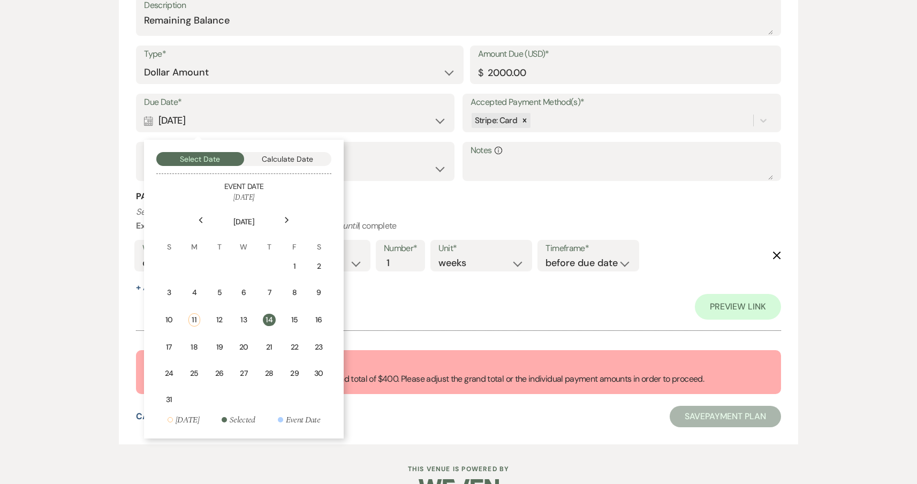
click at [285, 218] on div "Next" at bounding box center [286, 219] width 17 height 17
click at [190, 287] on div "8" at bounding box center [193, 292] width 9 height 11
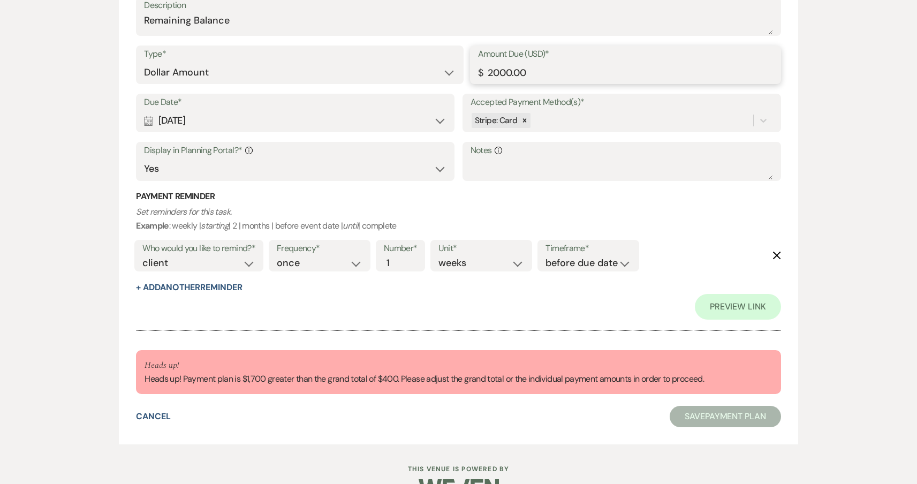
drag, startPoint x: 545, startPoint y: 69, endPoint x: 450, endPoint y: 64, distance: 94.9
click at [451, 64] on div "Type* Dollar Amount Percentage of Grand Total Amount Due (USD)* $ 2000.00" at bounding box center [458, 69] width 645 height 48
type input "5"
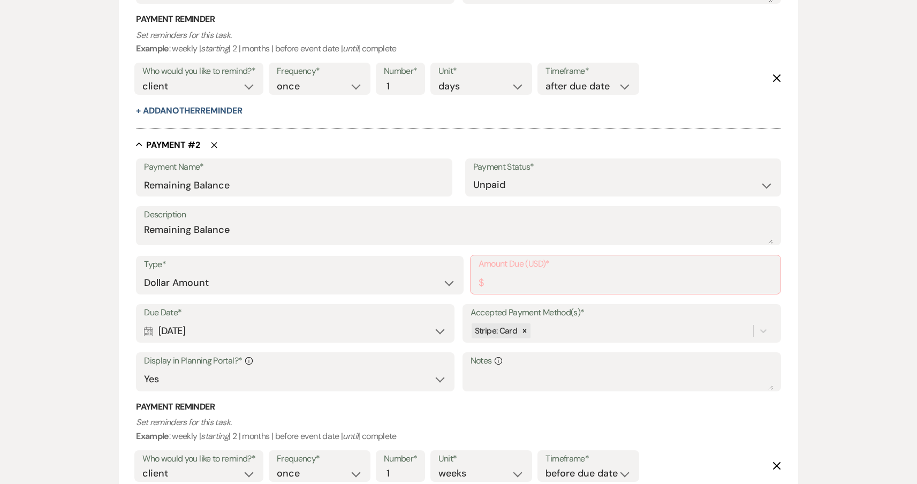
scroll to position [588, 0]
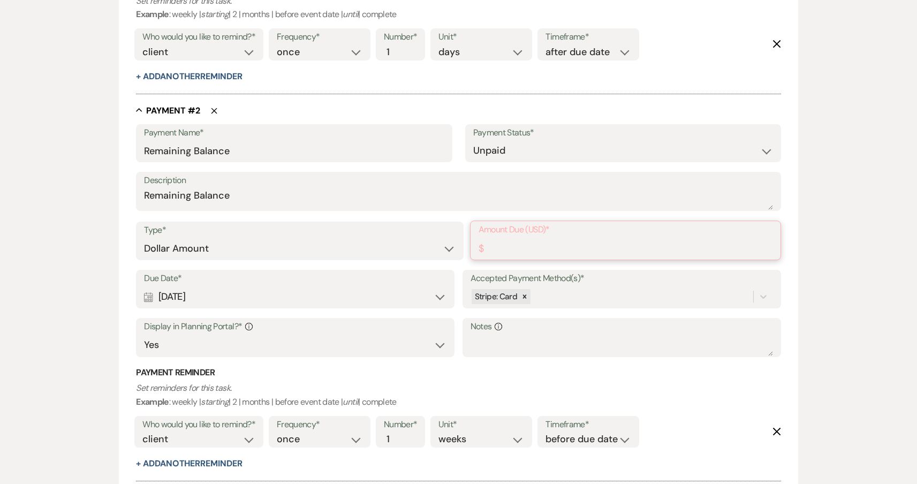
click at [560, 238] on input "Amount Due (USD)*" at bounding box center [625, 248] width 294 height 21
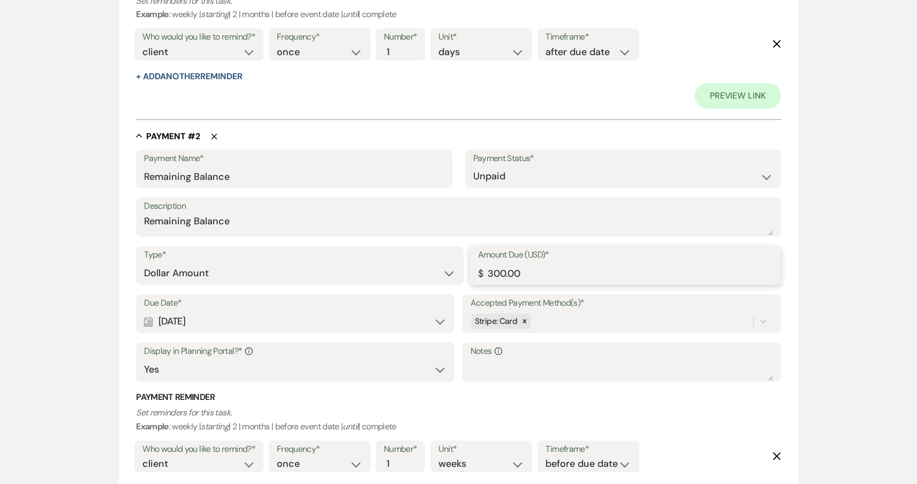
type input "300.00"
click at [840, 318] on div "Add Payment Plan Create link(s) to collect and/or log payments for this event: …" at bounding box center [458, 48] width 771 height 1088
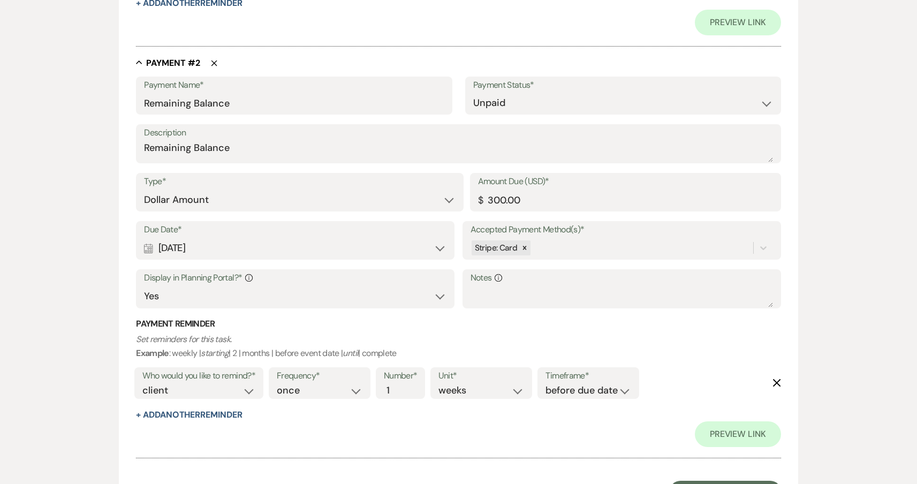
scroll to position [746, 0]
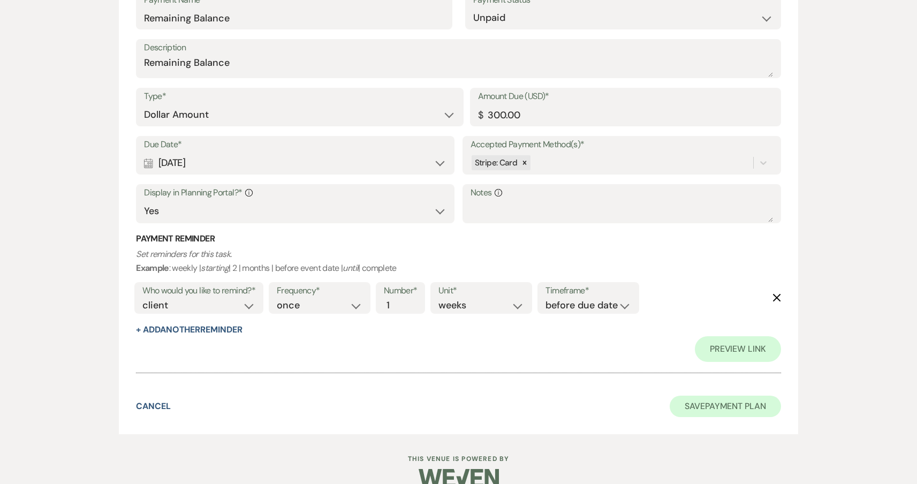
click at [725, 398] on button "Save Payment Plan" at bounding box center [725, 406] width 111 height 21
select select "5"
select select "12"
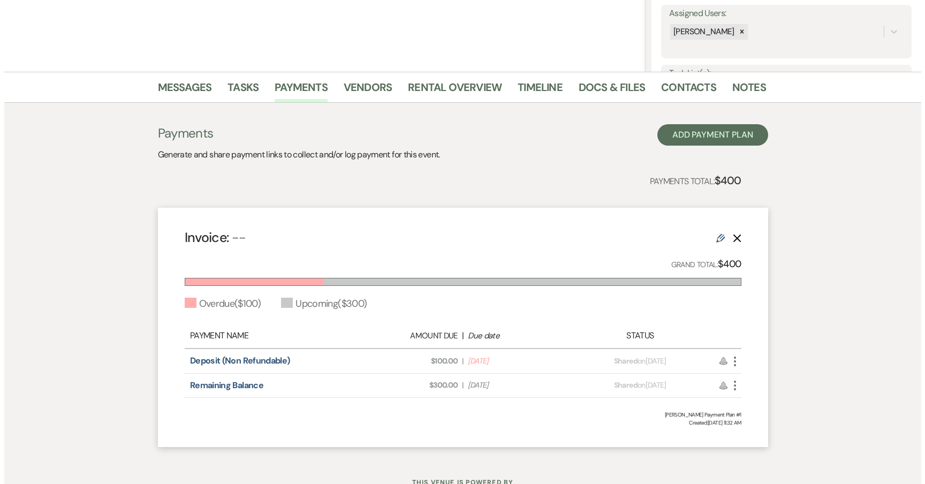
scroll to position [238, 0]
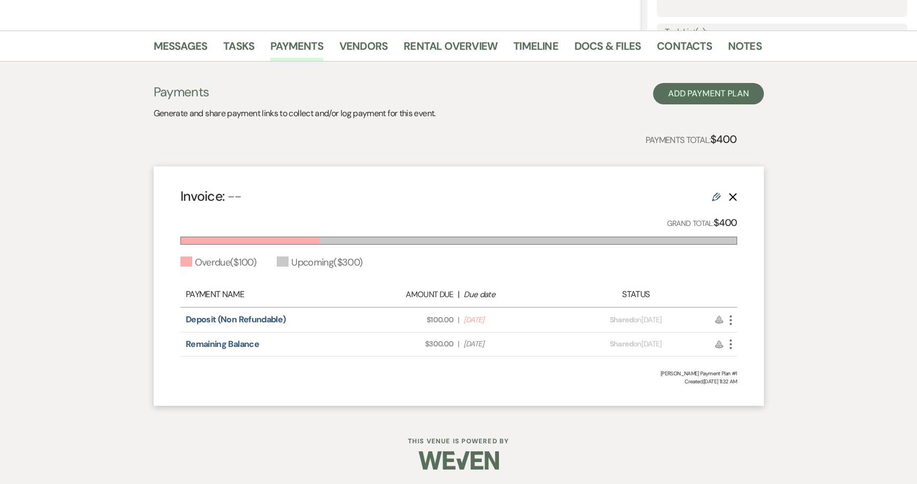
click at [728, 322] on icon "More" at bounding box center [730, 320] width 13 height 13
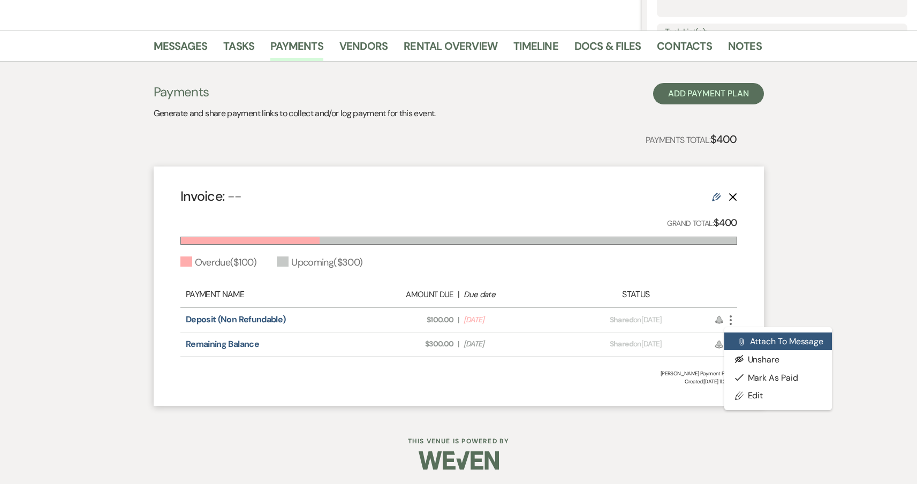
click at [764, 346] on button "Attach File Attach to Message" at bounding box center [778, 341] width 108 height 18
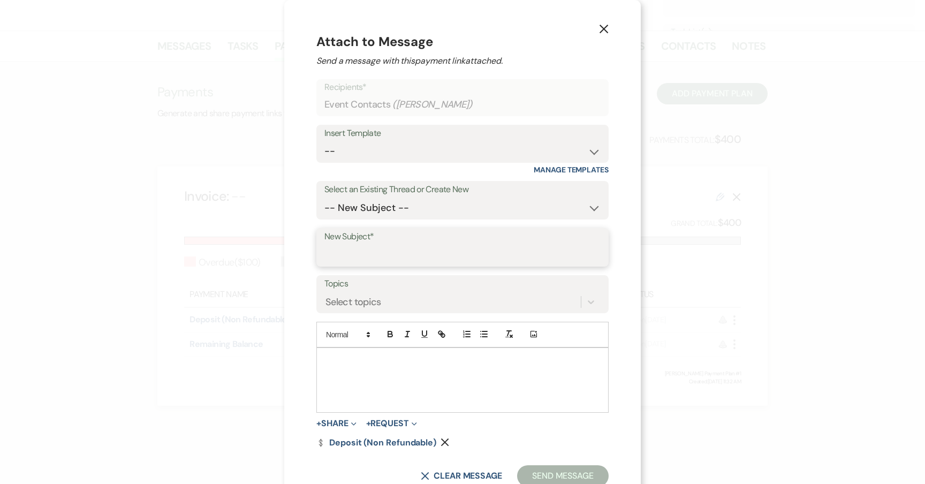
click at [436, 245] on input "New Subject*" at bounding box center [462, 255] width 276 height 21
type input "P"
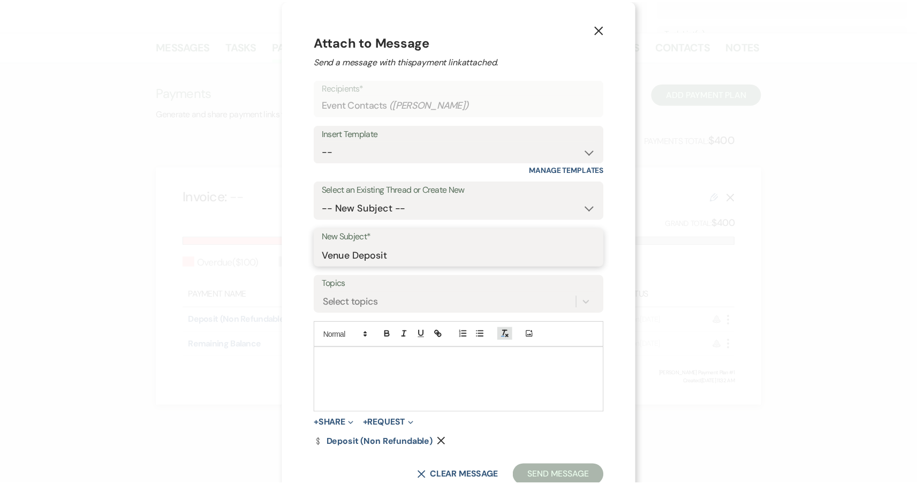
scroll to position [32, 0]
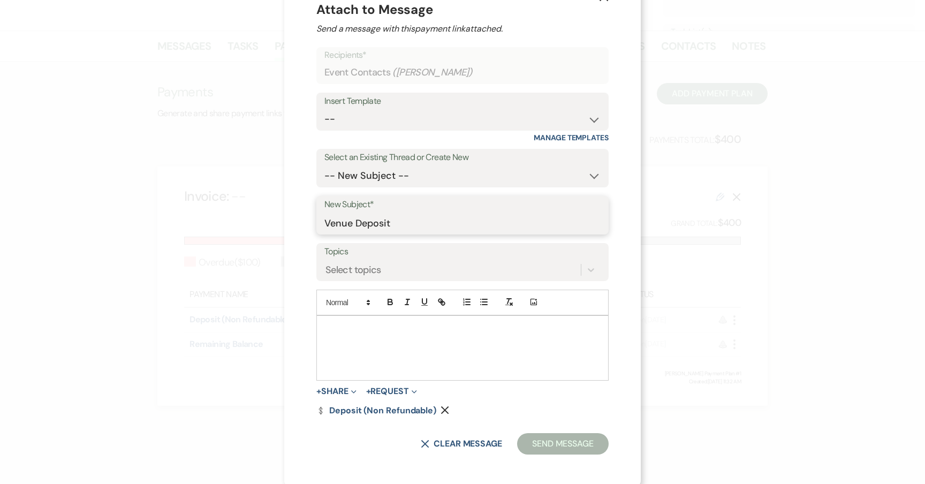
type input "Venue Deposit"
click at [468, 322] on p at bounding box center [462, 328] width 275 height 12
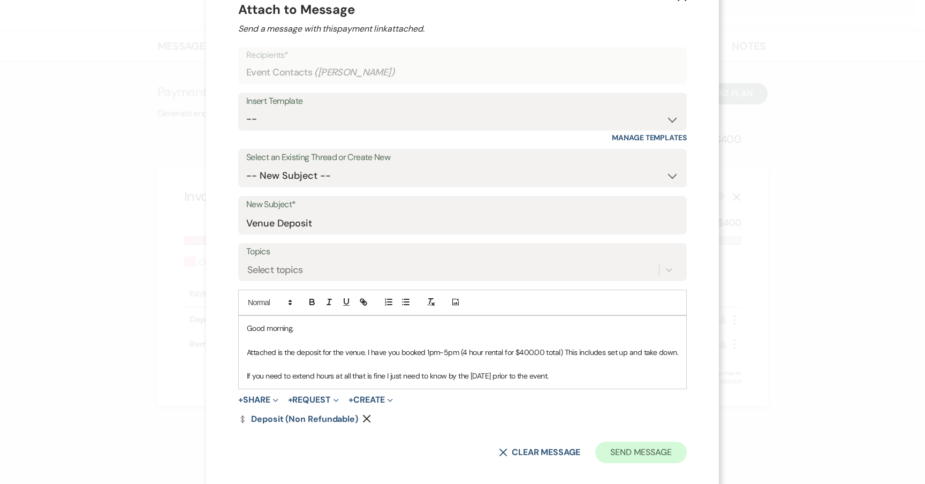
click at [647, 455] on button "Send Message" at bounding box center [641, 452] width 92 height 21
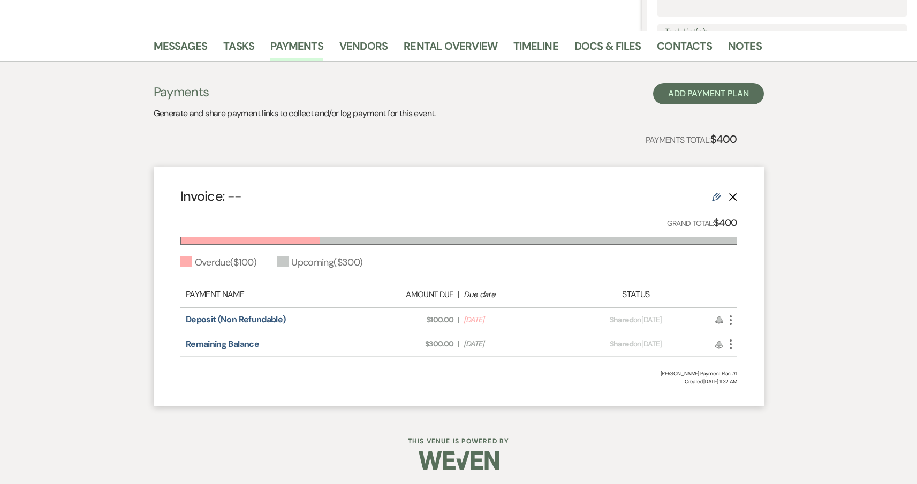
scroll to position [0, 0]
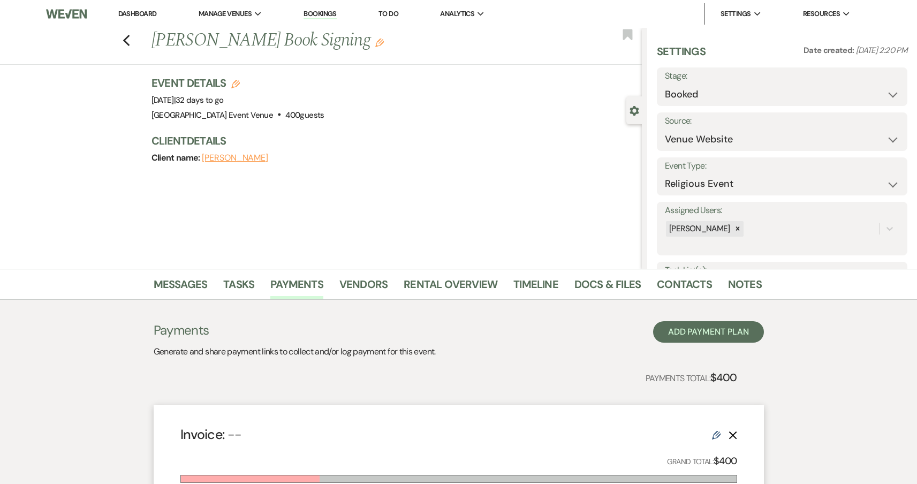
click at [324, 18] on link "Bookings" at bounding box center [319, 14] width 33 height 10
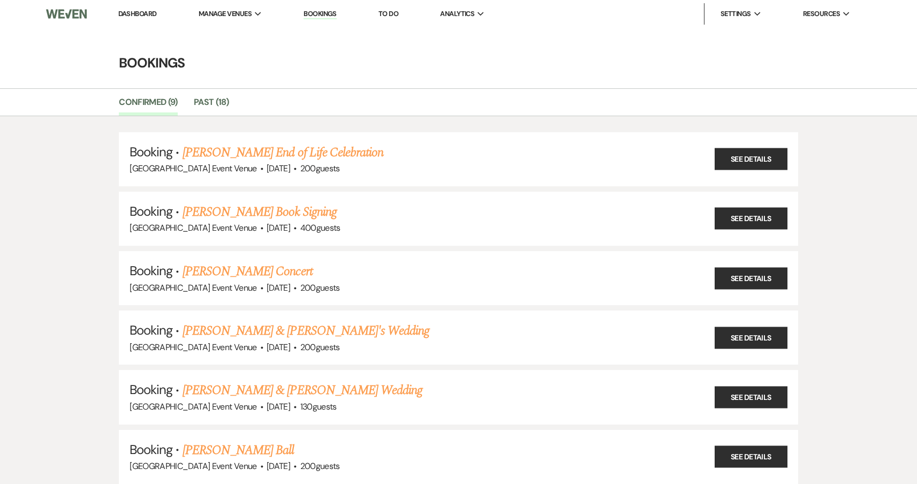
click at [323, 155] on link "[PERSON_NAME] End of Life Celebration" at bounding box center [283, 152] width 201 height 19
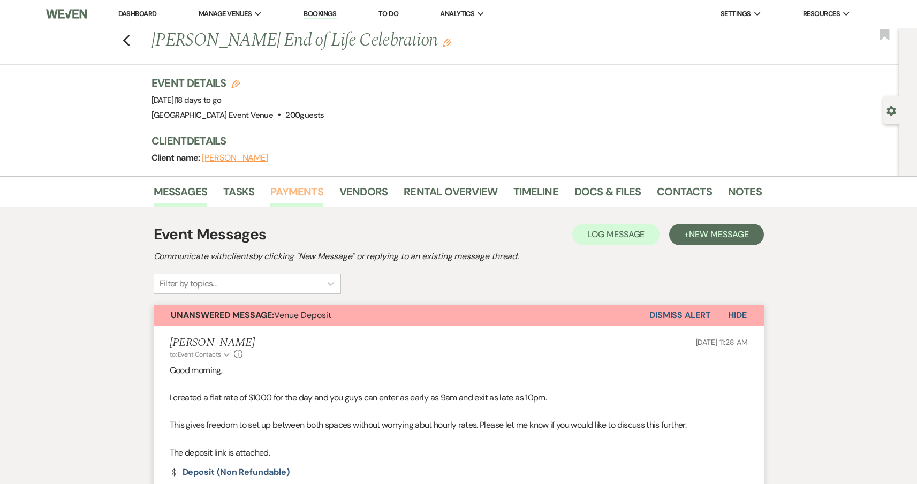
click at [315, 192] on link "Payments" at bounding box center [296, 195] width 53 height 24
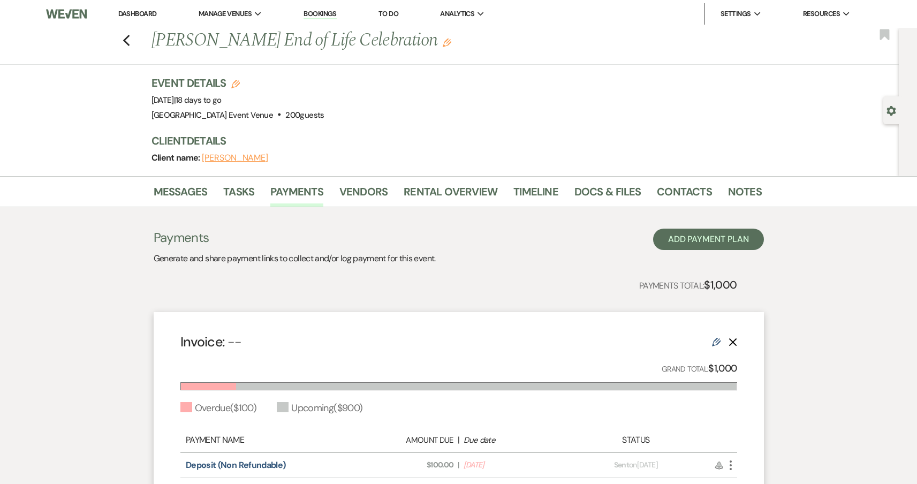
scroll to position [145, 0]
drag, startPoint x: 158, startPoint y: 41, endPoint x: 421, endPoint y: 46, distance: 263.4
click at [421, 46] on h1 "[PERSON_NAME] End of Life Celebration Edit" at bounding box center [391, 41] width 480 height 26
copy h1 "[PERSON_NAME] End of Life Celebration"
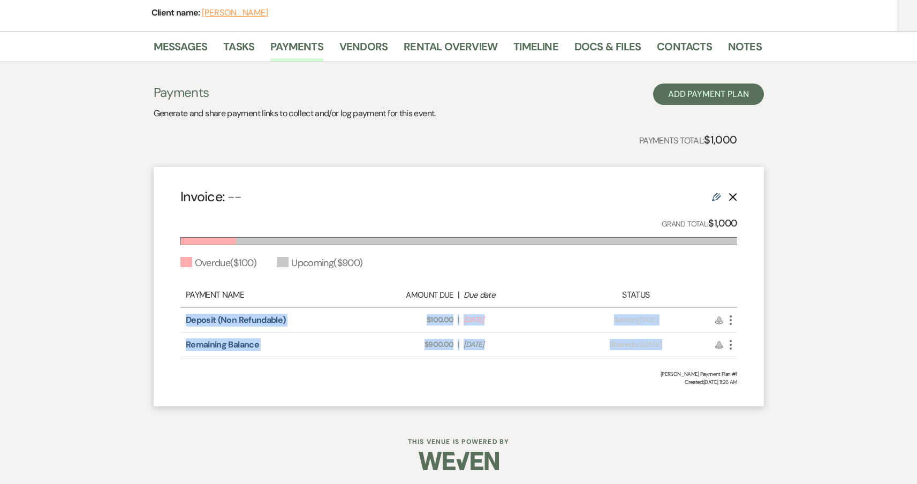
drag, startPoint x: 179, startPoint y: 315, endPoint x: 730, endPoint y: 345, distance: 552.1
click at [730, 345] on div "Invoice: -- Edit Delete Grand Total: $1,000 Overdue ( $100 ) Upcoming ( $900 ) …" at bounding box center [459, 286] width 610 height 239
copy div "Deposit (Non Refundable) Amount Due: $100.00 | Due Date Aug 11, 2025 Payment st…"
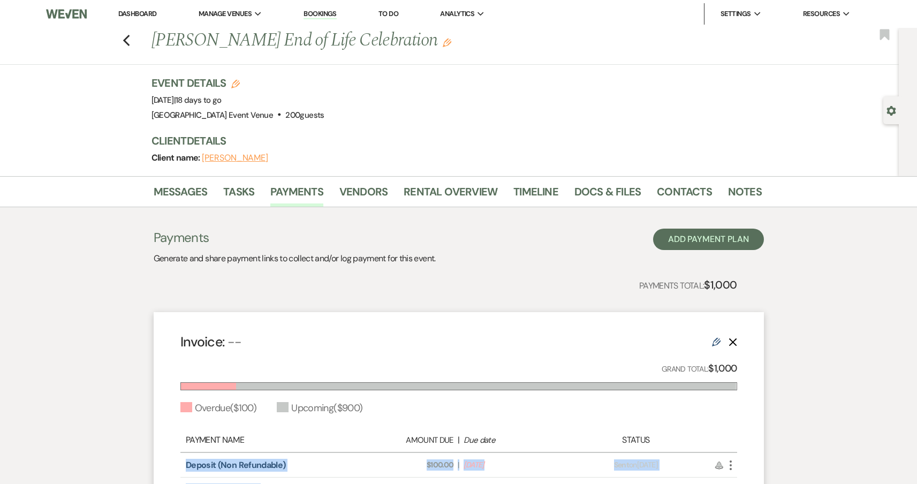
click at [317, 17] on link "Bookings" at bounding box center [319, 14] width 33 height 10
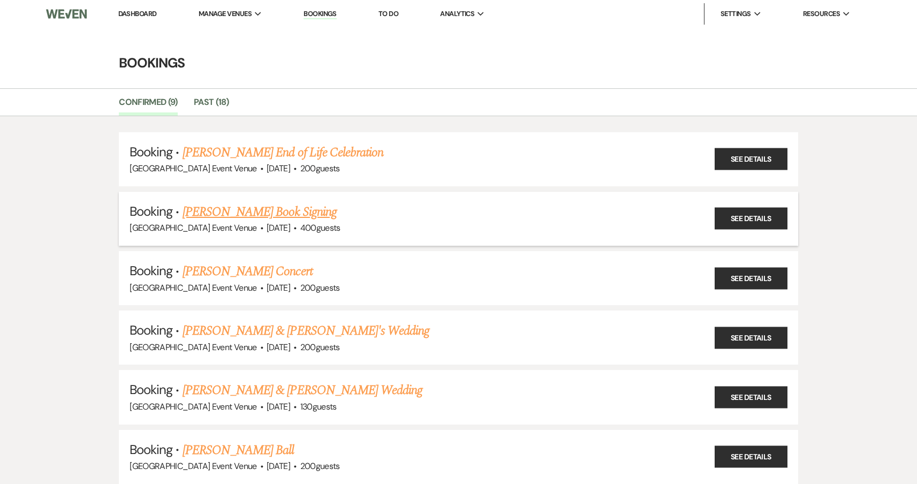
click at [265, 210] on link "Dawn Lukas's Book Signing" at bounding box center [260, 211] width 154 height 19
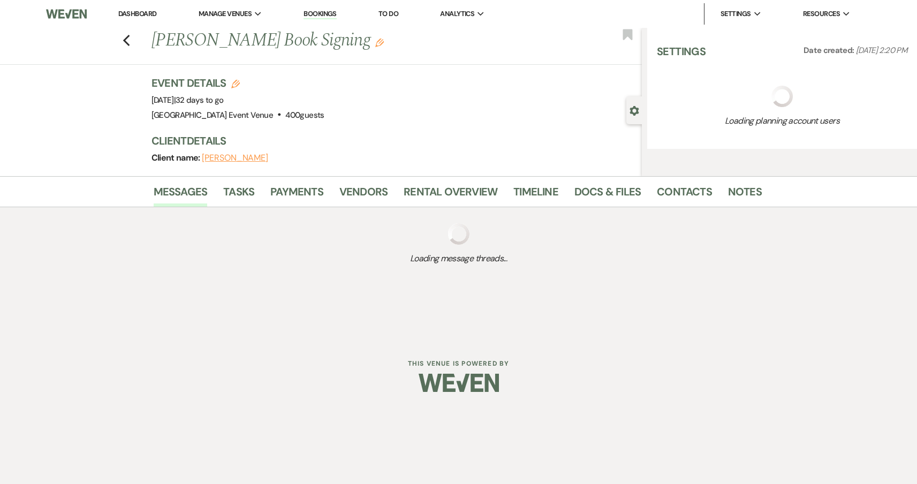
select select "5"
select select "12"
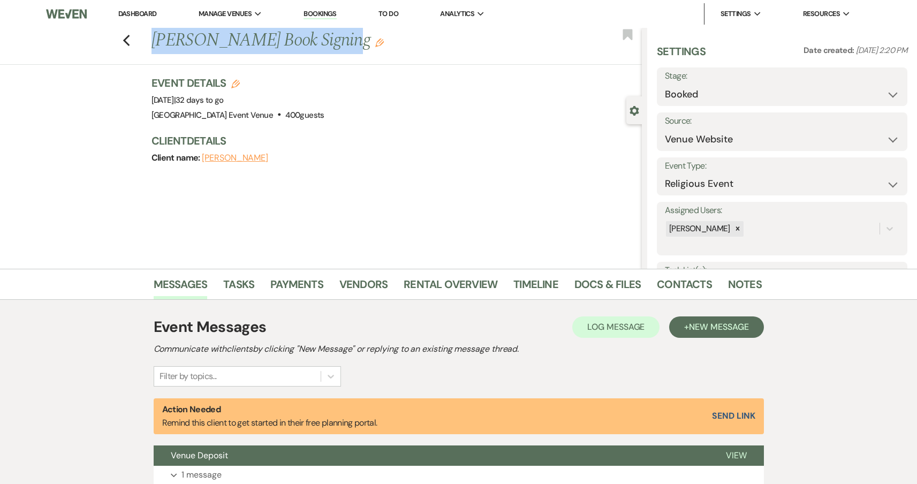
drag, startPoint x: 344, startPoint y: 48, endPoint x: 159, endPoint y: 48, distance: 184.7
click at [159, 48] on h1 "Dawn Lukas's Book Signing Edit" at bounding box center [345, 41] width 388 height 26
copy h1 "Dawn Lukas's Book Signing"
click at [304, 288] on link "Payments" at bounding box center [296, 288] width 53 height 24
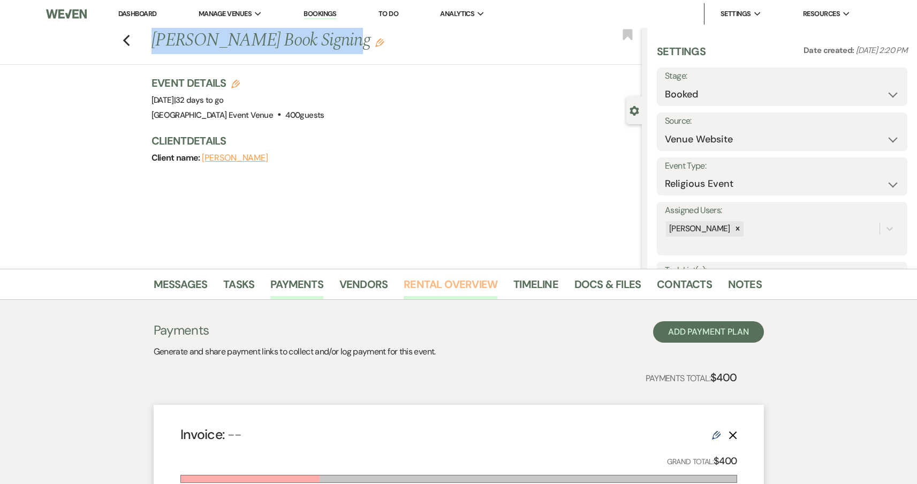
scroll to position [211, 0]
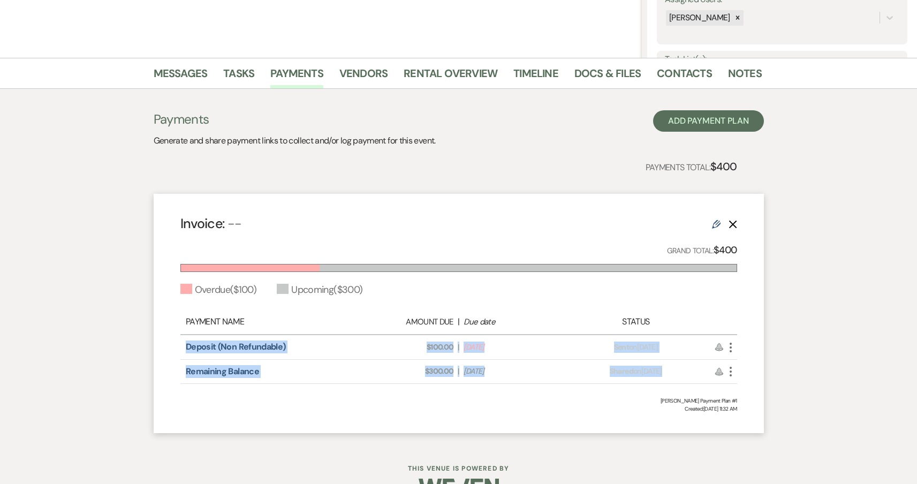
drag, startPoint x: 183, startPoint y: 348, endPoint x: 715, endPoint y: 382, distance: 533.1
click at [715, 382] on div "Payment Name Amount Due | Due date Status Deposit (Non Refundable) Amount Due: …" at bounding box center [458, 347] width 557 height 74
copy div "Deposit (Non Refundable) Amount Due: $100.00 | Due Date Aug 11, 2025 Payment st…"
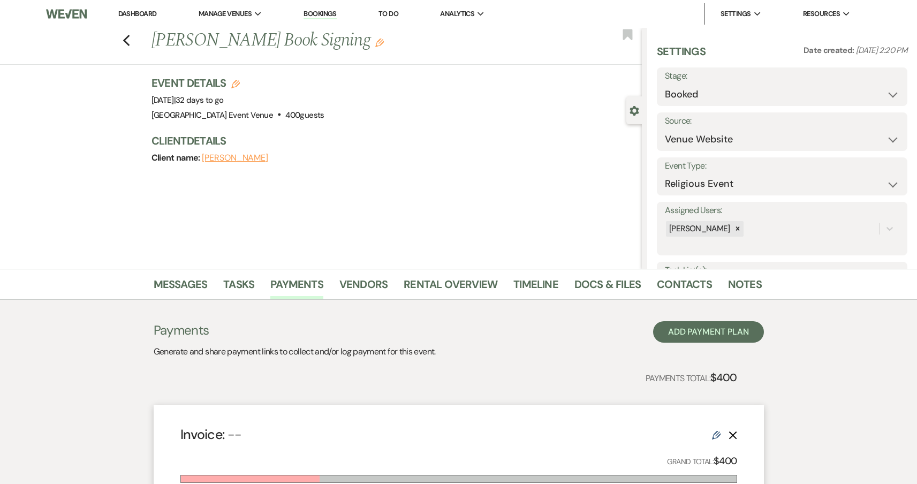
click at [314, 12] on link "Bookings" at bounding box center [319, 14] width 33 height 10
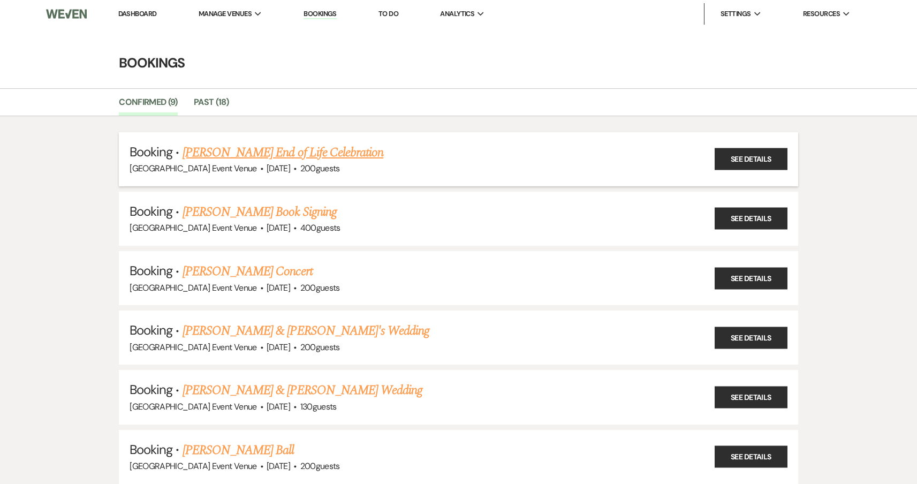
click at [325, 149] on link "[PERSON_NAME] End of Life Celebration" at bounding box center [283, 152] width 201 height 19
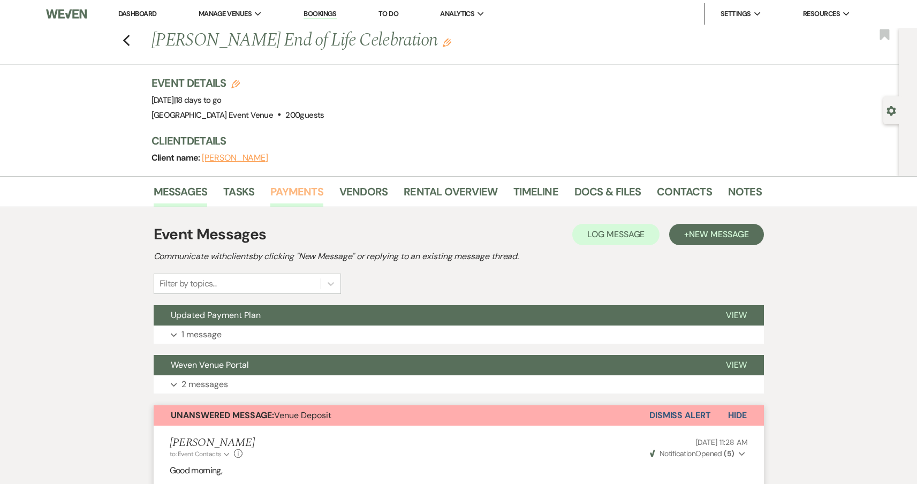
click at [299, 194] on link "Payments" at bounding box center [296, 195] width 53 height 24
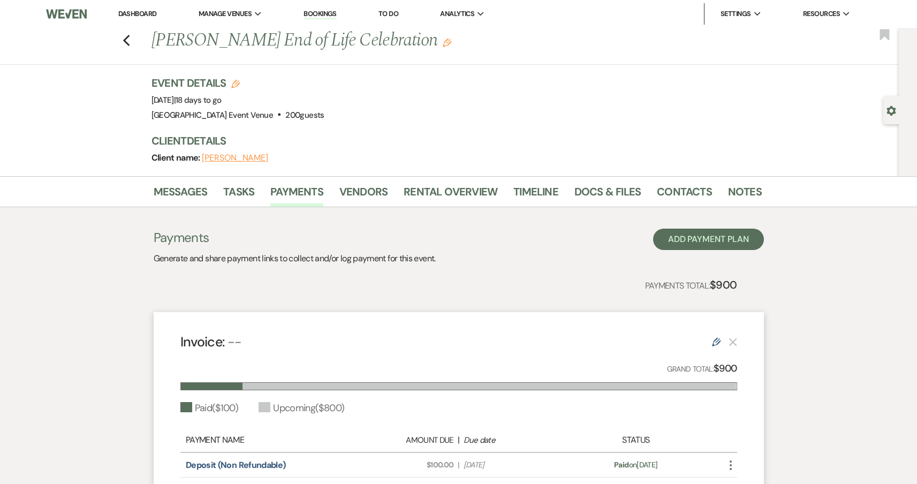
scroll to position [145, 0]
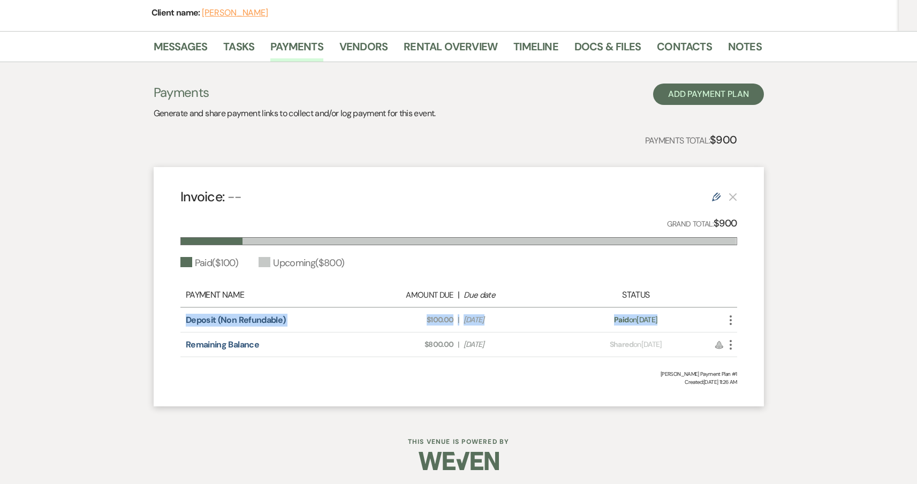
drag, startPoint x: 181, startPoint y: 318, endPoint x: 717, endPoint y: 320, distance: 535.8
click at [717, 320] on div "Deposit (Non Refundable) Amount Due: $100.00 | Due Date Aug 11, 2025 Payment st…" at bounding box center [458, 320] width 557 height 25
copy div "Deposit (Non Refundable) Amount Due: $100.00 | Due Date Aug 11, 2025 Payment st…"
drag, startPoint x: 180, startPoint y: 341, endPoint x: 686, endPoint y: 347, distance: 505.3
click at [686, 347] on div "Remaining Balance Amount Due: $800.00 | Due Date Aug 25, 2025 Payment status: S…" at bounding box center [458, 344] width 557 height 25
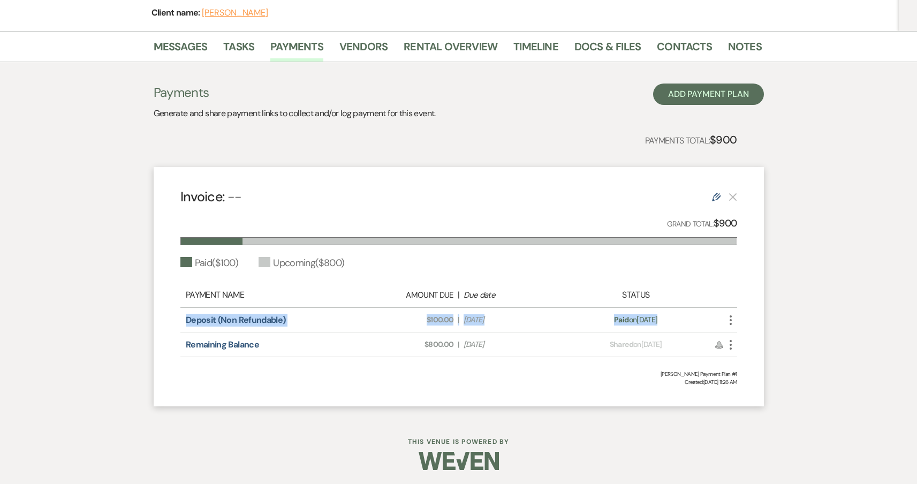
copy div "Remaining Balance Amount Due: $800.00 | Due Date Aug 25, 2025 Payment status: S…"
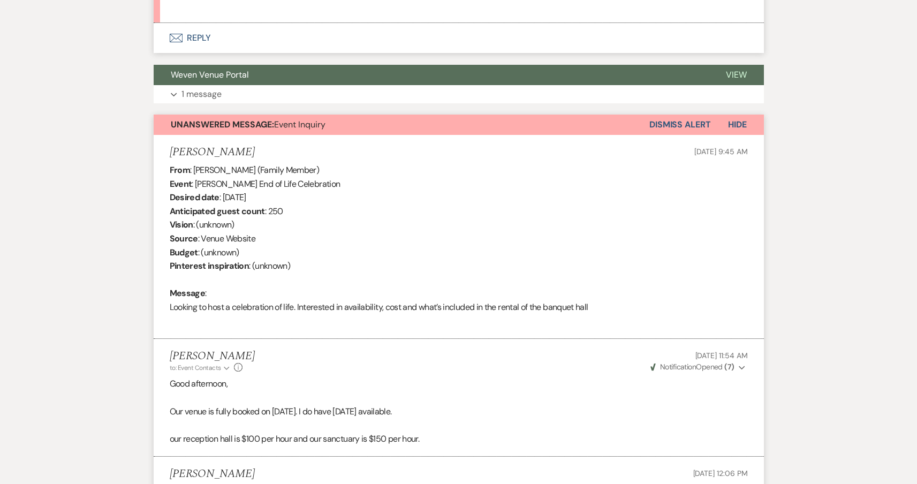
scroll to position [522, 0]
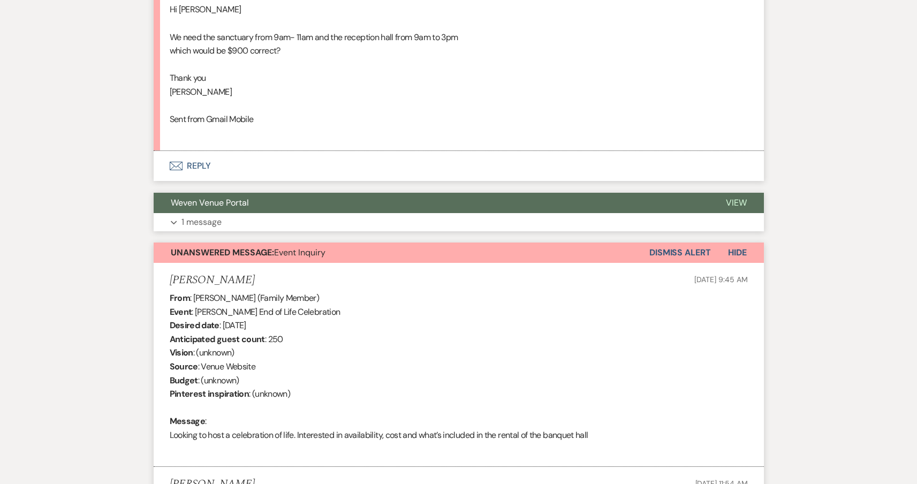
click at [237, 203] on button "Weven Venue Portal" at bounding box center [431, 203] width 555 height 20
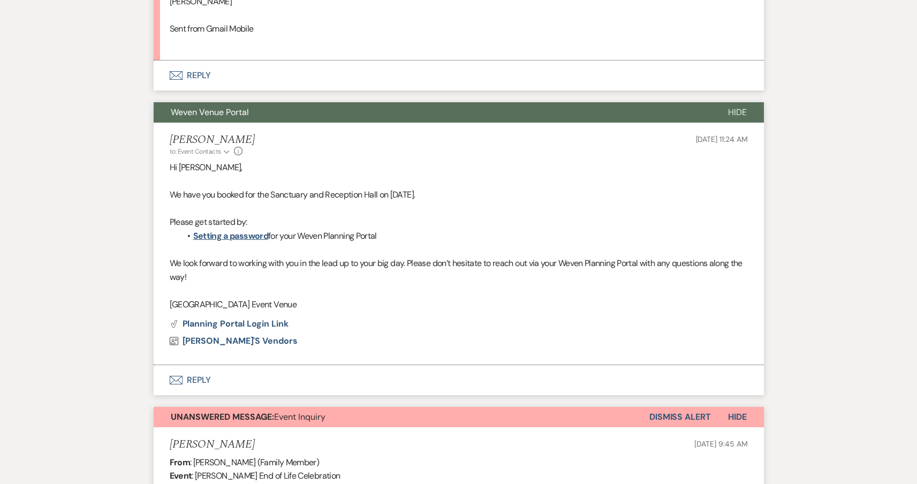
scroll to position [702, 0]
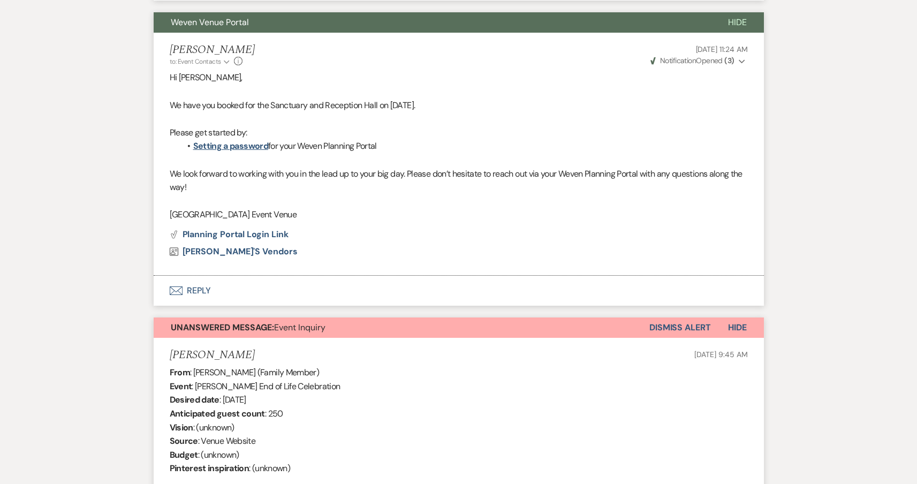
click at [191, 279] on button "Envelope Reply" at bounding box center [459, 291] width 610 height 30
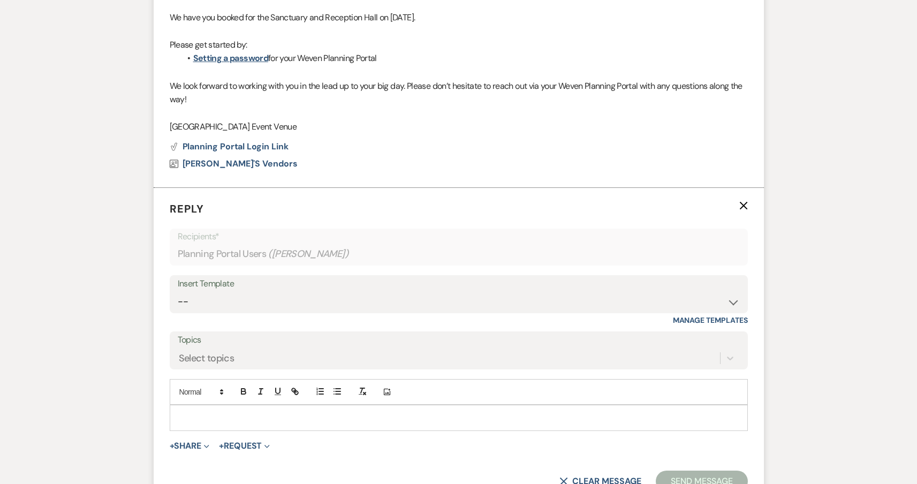
scroll to position [865, 0]
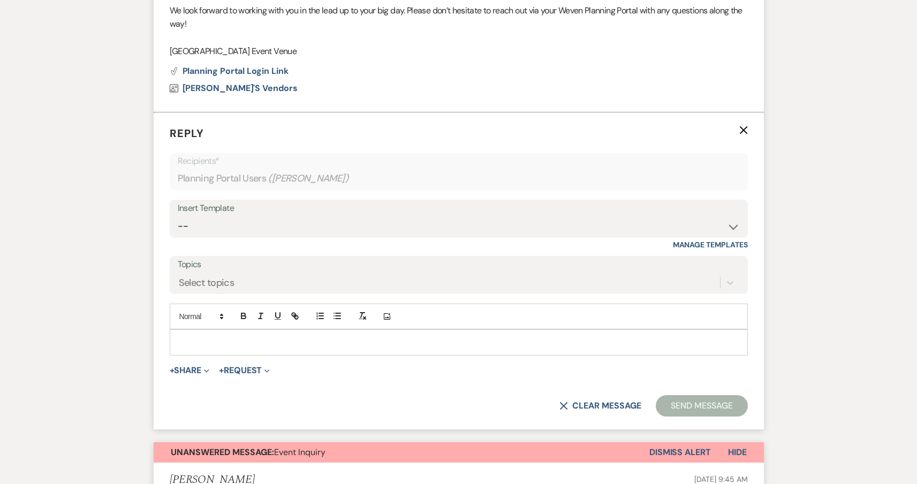
click at [264, 339] on div at bounding box center [458, 342] width 577 height 25
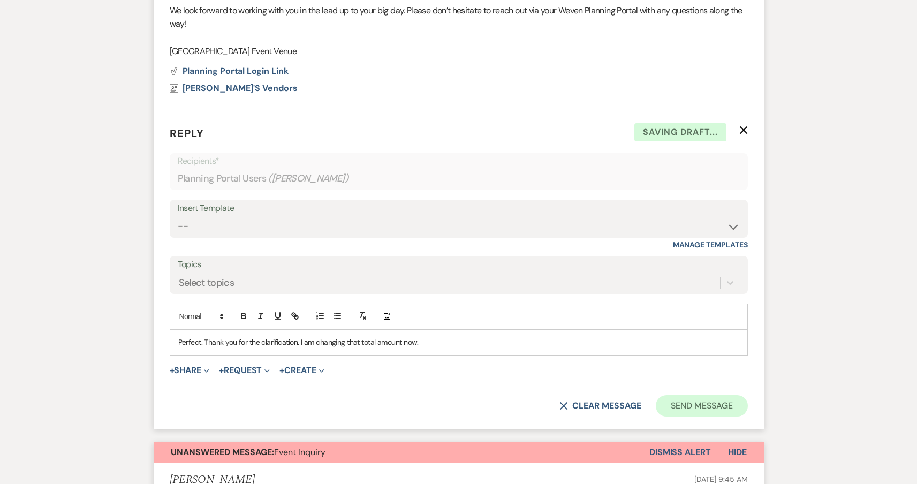
click at [692, 395] on button "Send Message" at bounding box center [702, 405] width 92 height 21
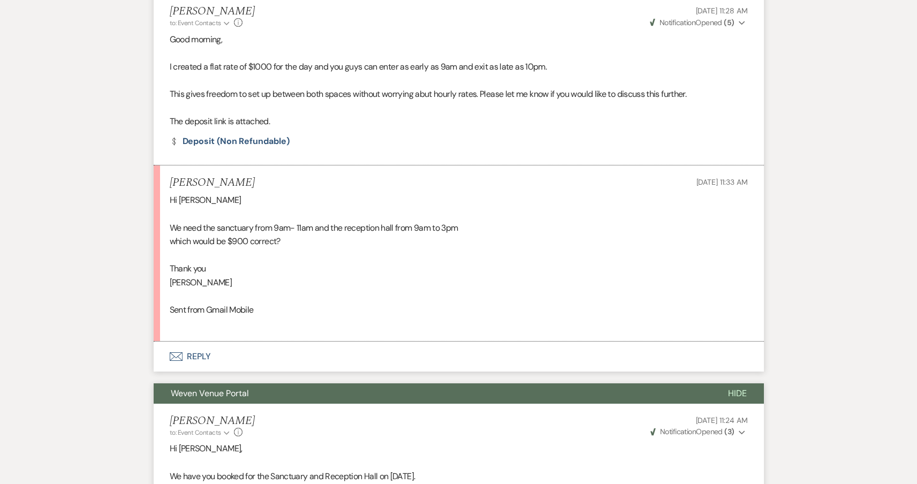
scroll to position [0, 0]
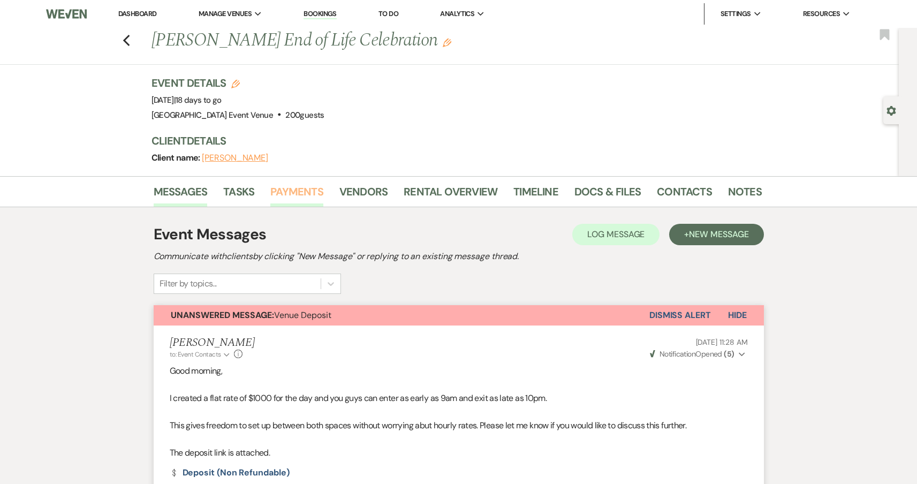
click at [305, 195] on link "Payments" at bounding box center [296, 195] width 53 height 24
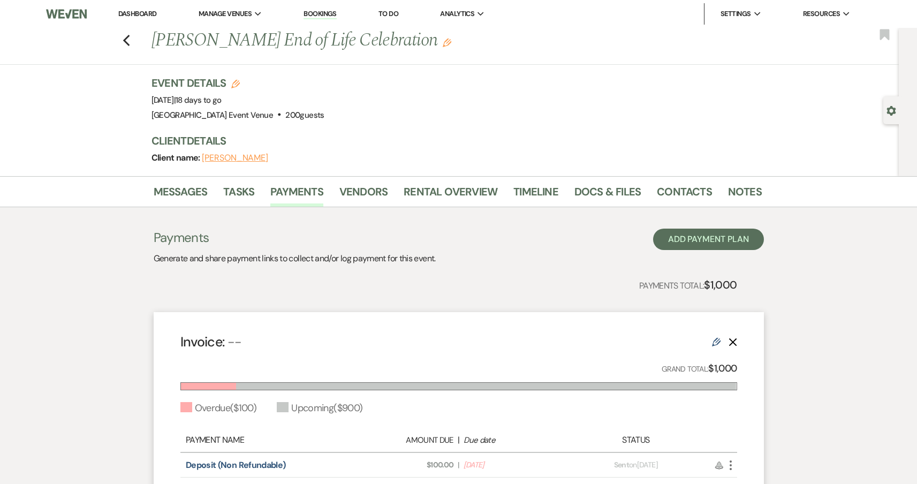
click at [718, 343] on use at bounding box center [716, 342] width 9 height 9
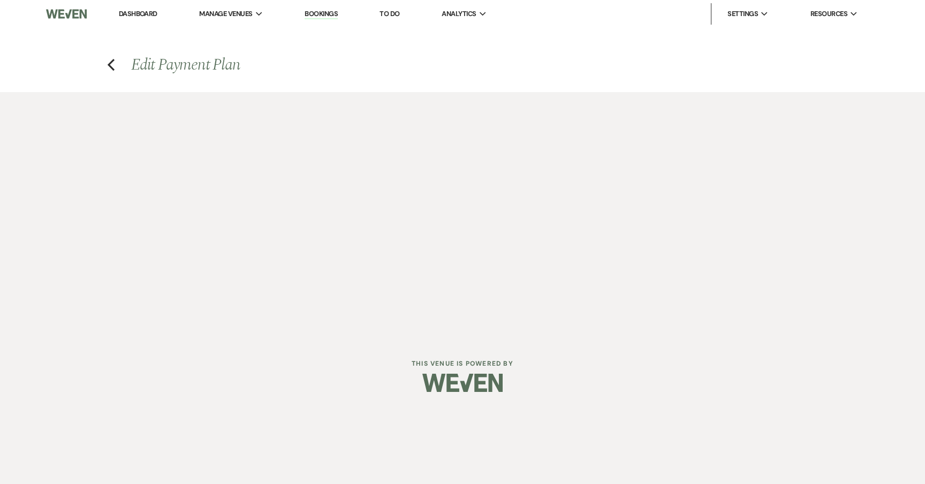
select select "2"
select select "flat"
select select "client"
select select "days"
select select "afterDueDate"
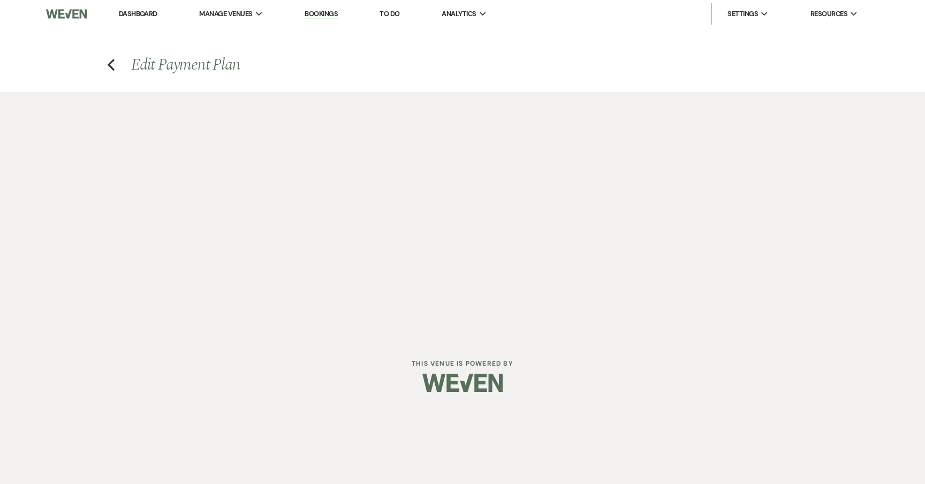
select select "2"
select select "flat"
select select "true"
select select "client"
select select "weeks"
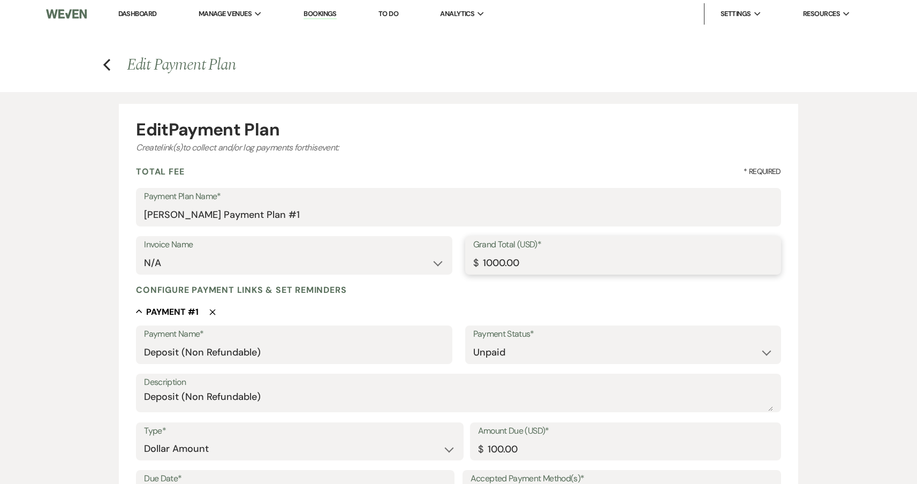
drag, startPoint x: 595, startPoint y: 265, endPoint x: 384, endPoint y: 261, distance: 210.9
click at [384, 261] on div "Invoice Name N/A Grand Total (USD)* $ 1000.00" at bounding box center [458, 260] width 645 height 48
type input "900.00"
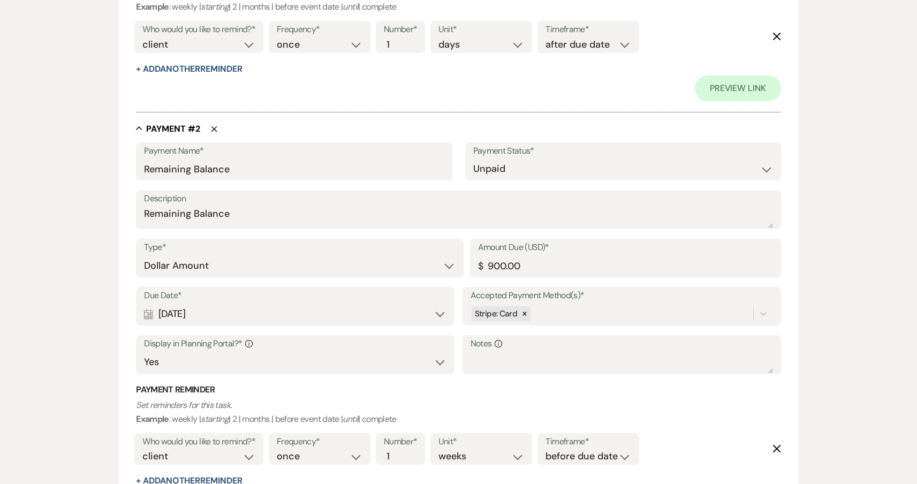
scroll to position [718, 0]
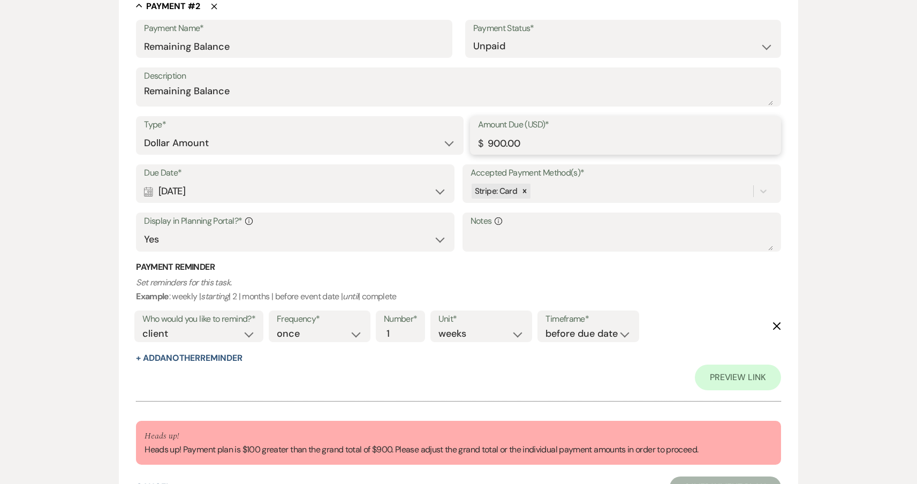
drag, startPoint x: 566, startPoint y: 146, endPoint x: 441, endPoint y: 125, distance: 126.5
click at [441, 125] on div "Type* Dollar Amount Percentage of Grand Total Amount Due (USD)* $ 900.00" at bounding box center [458, 140] width 645 height 48
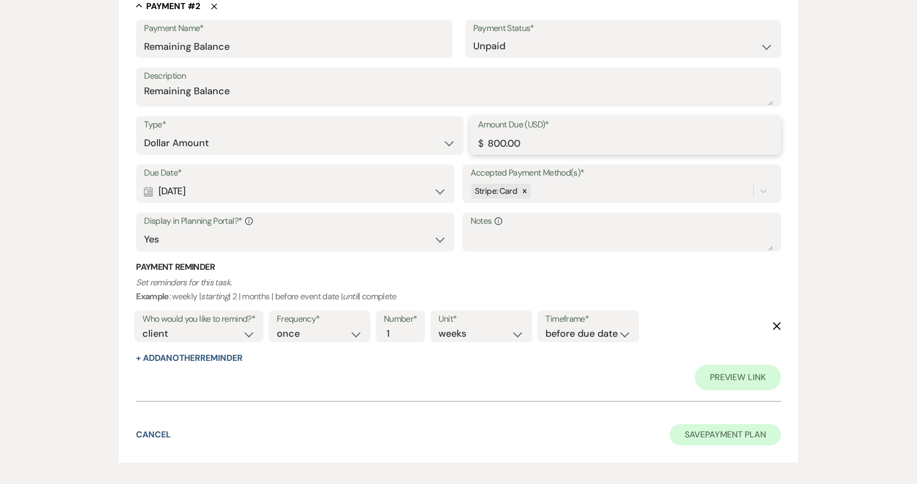
type input "800.00"
click at [754, 424] on button "Save Payment Plan" at bounding box center [725, 434] width 111 height 21
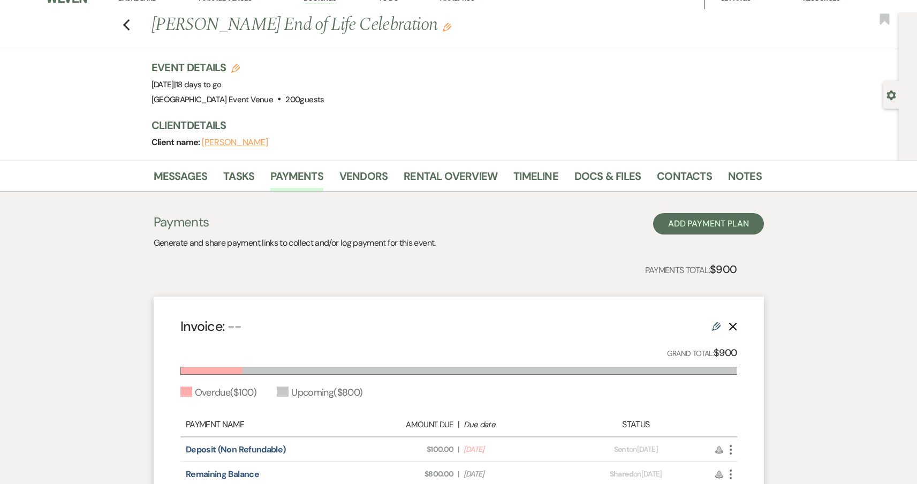
scroll to position [145, 0]
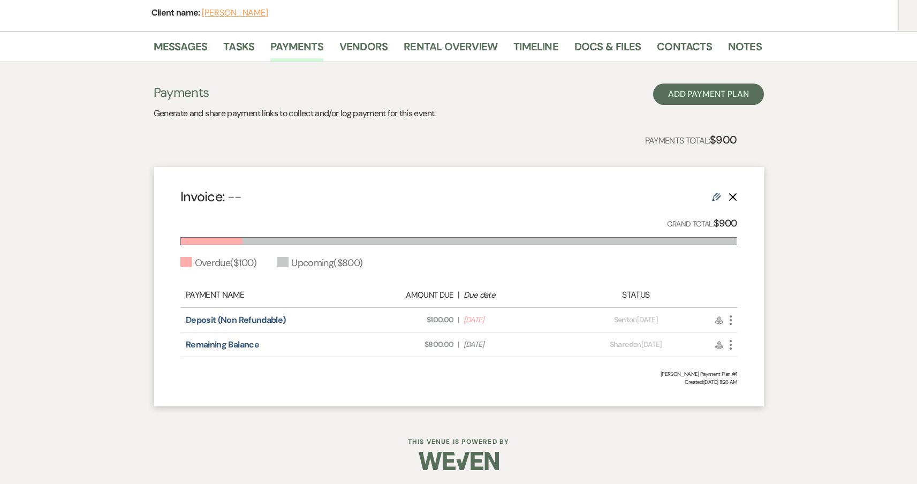
click at [733, 322] on icon "More" at bounding box center [730, 320] width 13 height 13
click at [758, 344] on button "Attach File Attach to Message" at bounding box center [778, 341] width 108 height 18
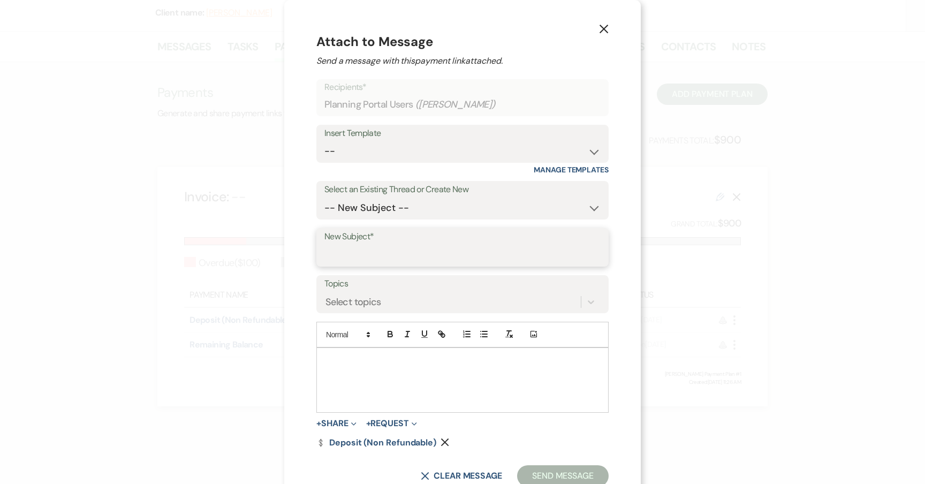
click at [402, 252] on input "New Subject*" at bounding box center [462, 255] width 276 height 21
type input "Updated Payment Plan"
click at [556, 470] on button "Send Message" at bounding box center [563, 475] width 92 height 21
click at [517, 378] on div at bounding box center [462, 380] width 291 height 64
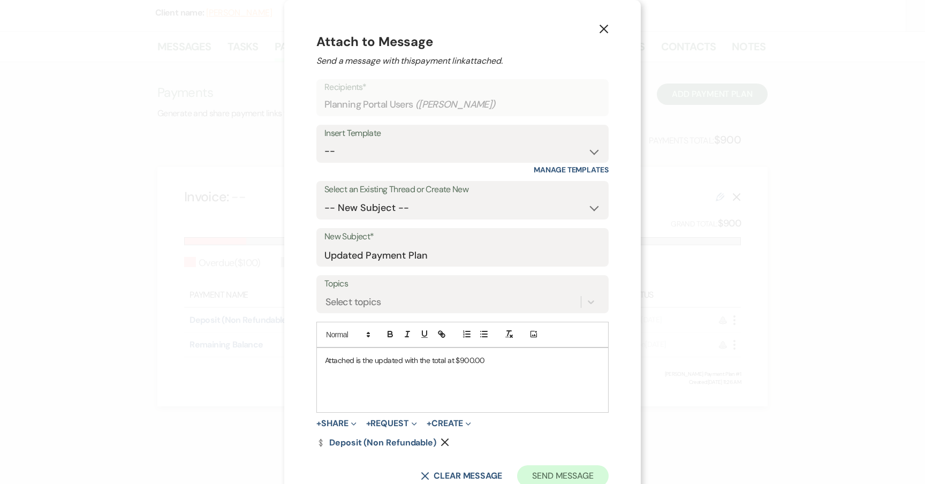
click at [578, 473] on button "Send Message" at bounding box center [563, 475] width 92 height 21
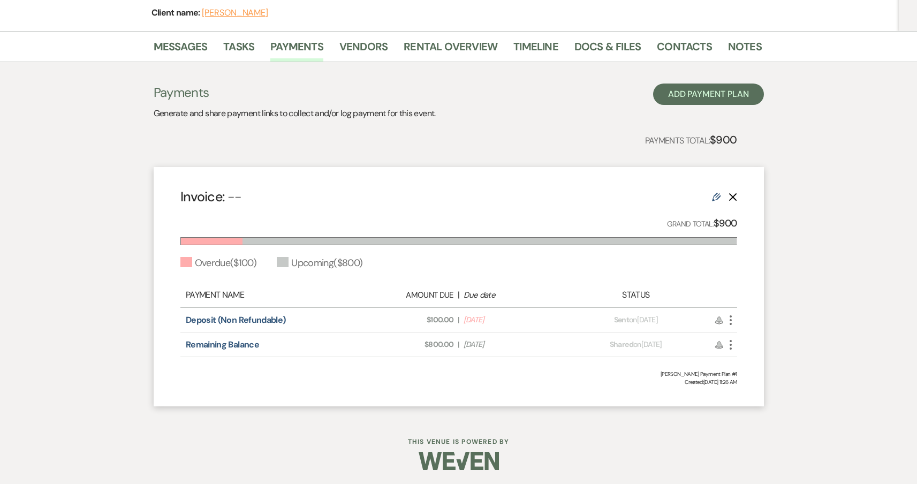
scroll to position [0, 0]
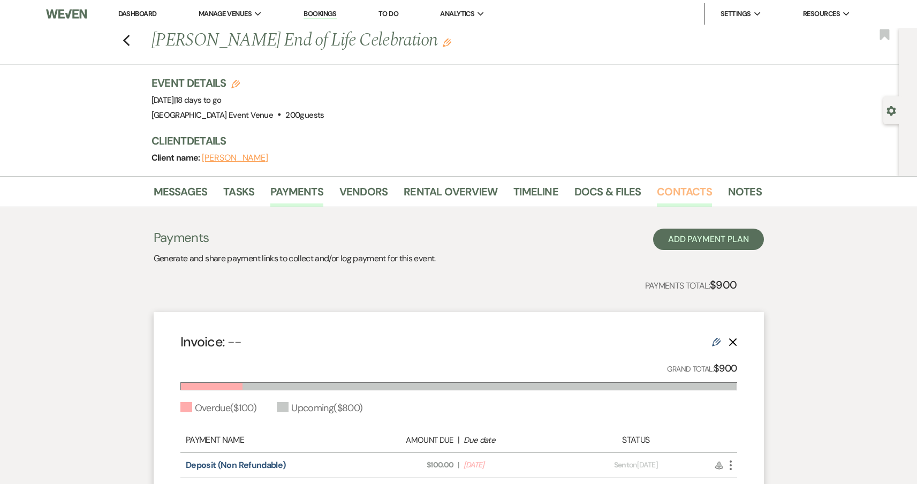
click at [664, 193] on link "Contacts" at bounding box center [684, 195] width 55 height 24
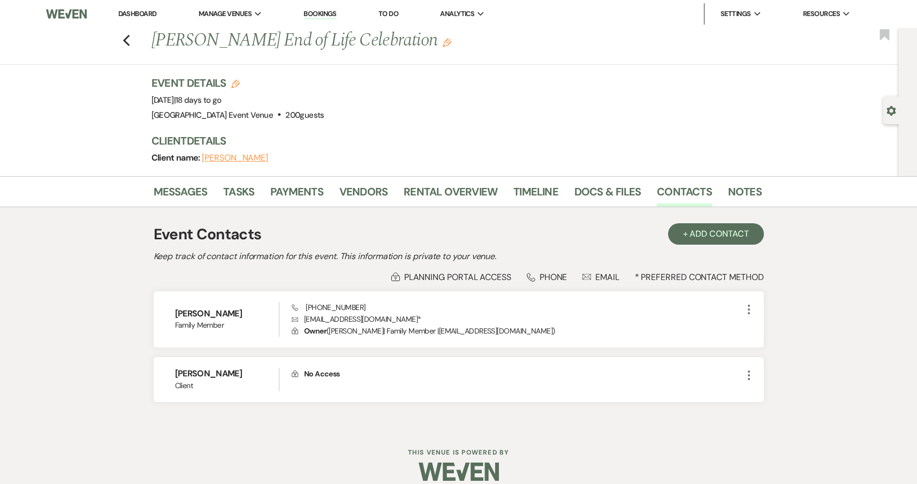
click at [425, 46] on h1 "[PERSON_NAME] End of Life Celebration Edit" at bounding box center [391, 41] width 480 height 26
click at [66, 14] on img at bounding box center [66, 14] width 41 height 22
